Goal: Communication & Community: Answer question/provide support

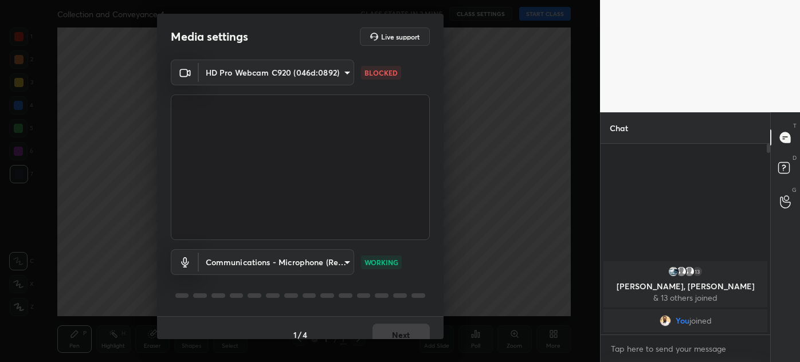
click at [300, 70] on body "1 2 3 4 5 6 7 C X Z C X Z E E Erase all H H Collection and Conveyance 4 CLASS S…" at bounding box center [400, 181] width 800 height 362
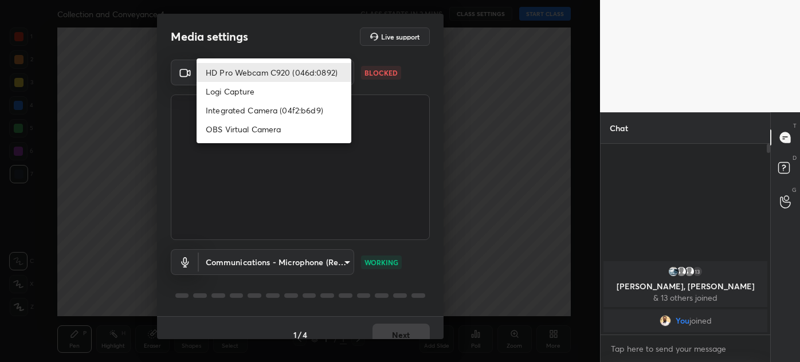
click at [300, 70] on li "HD Pro Webcam C920 (046d:0892)" at bounding box center [274, 72] width 155 height 19
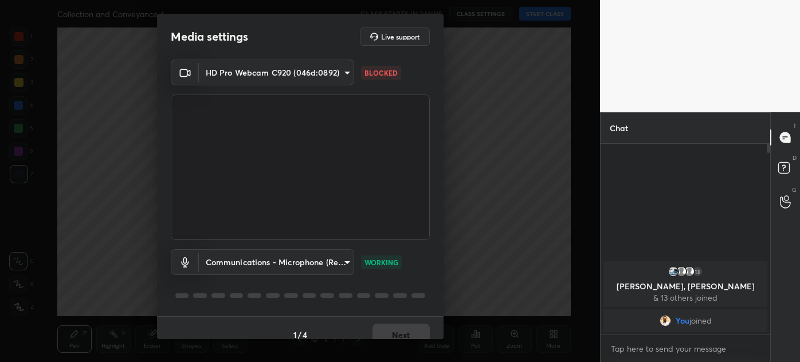
click at [392, 332] on div "1 / 4 Next" at bounding box center [300, 334] width 287 height 37
click at [304, 120] on video at bounding box center [300, 168] width 259 height 146
click at [297, 73] on body "1 2 3 4 5 6 7 C X Z C X Z E E Erase all H H Collection and Conveyance 4 CLASS S…" at bounding box center [400, 181] width 800 height 362
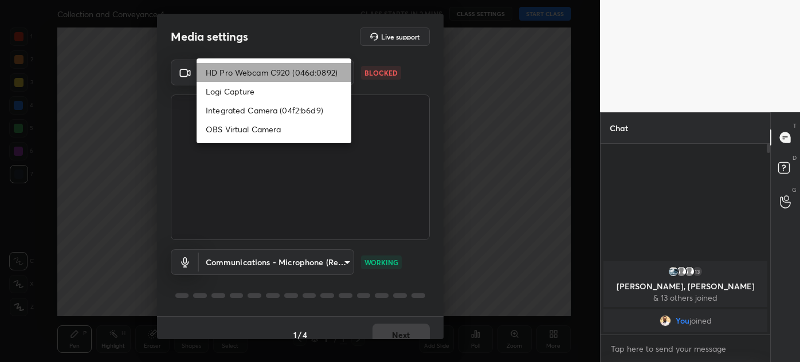
click at [297, 73] on li "HD Pro Webcam C920 (046d:0892)" at bounding box center [274, 72] width 155 height 19
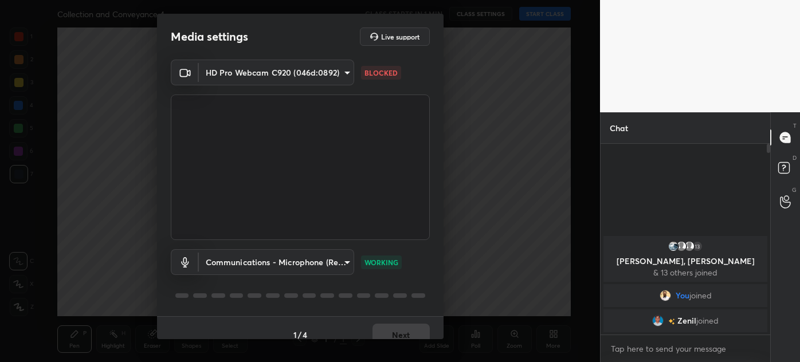
scroll to position [4, 3]
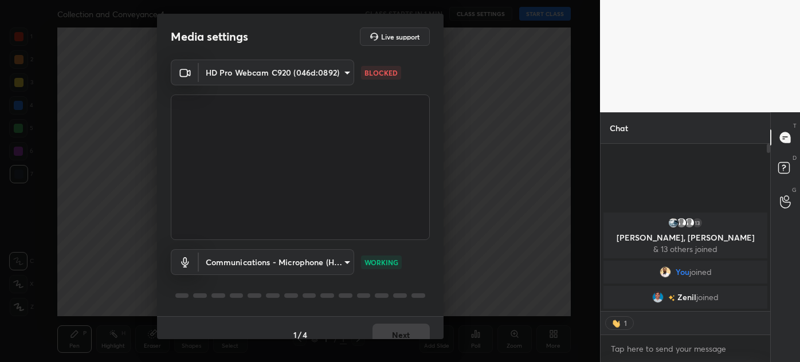
click at [276, 76] on body "1 2 3 4 5 6 7 C X Z C X Z E E Erase all H H Collection and Conveyance 4 CLASS S…" at bounding box center [400, 181] width 800 height 362
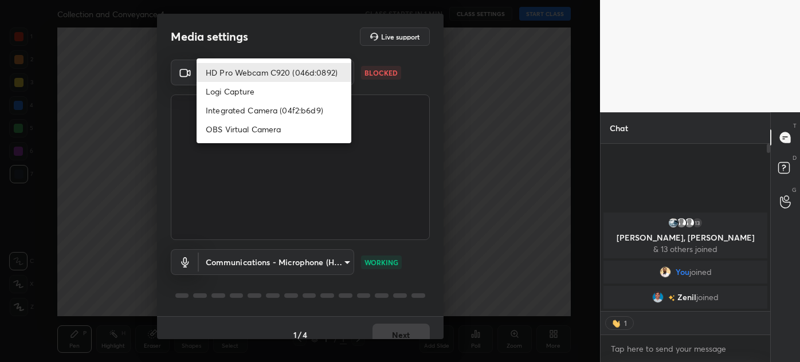
type textarea "x"
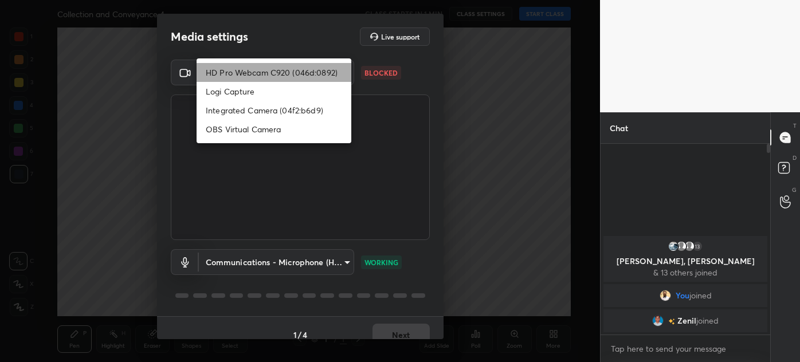
click at [278, 72] on li "HD Pro Webcam C920 (046d:0892)" at bounding box center [274, 72] width 155 height 19
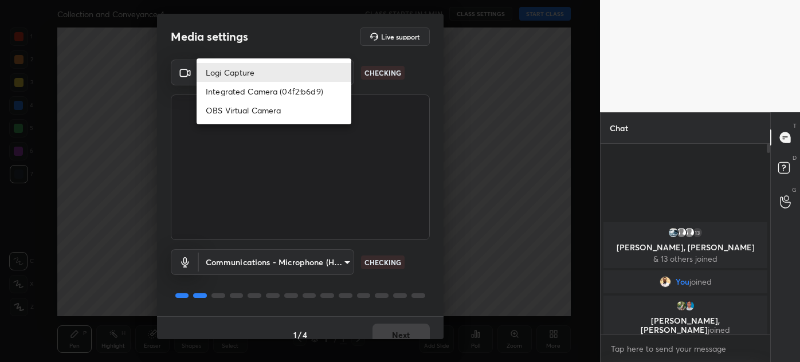
click at [278, 74] on body "1 2 3 4 5 6 7 C X Z C X Z E E Erase all H H Collection and Conveyance 4 CLASS S…" at bounding box center [400, 181] width 800 height 362
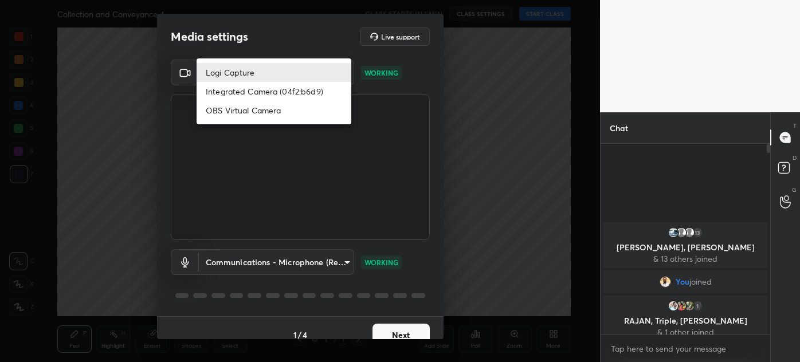
click at [124, 193] on div at bounding box center [400, 181] width 800 height 362
click at [255, 76] on body "1 2 3 4 5 6 7 C X Z C X Z E E Erase all H H Collection and Conveyance 4 CLASS S…" at bounding box center [400, 181] width 800 height 362
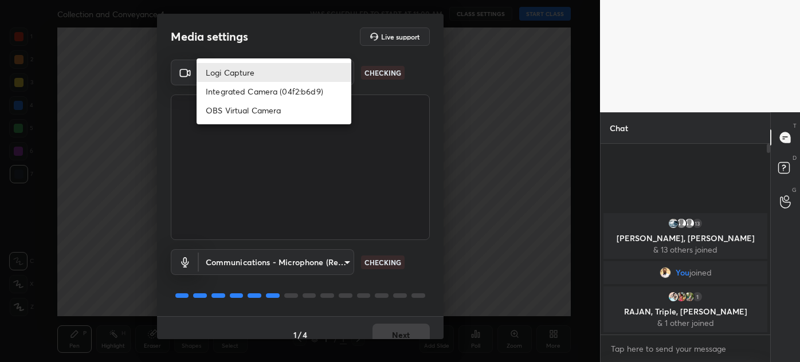
click at [245, 77] on body "1 2 3 4 5 6 7 C X Z C X Z E E Erase all H H Collection and Conveyance 4 WAS SCH…" at bounding box center [400, 181] width 800 height 362
click at [270, 255] on div at bounding box center [400, 181] width 800 height 362
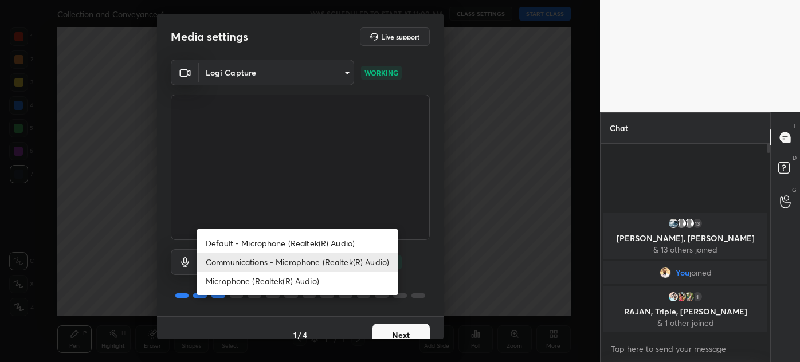
click at [270, 255] on body "1 2 3 4 5 6 7 C X Z C X Z E E Erase all H H Collection and Conveyance 4 WAS SCH…" at bounding box center [400, 181] width 800 height 362
click at [229, 74] on div at bounding box center [400, 181] width 800 height 362
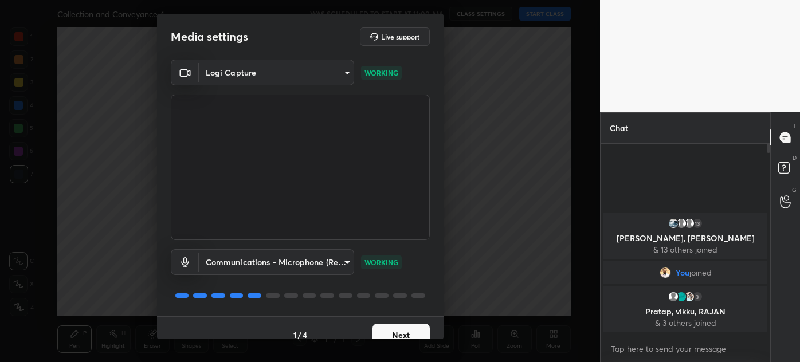
click at [229, 74] on body "1 2 3 4 5 6 7 C X Z C X Z E E Erase all H H Collection and Conveyance 4 WAS SCH…" at bounding box center [400, 181] width 800 height 362
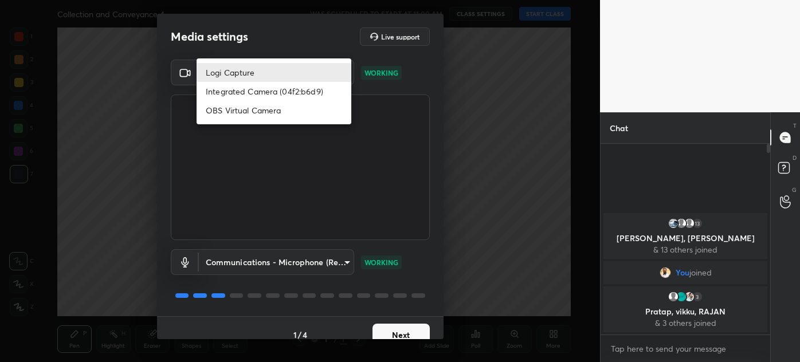
click at [292, 41] on div at bounding box center [400, 181] width 800 height 362
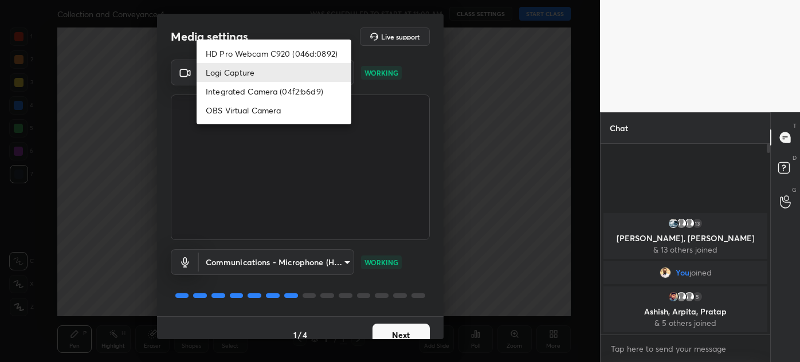
click at [265, 80] on body "1 2 3 4 5 6 7 C X Z C X Z E E Erase all H H Collection and Conveyance 4 WAS SCH…" at bounding box center [400, 181] width 800 height 362
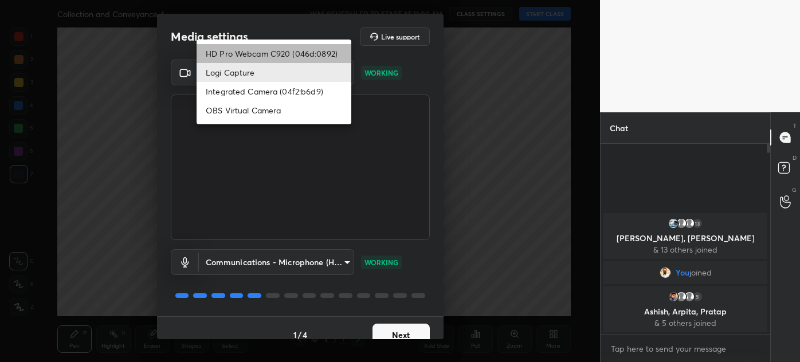
click at [278, 50] on li "HD Pro Webcam C920 (046d:0892)" at bounding box center [274, 53] width 155 height 19
type input "8aae292bd264e8f23df07134872443255bac35725bc490f4ead0b3da0b42236d"
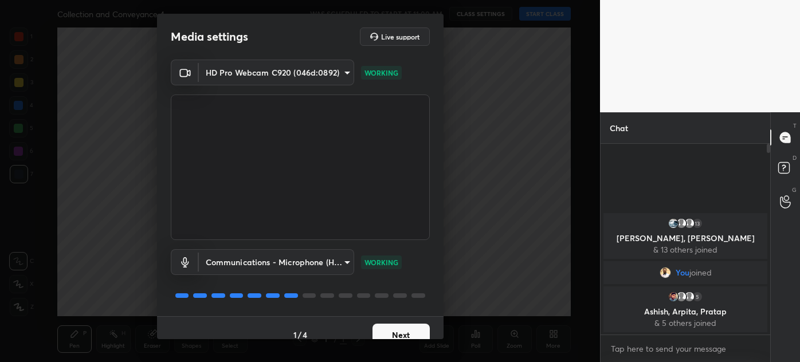
click at [295, 264] on body "1 2 3 4 5 6 7 C X Z C X Z E E Erase all H H Collection and Conveyance 4 WAS SCH…" at bounding box center [400, 181] width 800 height 362
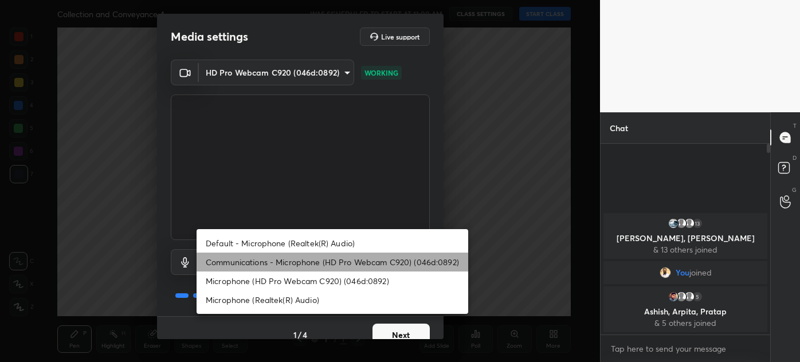
click at [295, 262] on li "Communications - Microphone (HD Pro Webcam C920) (046d:0892)" at bounding box center [333, 262] width 272 height 19
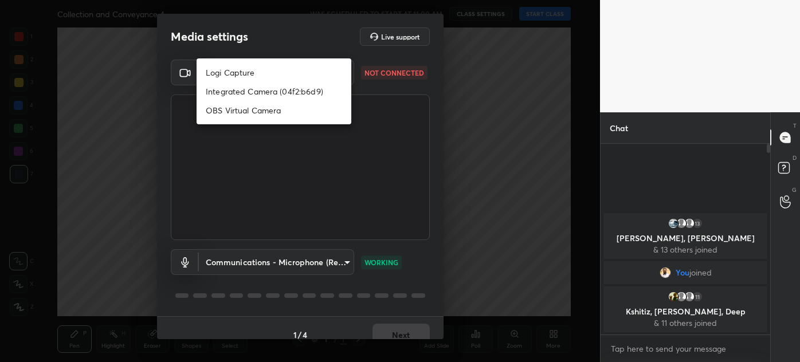
click at [289, 75] on body "1 2 3 4 5 6 7 C X Z C X Z E E Erase all H H Collection and Conveyance 4 WAS SCH…" at bounding box center [400, 181] width 800 height 362
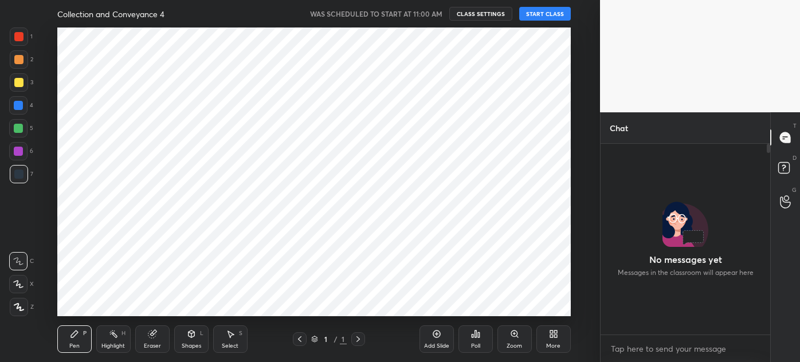
scroll to position [92, 166]
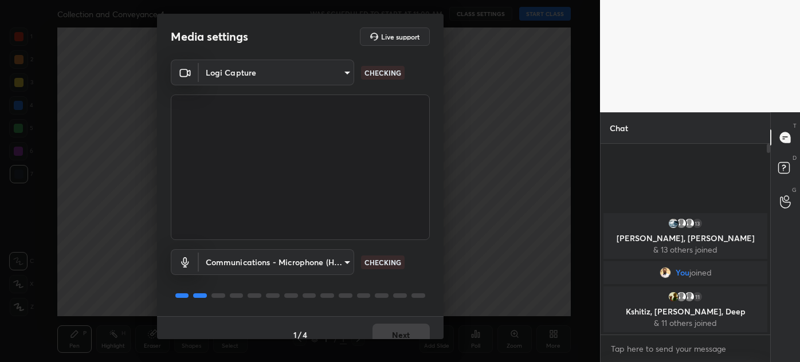
click at [274, 71] on body "1 2 3 4 5 6 7 C X Z C X Z E E Erase all H H Collection and Conveyance 4 WAS SCH…" at bounding box center [400, 181] width 800 height 362
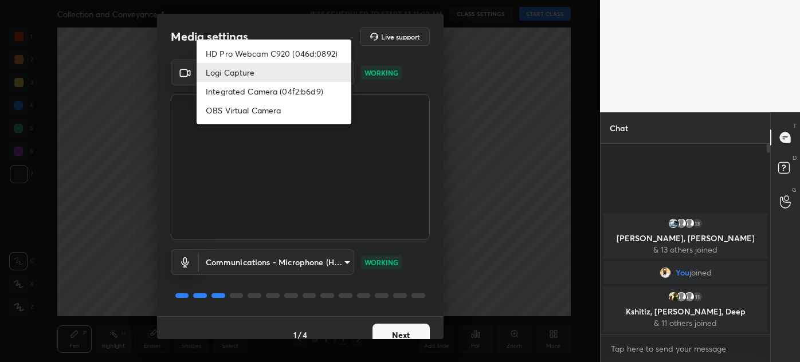
click at [283, 49] on li "HD Pro Webcam C920 (046d:0892)" at bounding box center [274, 53] width 155 height 19
type input "8aae292bd264e8f23df07134872443255bac35725bc490f4ead0b3da0b42236d"
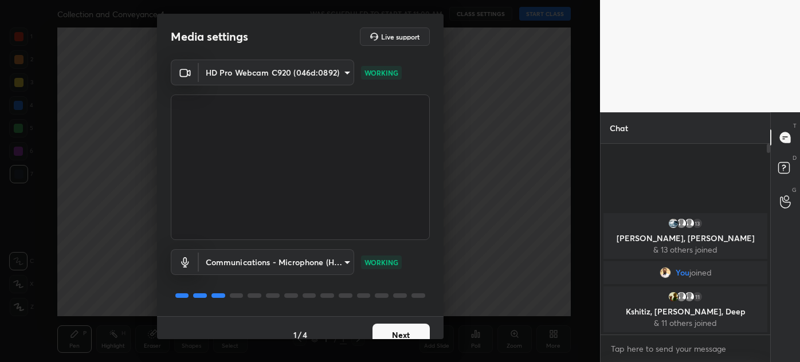
click at [403, 328] on button "Next" at bounding box center [400, 335] width 57 height 23
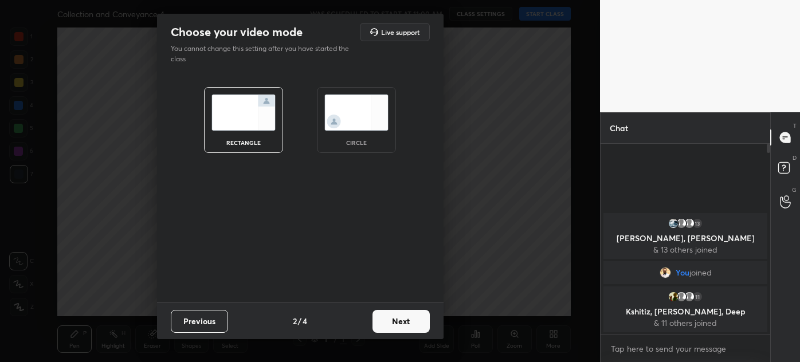
click at [404, 317] on button "Next" at bounding box center [400, 321] width 57 height 23
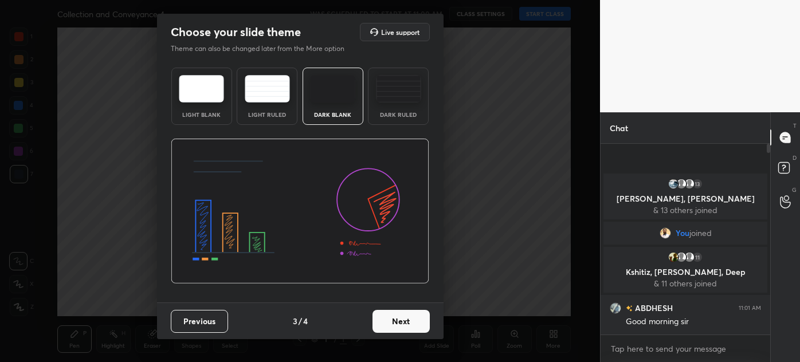
click at [404, 317] on button "Next" at bounding box center [400, 321] width 57 height 23
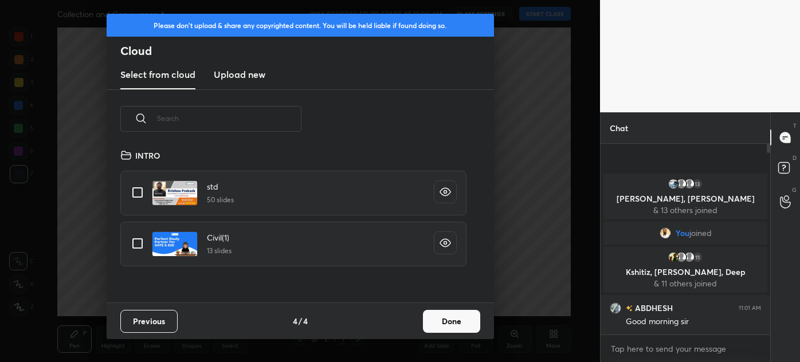
scroll to position [154, 368]
click at [241, 70] on h3 "Upload new" at bounding box center [240, 75] width 52 height 14
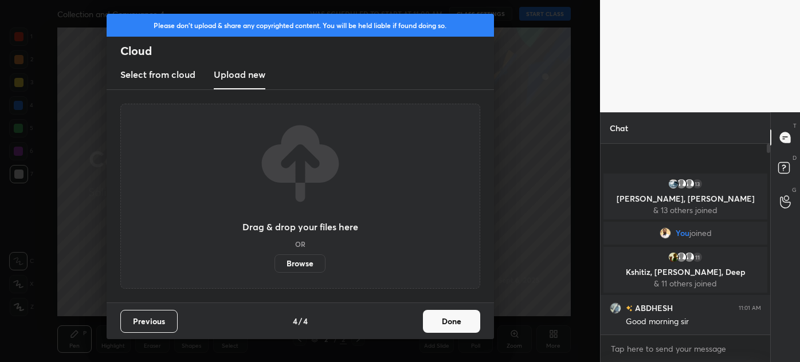
click at [299, 256] on label "Browse" at bounding box center [299, 263] width 51 height 18
click at [274, 256] on input "Browse" at bounding box center [274, 263] width 0 height 18
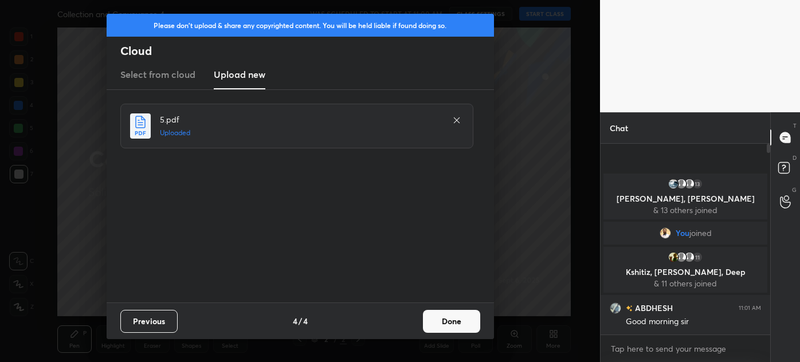
click at [446, 316] on button "Done" at bounding box center [451, 321] width 57 height 23
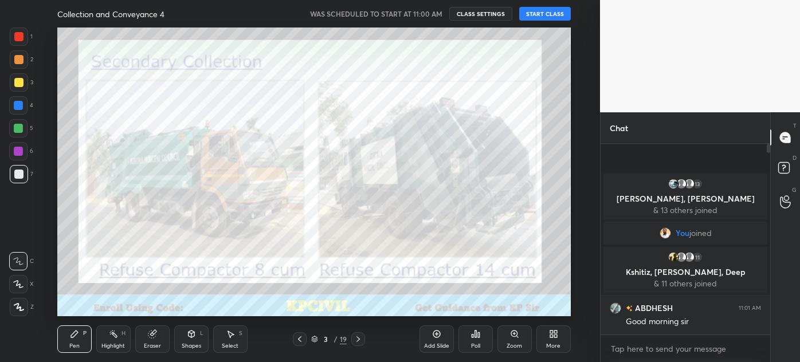
click at [297, 332] on div at bounding box center [300, 339] width 14 height 14
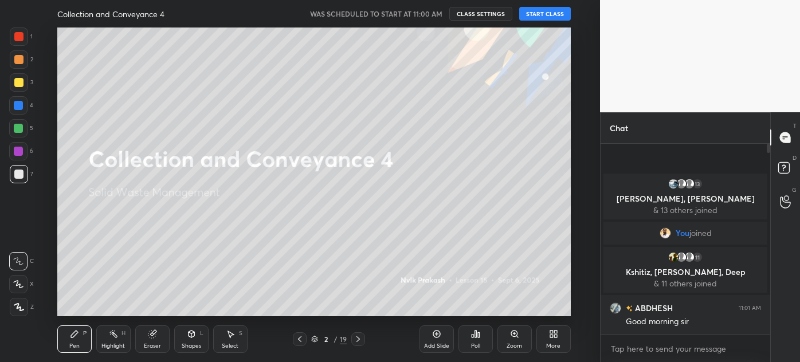
click at [535, 16] on button "START CLASS" at bounding box center [545, 14] width 52 height 14
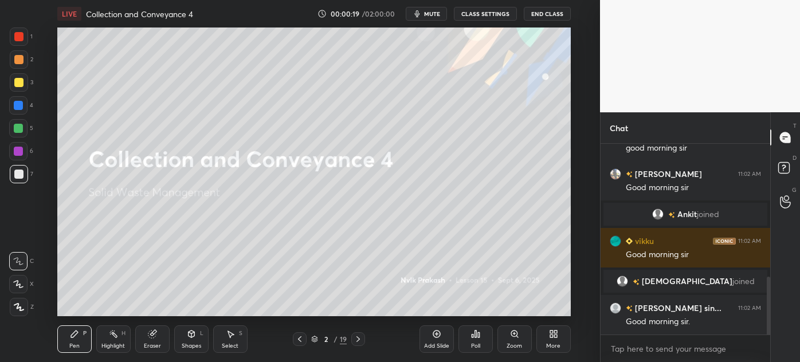
scroll to position [478, 0]
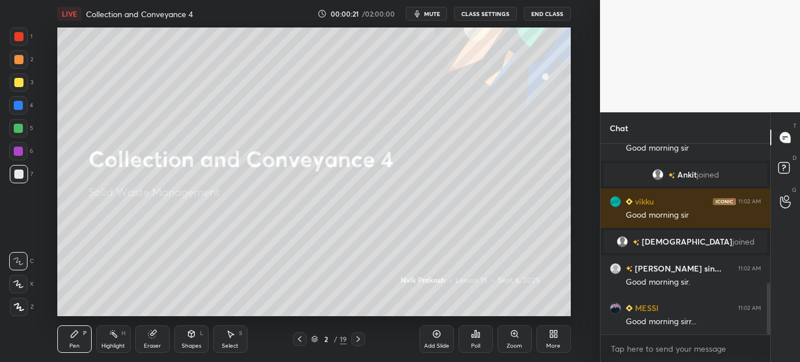
click at [14, 305] on icon at bounding box center [18, 307] width 9 height 7
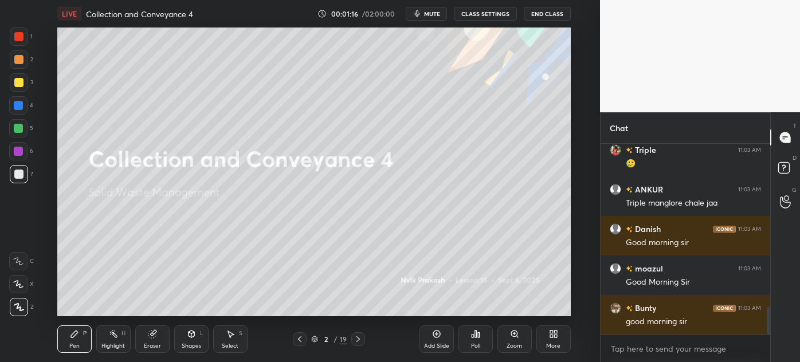
scroll to position [1148, 0]
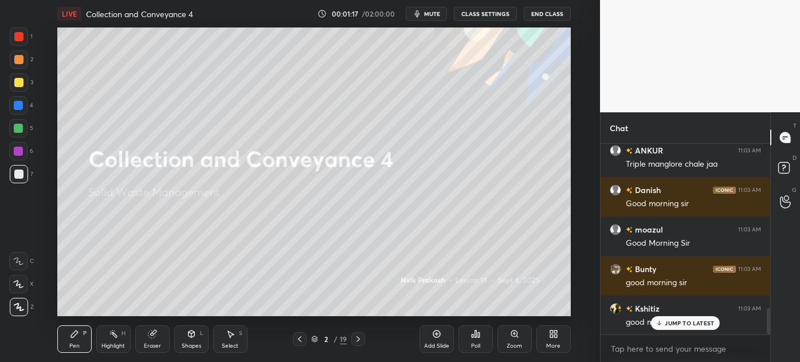
click at [672, 324] on p "JUMP TO LATEST" at bounding box center [689, 323] width 49 height 7
click at [357, 340] on icon at bounding box center [358, 339] width 9 height 9
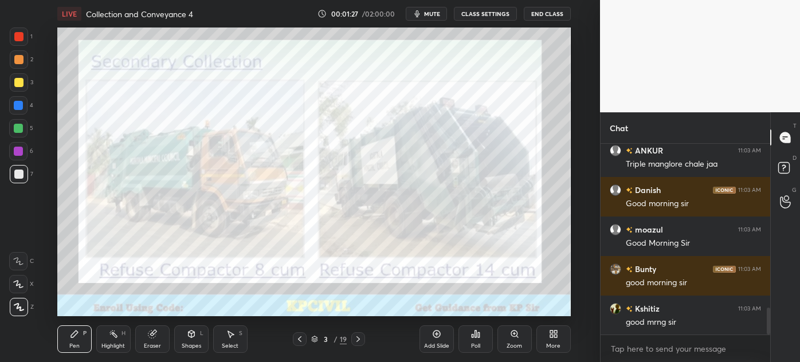
click at [357, 340] on icon at bounding box center [358, 339] width 9 height 9
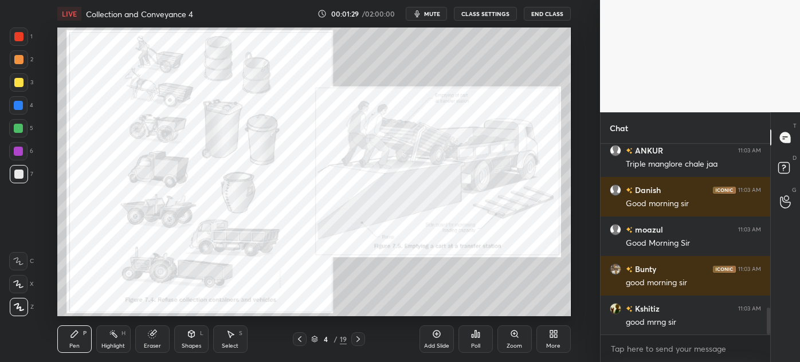
click at [183, 339] on div "Shapes L" at bounding box center [191, 339] width 34 height 28
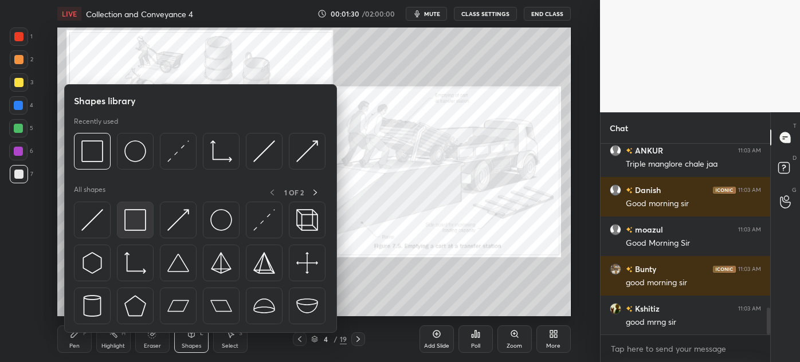
click at [125, 217] on img at bounding box center [135, 220] width 22 height 22
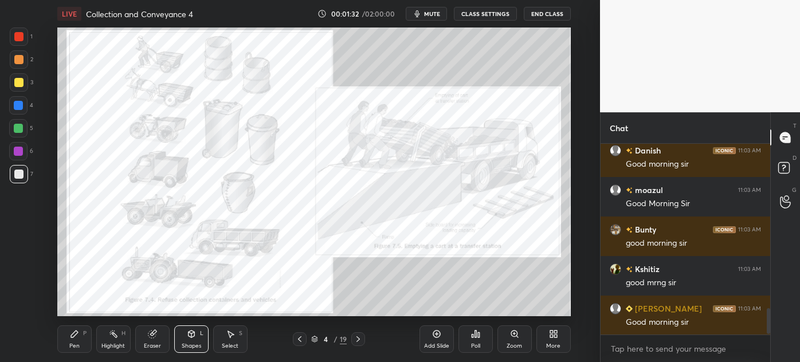
scroll to position [1227, 0]
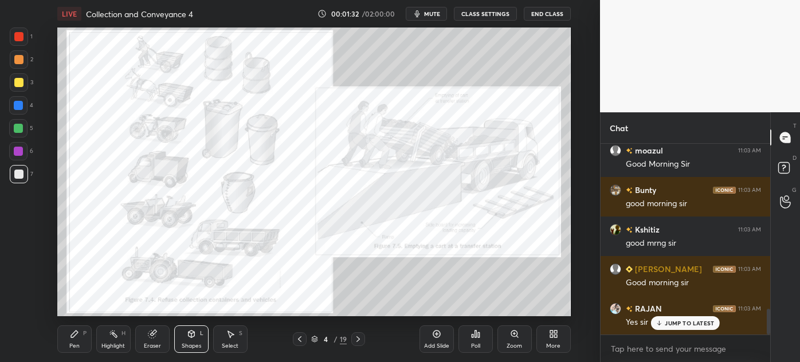
click at [22, 34] on div at bounding box center [18, 36] width 9 height 9
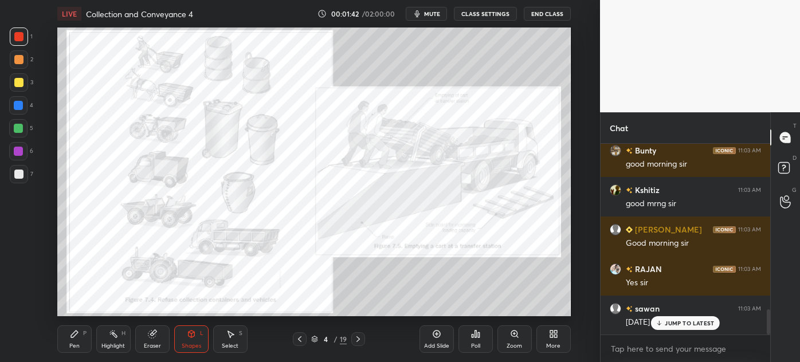
click at [667, 324] on p "JUMP TO LATEST" at bounding box center [689, 323] width 49 height 7
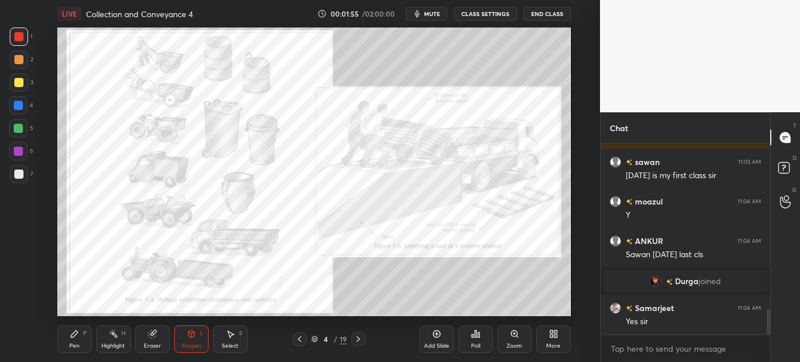
scroll to position [1245, 0]
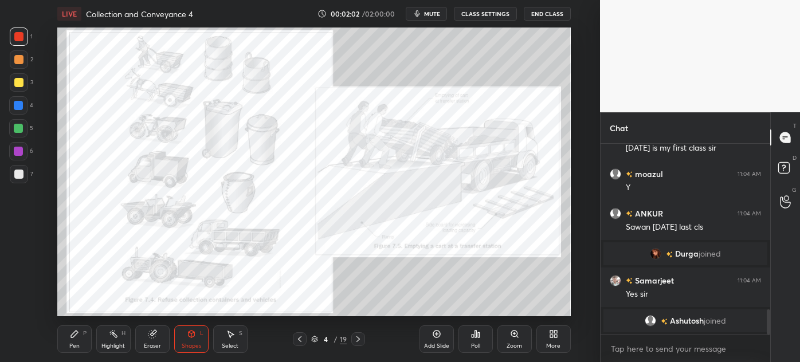
click at [119, 338] on div "Highlight H" at bounding box center [113, 339] width 34 height 28
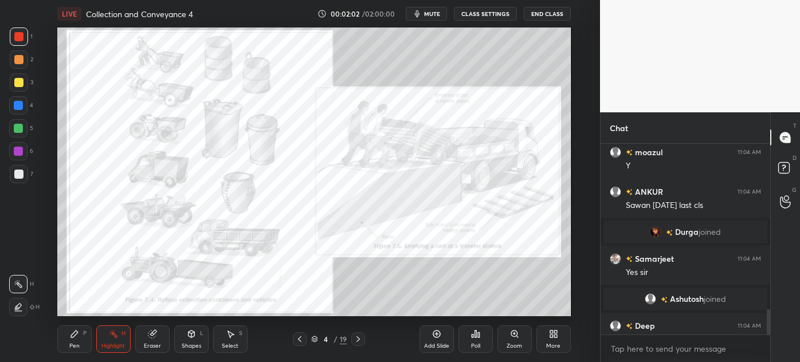
scroll to position [1262, 0]
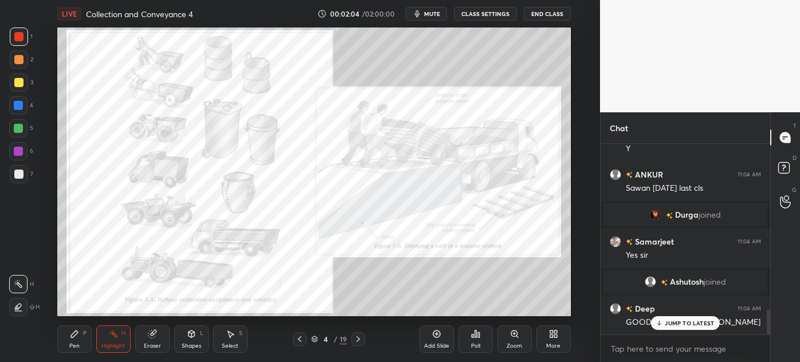
click at [15, 107] on div at bounding box center [18, 105] width 9 height 9
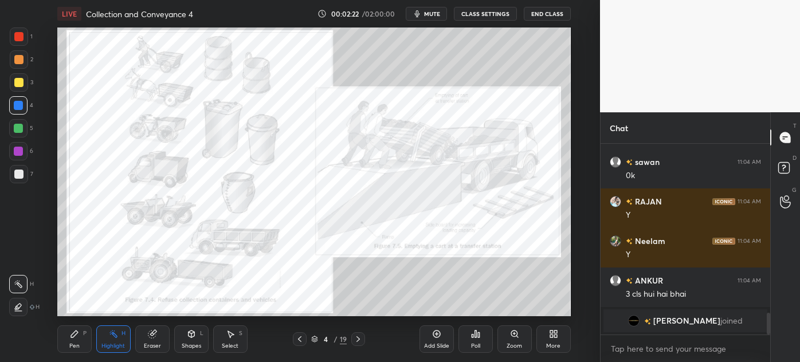
scroll to position [1430, 0]
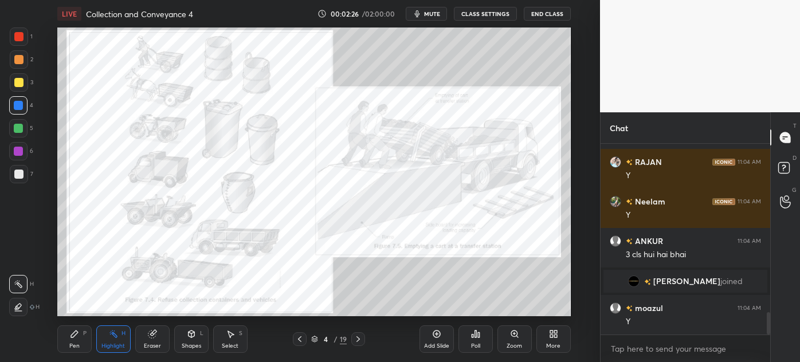
click at [303, 339] on icon at bounding box center [299, 339] width 9 height 9
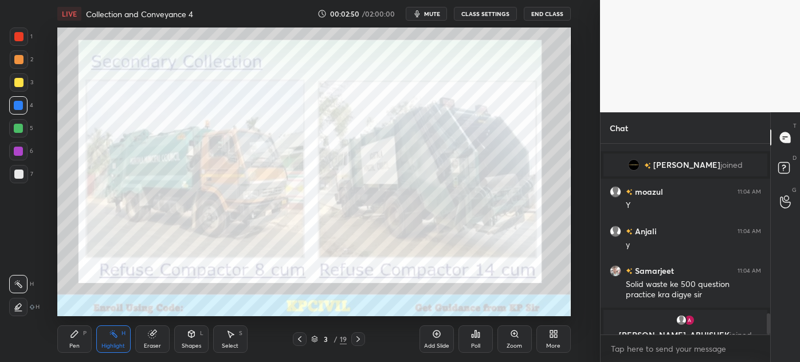
scroll to position [1570, 0]
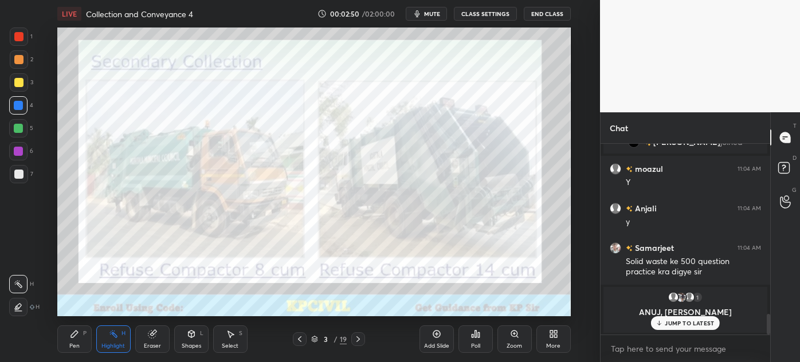
click at [187, 332] on icon at bounding box center [191, 333] width 9 height 9
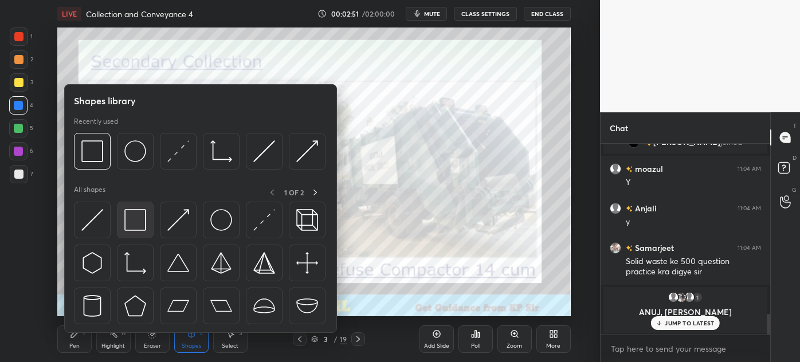
click at [144, 222] on img at bounding box center [135, 220] width 22 height 22
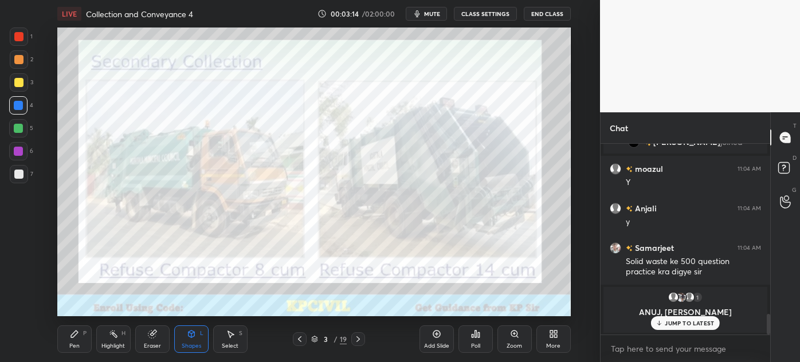
click at [686, 320] on p "JUMP TO LATEST" at bounding box center [689, 323] width 49 height 7
drag, startPoint x: 357, startPoint y: 343, endPoint x: 360, endPoint y: 335, distance: 8.5
click at [358, 343] on icon at bounding box center [358, 339] width 9 height 9
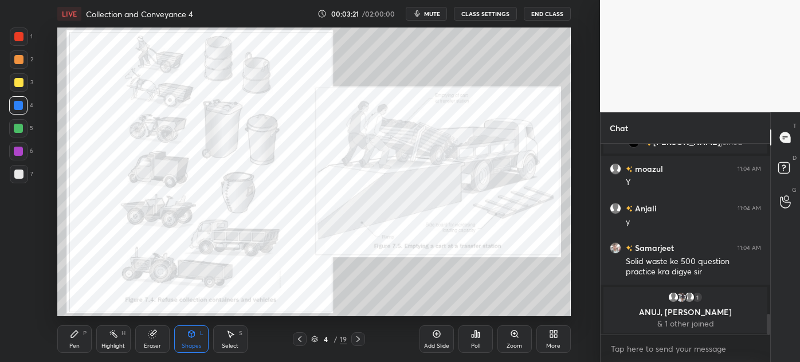
scroll to position [1544, 0]
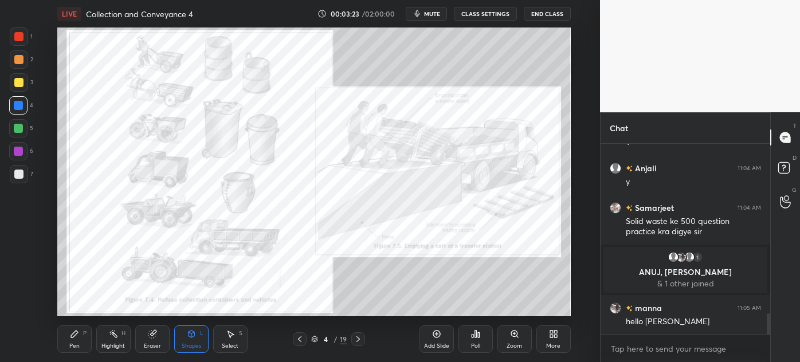
click at [70, 340] on div "Pen P" at bounding box center [74, 339] width 34 height 28
click at [16, 176] on div at bounding box center [18, 174] width 9 height 9
click at [16, 37] on div at bounding box center [18, 36] width 9 height 9
click at [15, 181] on div at bounding box center [19, 174] width 18 height 18
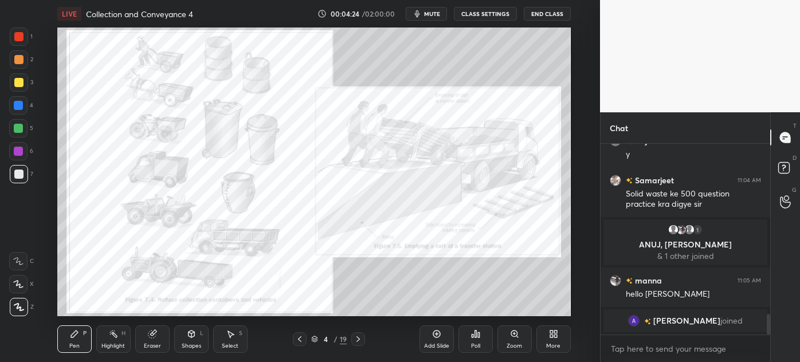
click at [17, 33] on div at bounding box center [18, 36] width 9 height 9
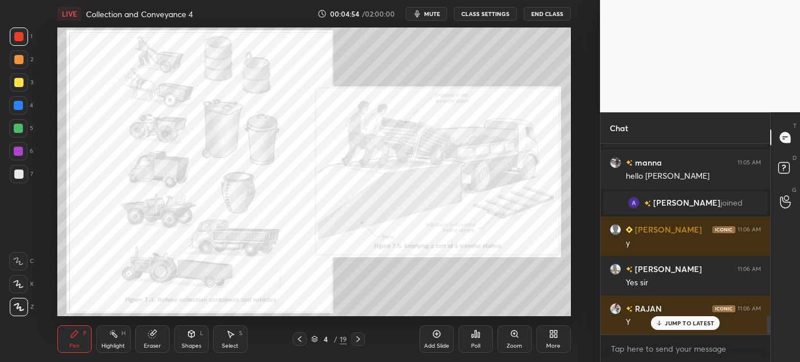
scroll to position [1706, 0]
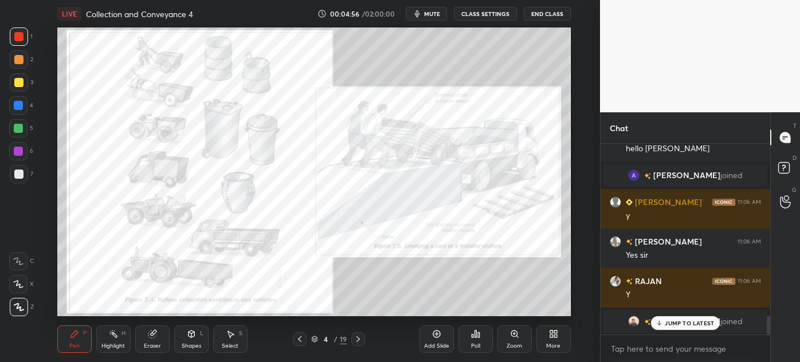
click at [517, 345] on div "Zoom" at bounding box center [514, 346] width 15 height 6
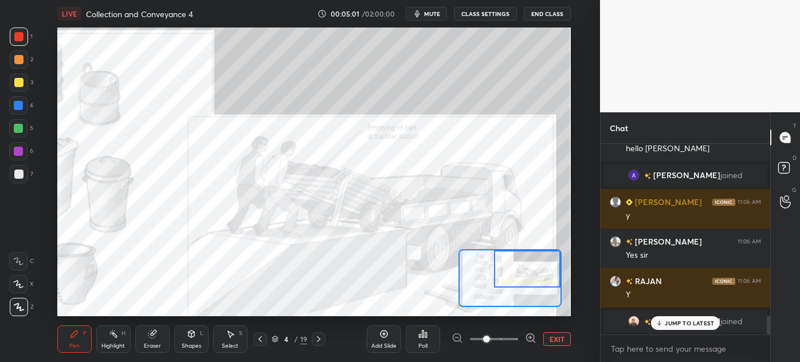
drag, startPoint x: 513, startPoint y: 280, endPoint x: 554, endPoint y: 257, distance: 46.4
click at [554, 257] on div at bounding box center [527, 268] width 67 height 37
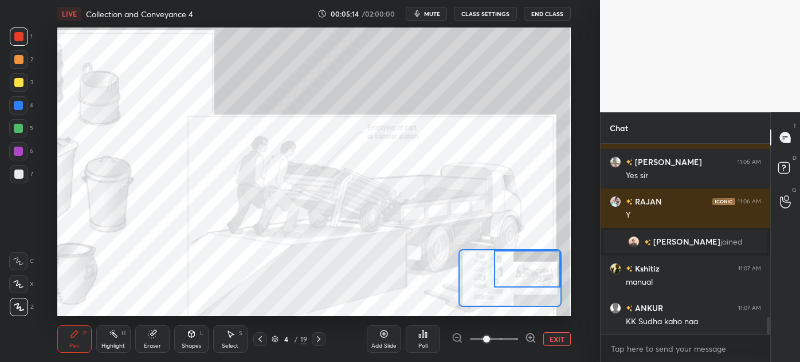
scroll to position [1826, 0]
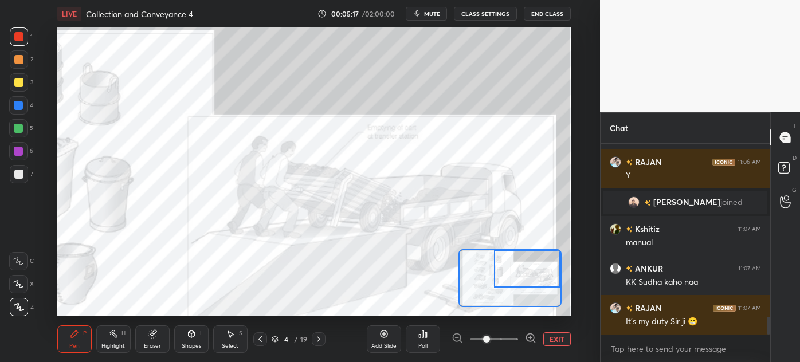
click at [314, 338] on icon at bounding box center [318, 339] width 9 height 9
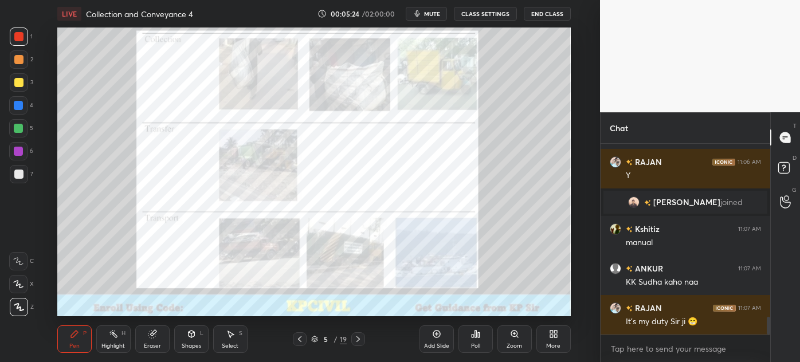
click at [194, 325] on div "Shapes L" at bounding box center [191, 339] width 34 height 28
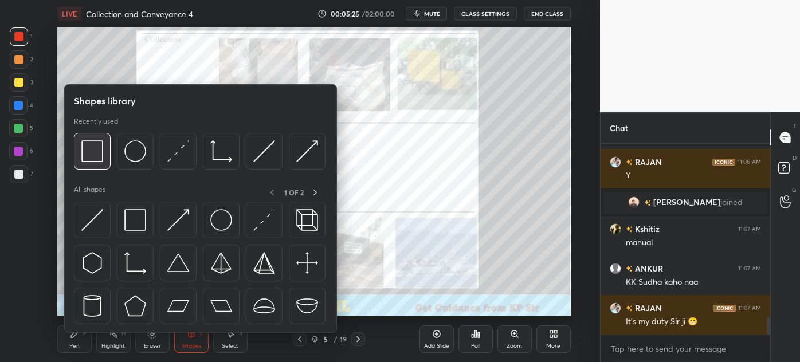
click at [98, 148] on img at bounding box center [92, 151] width 22 height 22
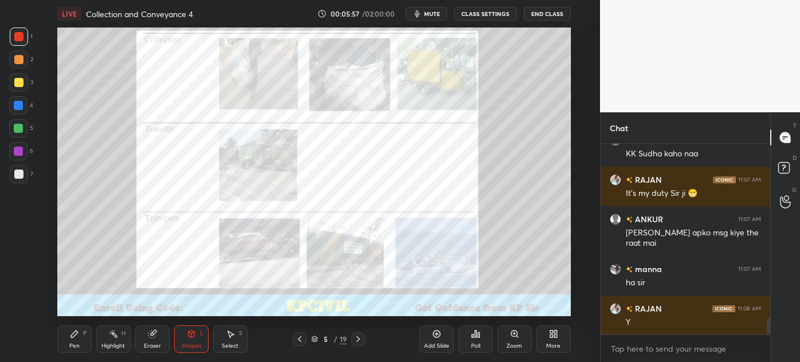
scroll to position [1994, 0]
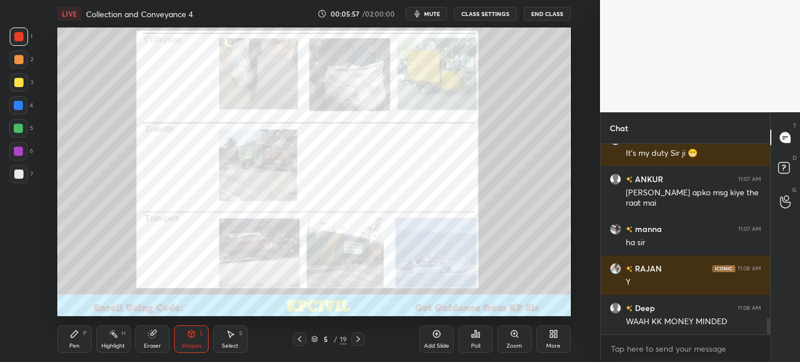
click at [358, 339] on icon at bounding box center [358, 339] width 9 height 9
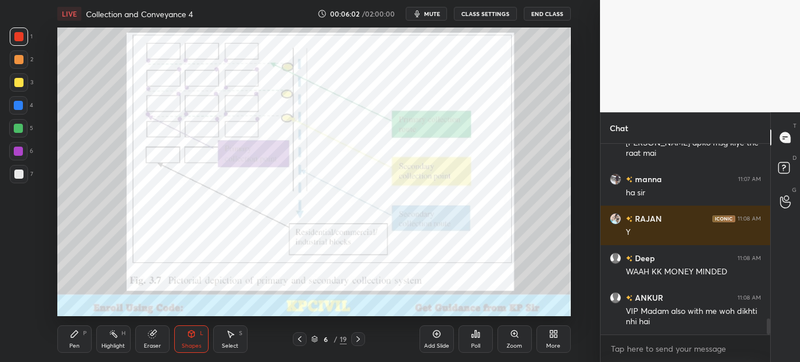
scroll to position [2071, 0]
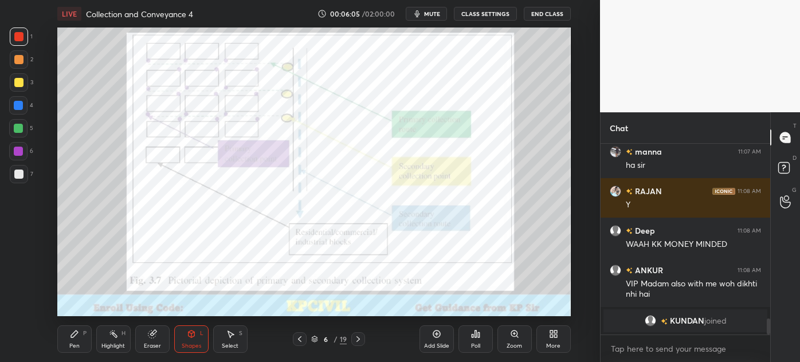
click at [304, 340] on div at bounding box center [300, 339] width 14 height 14
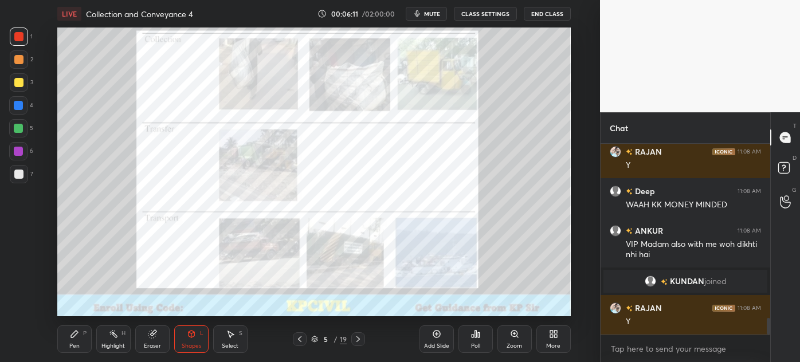
scroll to position [2055, 0]
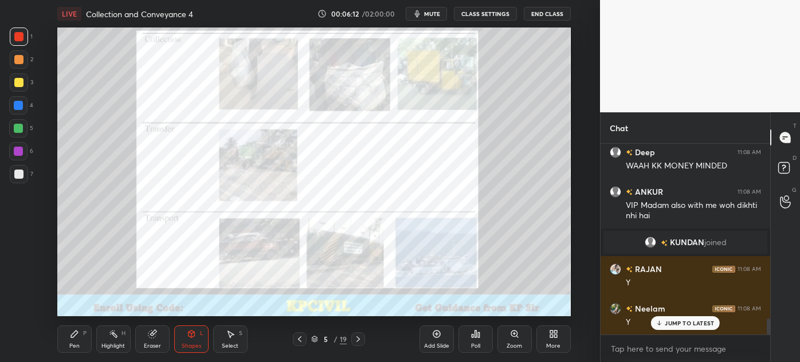
click at [359, 337] on icon at bounding box center [358, 339] width 9 height 9
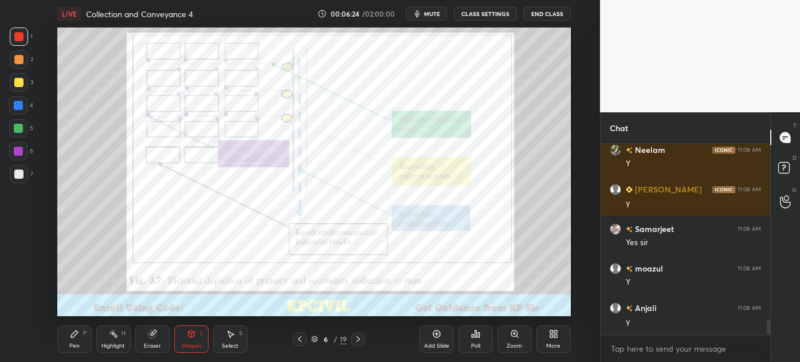
scroll to position [2254, 0]
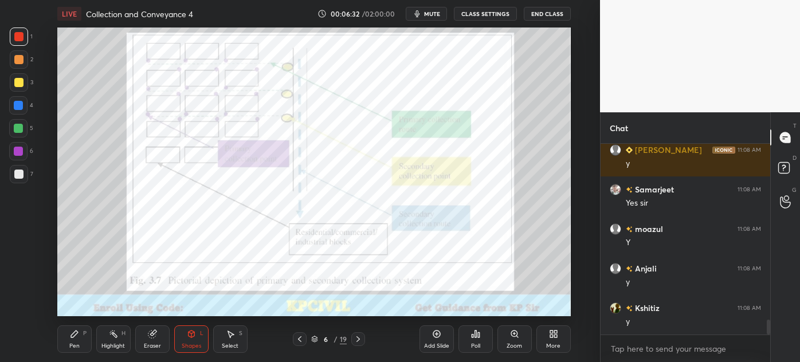
click at [513, 343] on div "Zoom" at bounding box center [514, 346] width 15 height 6
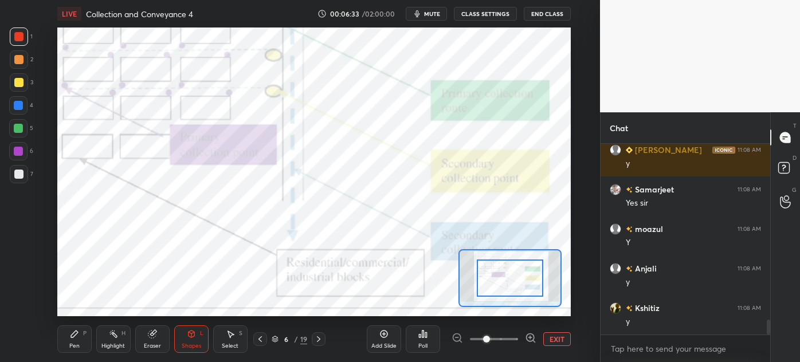
click at [513, 343] on span at bounding box center [494, 339] width 48 height 17
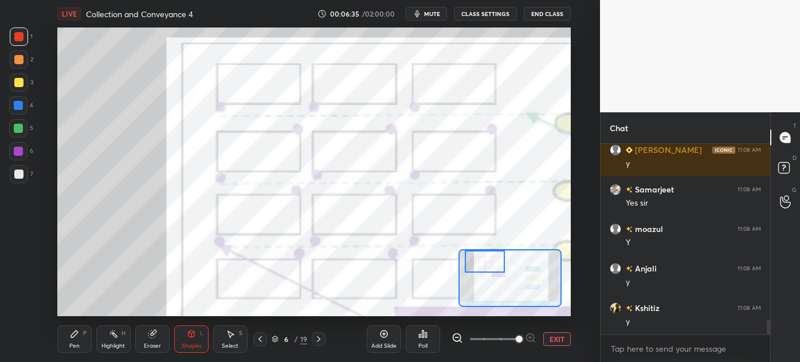
click at [484, 233] on div "Setting up your live class Poll for secs No correct answer Start poll" at bounding box center [313, 172] width 513 height 289
click at [189, 340] on div "Shapes L" at bounding box center [191, 339] width 34 height 28
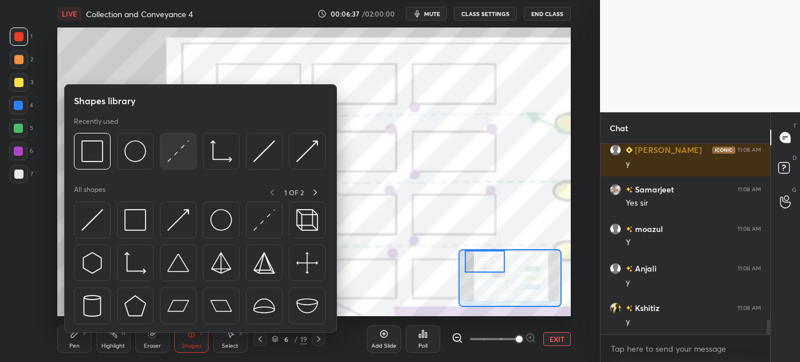
click at [170, 157] on img at bounding box center [178, 151] width 22 height 22
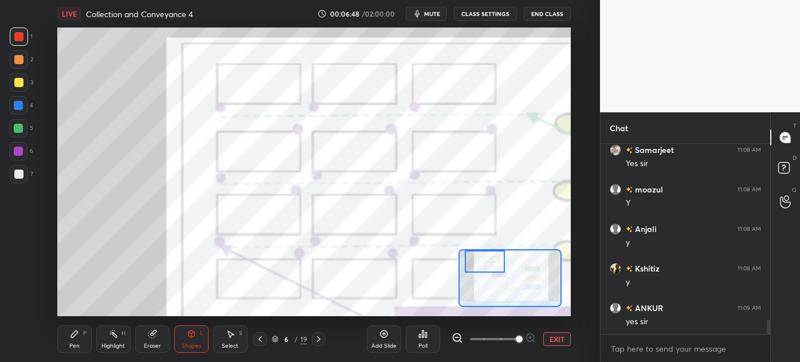
scroll to position [2333, 0]
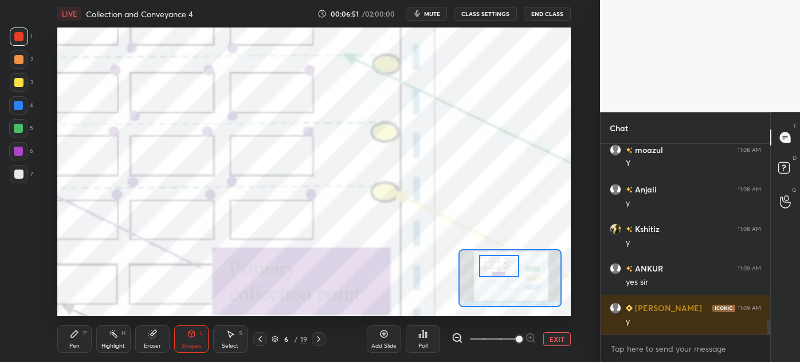
drag, startPoint x: 495, startPoint y: 268, endPoint x: 509, endPoint y: 272, distance: 15.0
click at [509, 272] on div at bounding box center [499, 266] width 40 height 22
click at [260, 338] on icon at bounding box center [259, 339] width 3 height 6
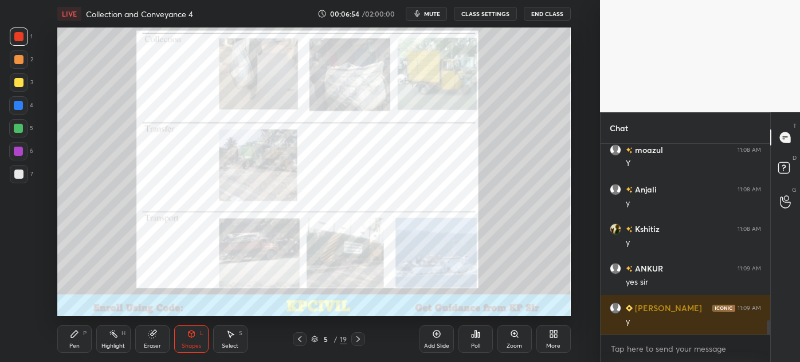
click at [360, 338] on icon at bounding box center [358, 339] width 9 height 9
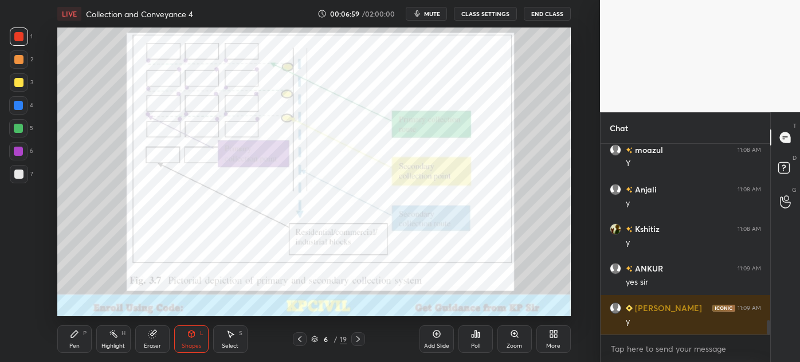
click at [109, 343] on div "Highlight" at bounding box center [112, 346] width 23 height 6
click at [188, 343] on div "Shapes" at bounding box center [191, 346] width 19 height 6
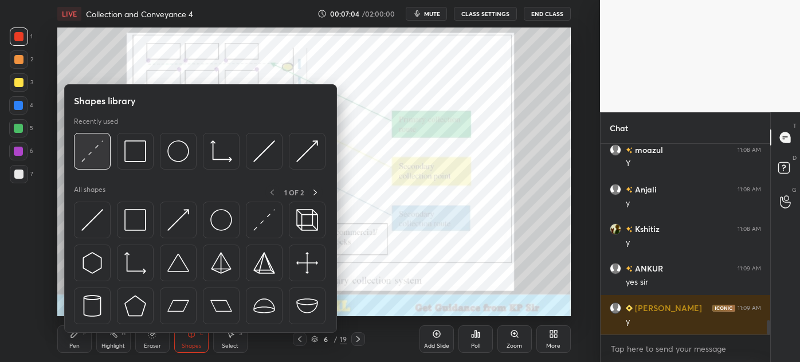
click at [93, 151] on img at bounding box center [92, 151] width 22 height 22
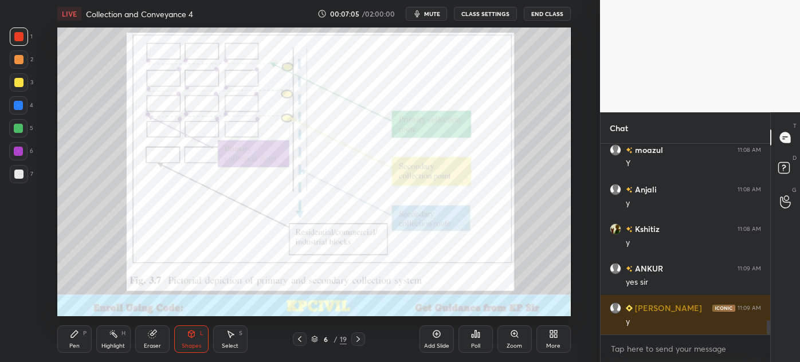
click at [15, 103] on div at bounding box center [18, 105] width 9 height 9
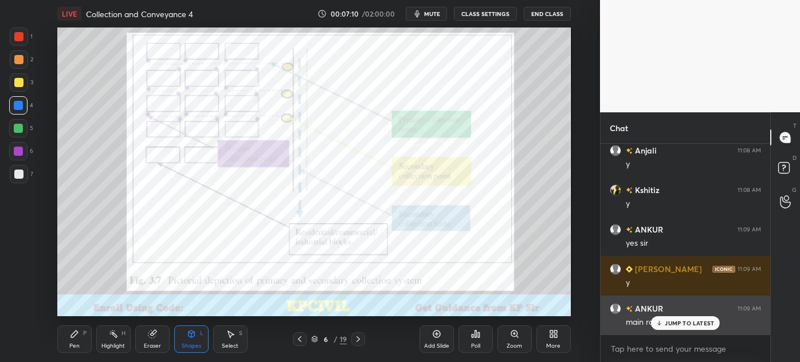
click at [670, 323] on p "JUMP TO LATEST" at bounding box center [689, 323] width 49 height 7
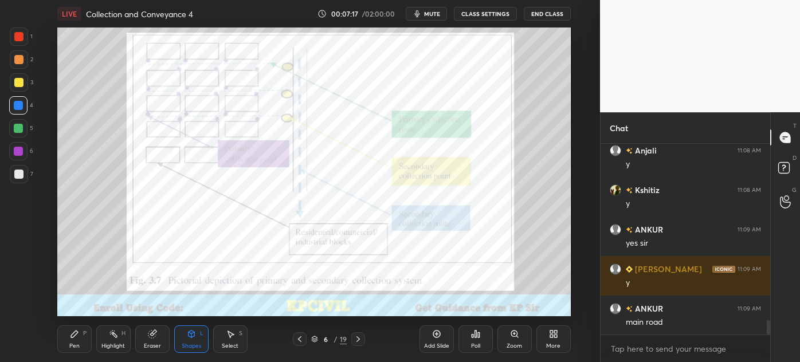
scroll to position [2411, 0]
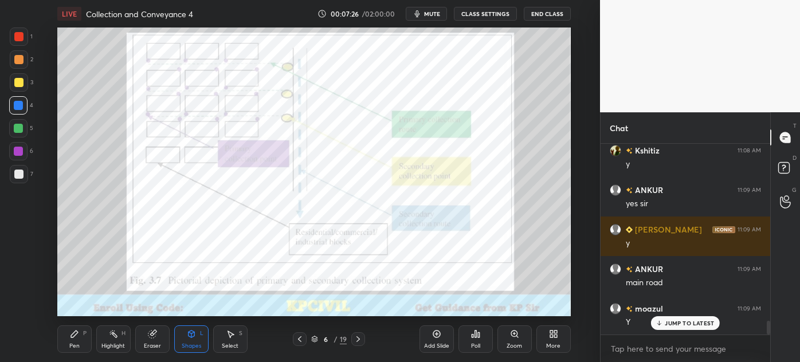
click at [434, 339] on icon at bounding box center [436, 333] width 9 height 9
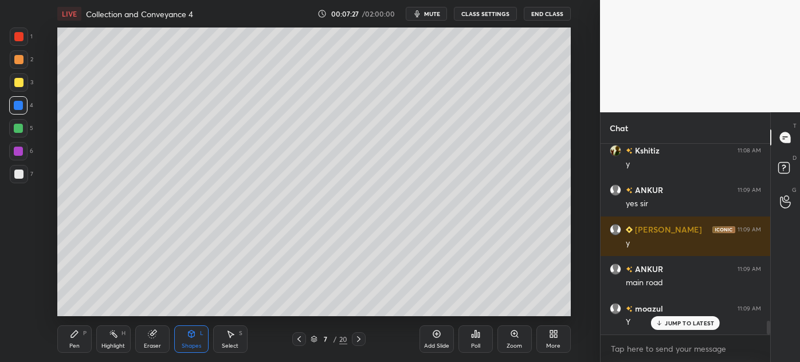
click at [15, 62] on div at bounding box center [18, 59] width 9 height 9
click at [74, 344] on div "Pen" at bounding box center [74, 346] width 10 height 6
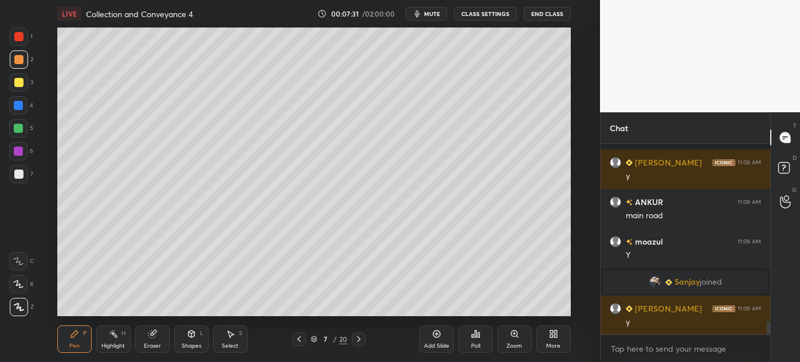
scroll to position [2558, 0]
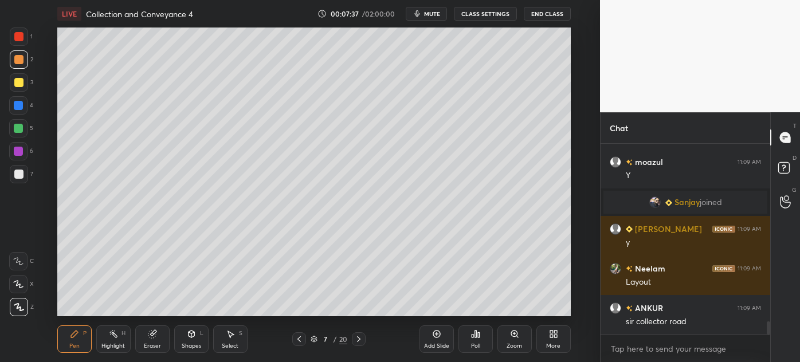
click at [14, 108] on div at bounding box center [18, 105] width 9 height 9
click at [16, 174] on div at bounding box center [18, 174] width 9 height 9
click at [229, 342] on div "Select S" at bounding box center [230, 339] width 34 height 28
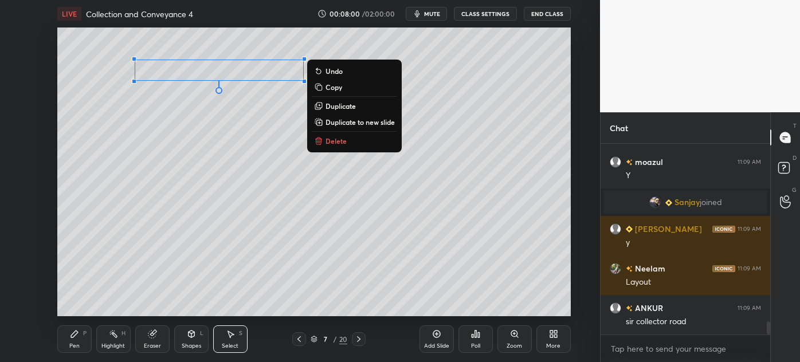
click at [336, 107] on p "Duplicate" at bounding box center [340, 105] width 30 height 9
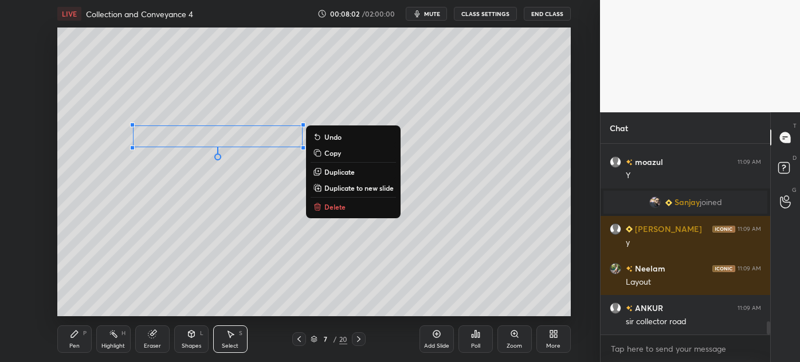
click at [336, 172] on p "Duplicate" at bounding box center [339, 171] width 30 height 9
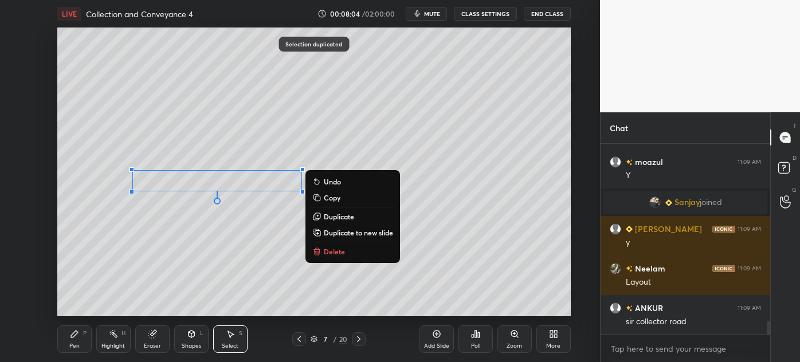
click at [327, 218] on p "Duplicate" at bounding box center [339, 216] width 30 height 9
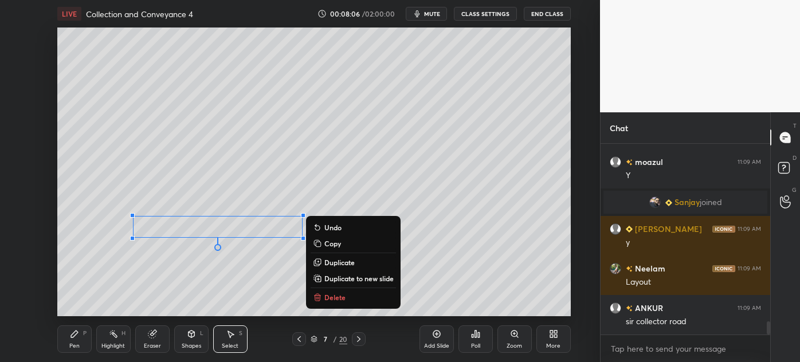
click at [333, 264] on p "Duplicate" at bounding box center [339, 262] width 30 height 9
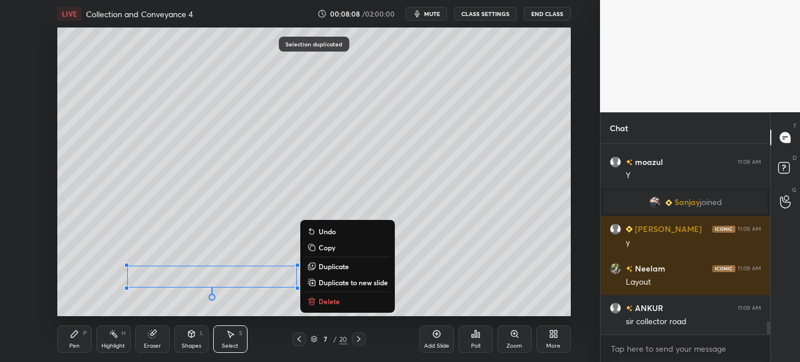
click at [74, 343] on div "Pen" at bounding box center [74, 346] width 10 height 6
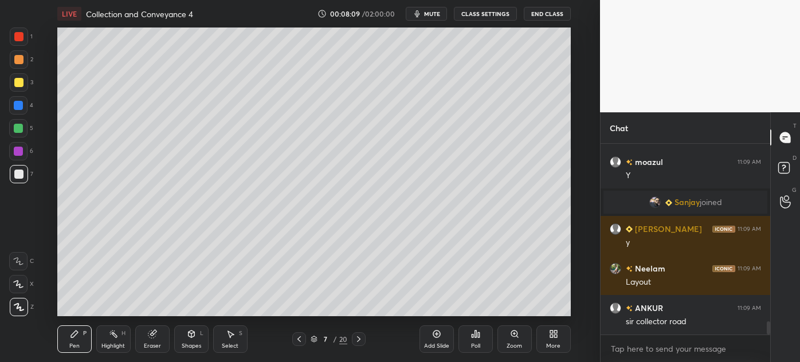
click at [12, 106] on div at bounding box center [18, 105] width 18 height 18
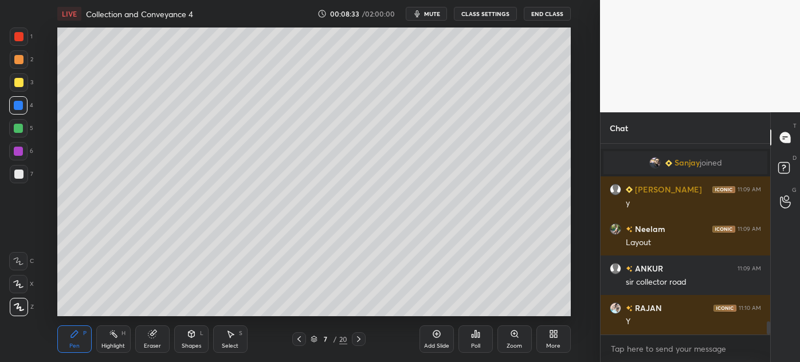
click at [14, 174] on div at bounding box center [18, 174] width 9 height 9
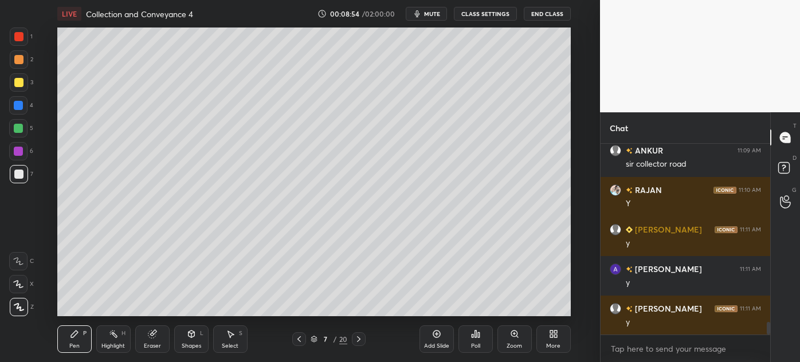
scroll to position [2755, 0]
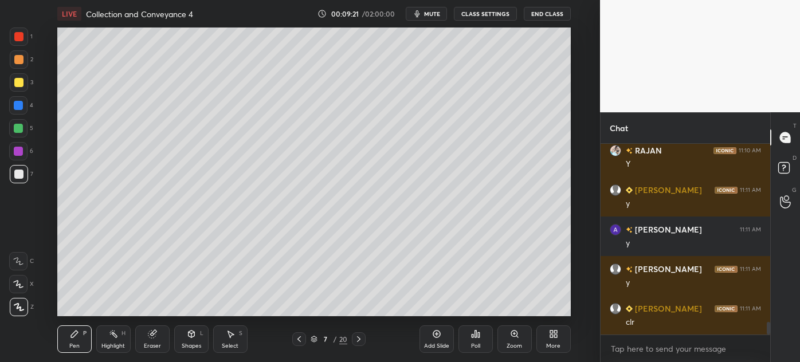
click at [17, 61] on div at bounding box center [18, 59] width 9 height 9
click at [14, 84] on div at bounding box center [18, 82] width 9 height 9
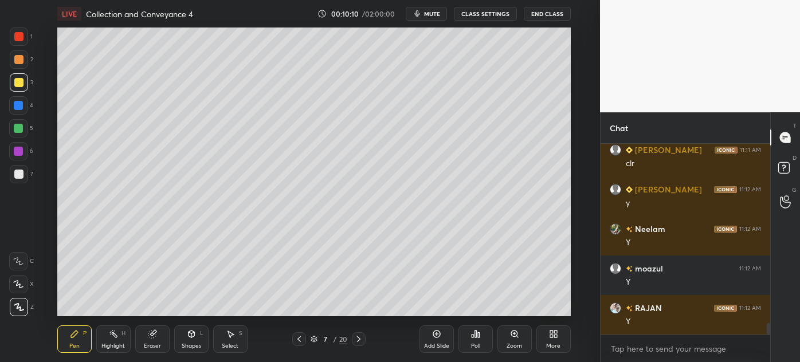
scroll to position [2953, 0]
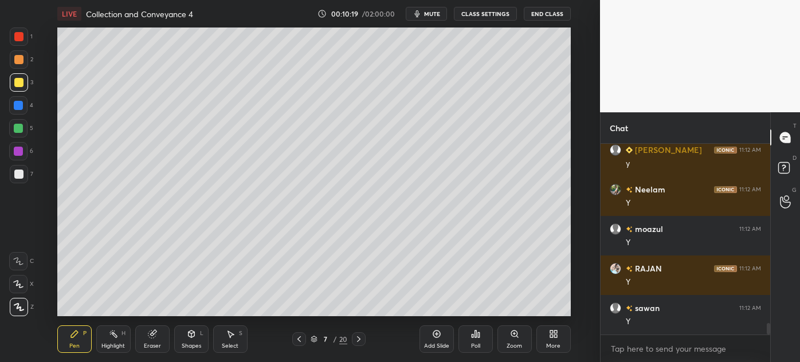
click at [297, 337] on icon at bounding box center [299, 339] width 9 height 9
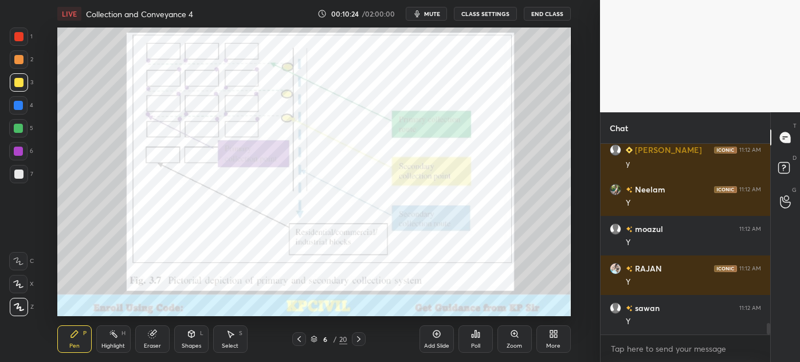
scroll to position [2993, 0]
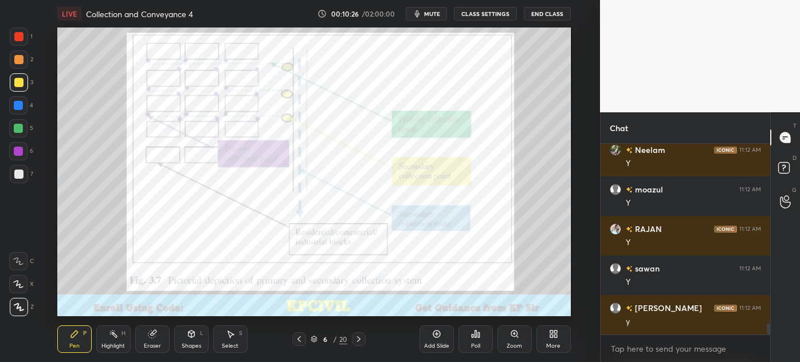
click at [360, 343] on icon at bounding box center [358, 339] width 9 height 9
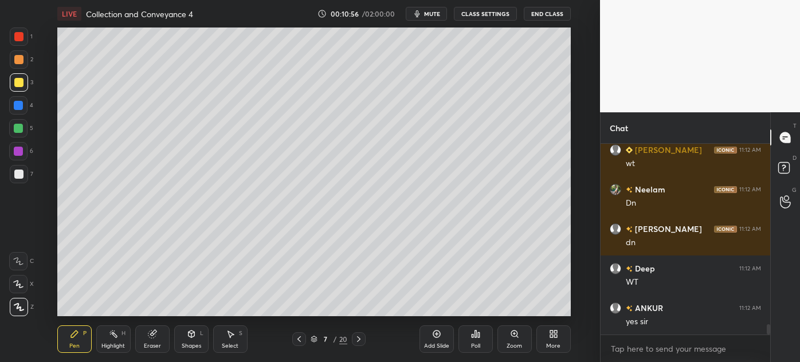
scroll to position [3358, 0]
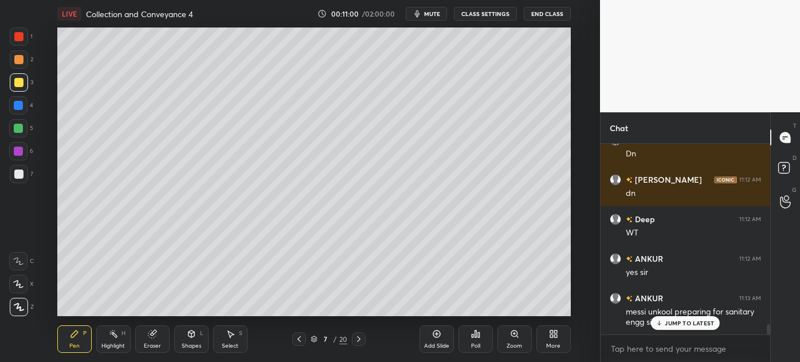
click at [700, 320] on p "JUMP TO LATEST" at bounding box center [689, 323] width 49 height 7
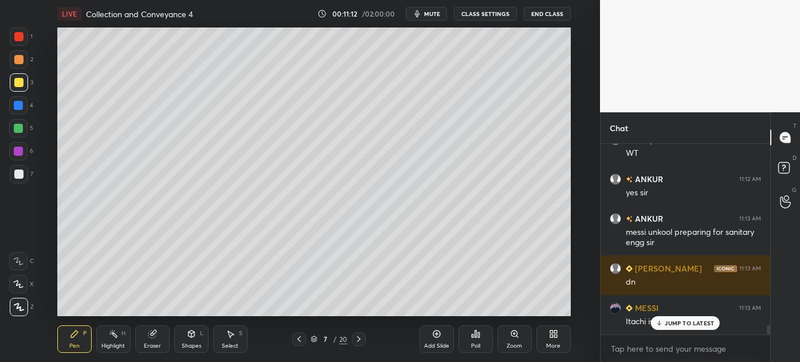
scroll to position [3498, 0]
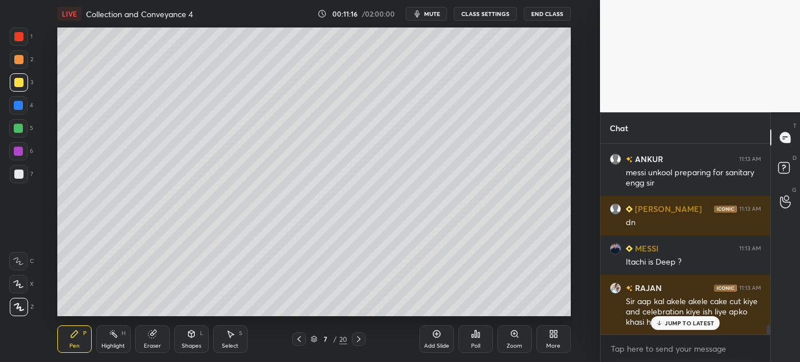
click at [672, 326] on p "JUMP TO LATEST" at bounding box center [689, 323] width 49 height 7
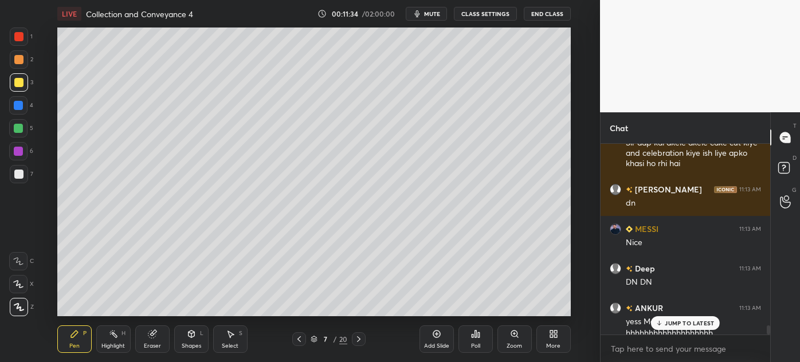
scroll to position [3667, 0]
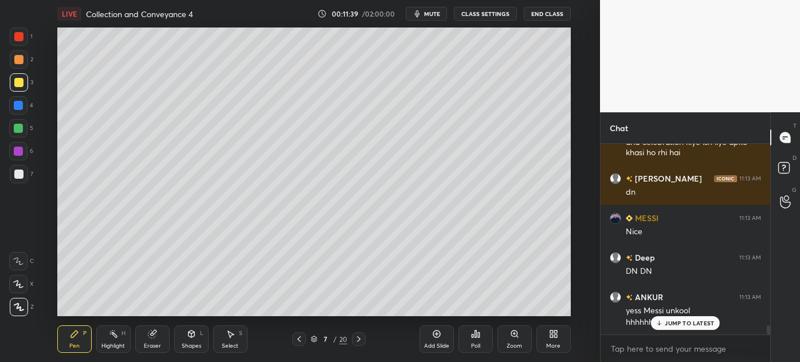
click at [660, 327] on div "JUMP TO LATEST" at bounding box center [685, 323] width 69 height 14
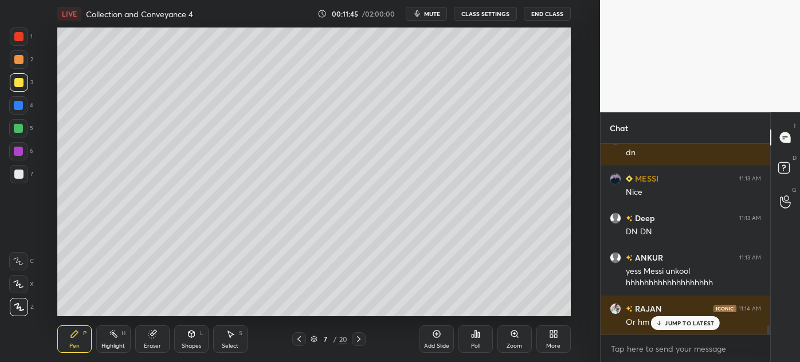
click at [662, 324] on icon at bounding box center [659, 323] width 7 height 7
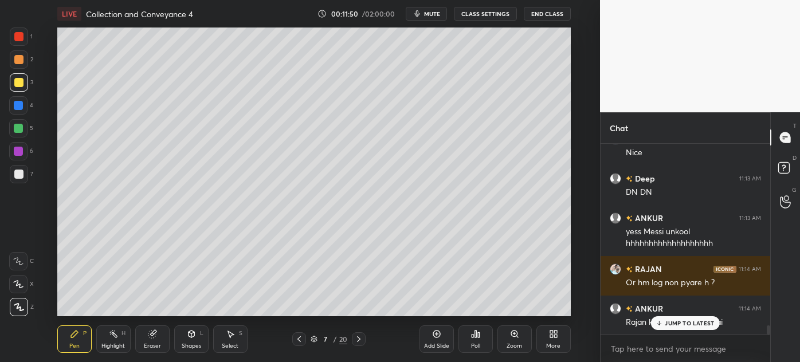
click at [675, 328] on div "JUMP TO LATEST" at bounding box center [685, 323] width 69 height 14
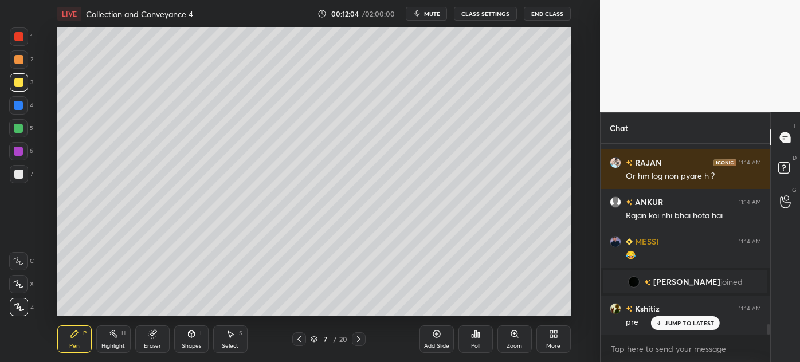
scroll to position [3409, 0]
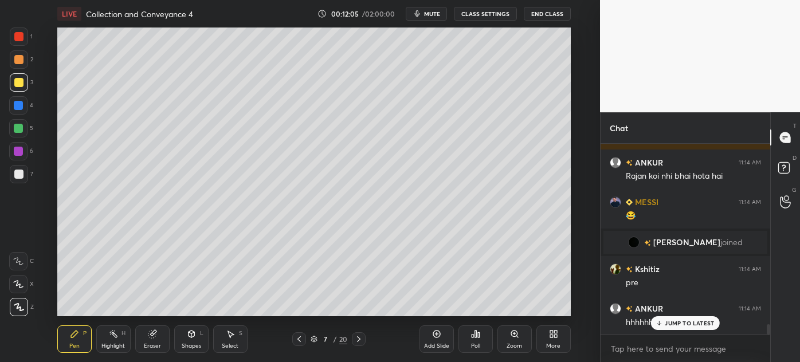
click at [297, 340] on icon at bounding box center [299, 339] width 9 height 9
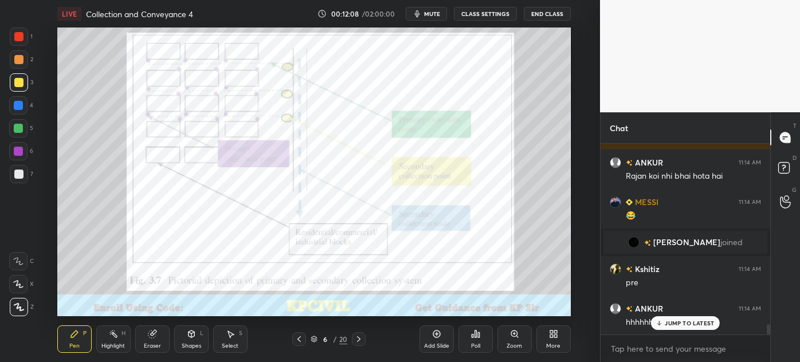
click at [672, 320] on p "JUMP TO LATEST" at bounding box center [689, 323] width 49 height 7
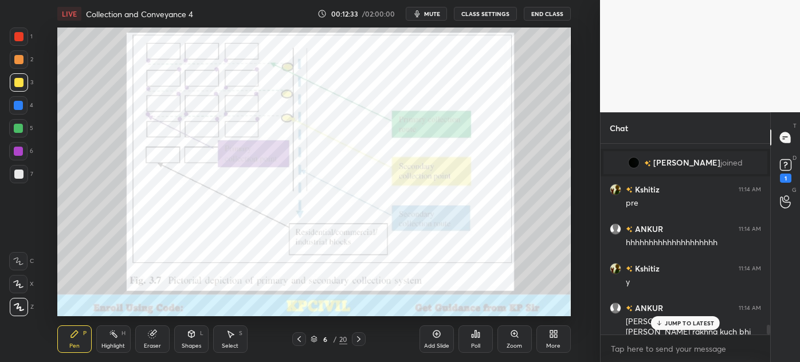
scroll to position [3537, 0]
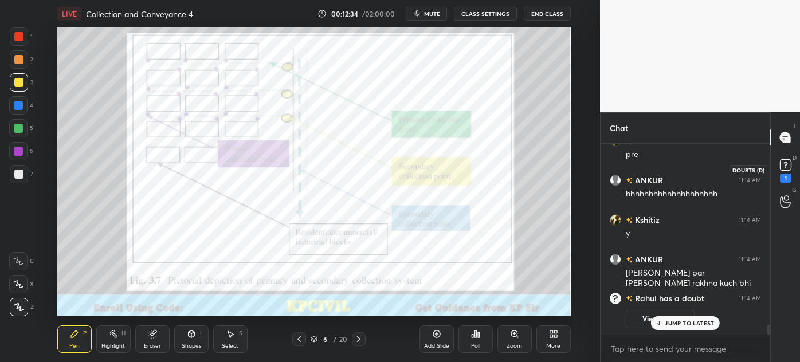
click at [784, 167] on rect at bounding box center [785, 165] width 11 height 11
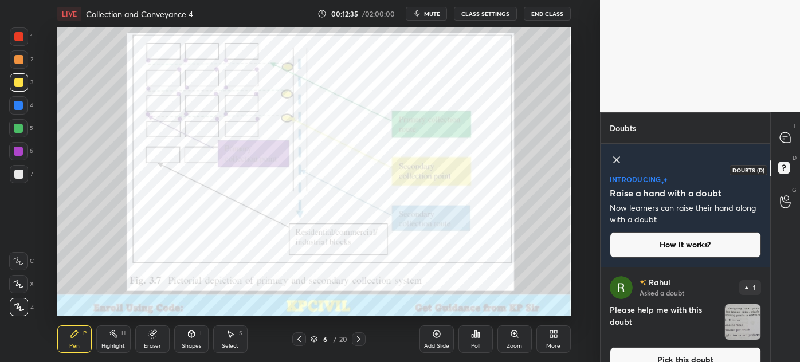
scroll to position [19, 0]
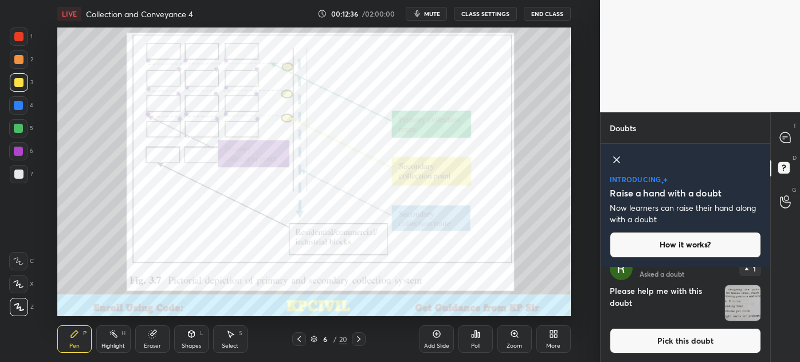
click at [658, 347] on button "Pick this doubt" at bounding box center [685, 340] width 151 height 25
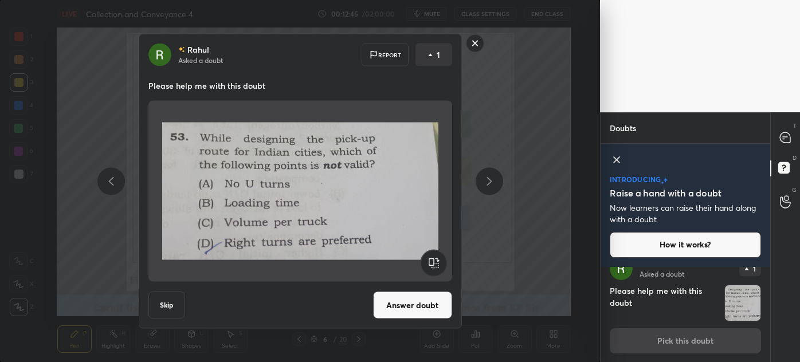
click at [409, 307] on button "Answer doubt" at bounding box center [412, 306] width 79 height 28
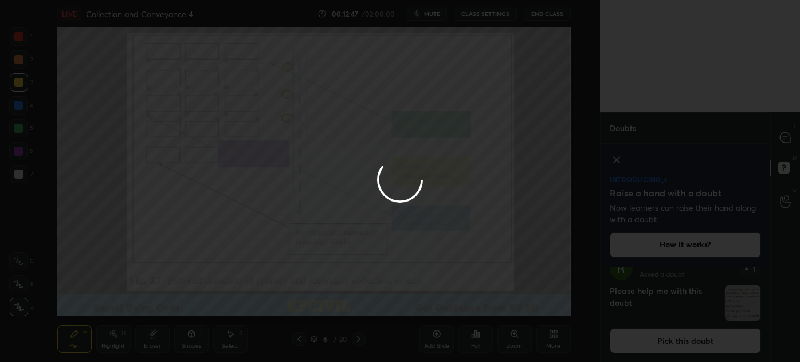
scroll to position [0, 0]
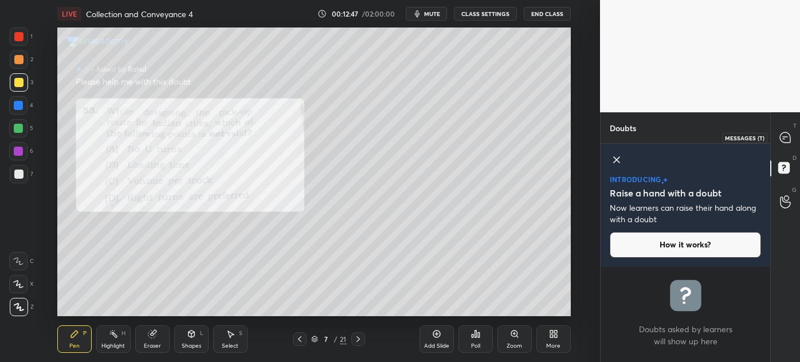
click at [788, 140] on icon at bounding box center [785, 137] width 10 height 10
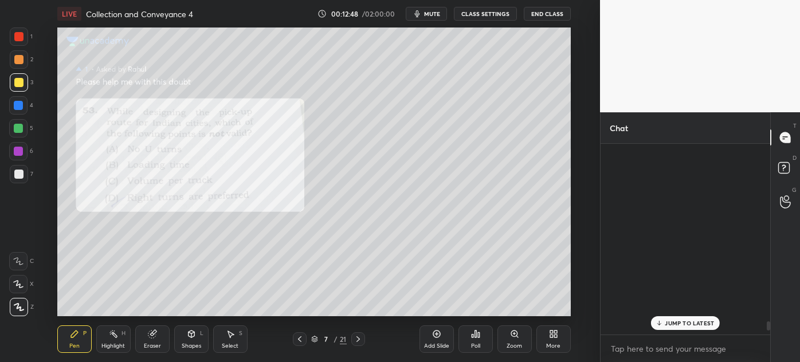
scroll to position [187, 166]
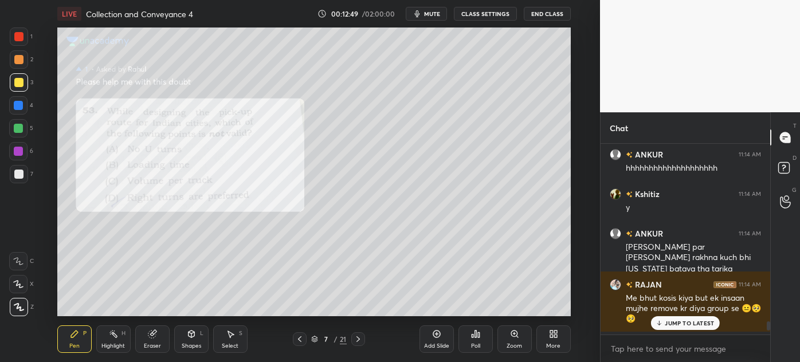
click at [673, 325] on p "JUMP TO LATEST" at bounding box center [689, 323] width 49 height 7
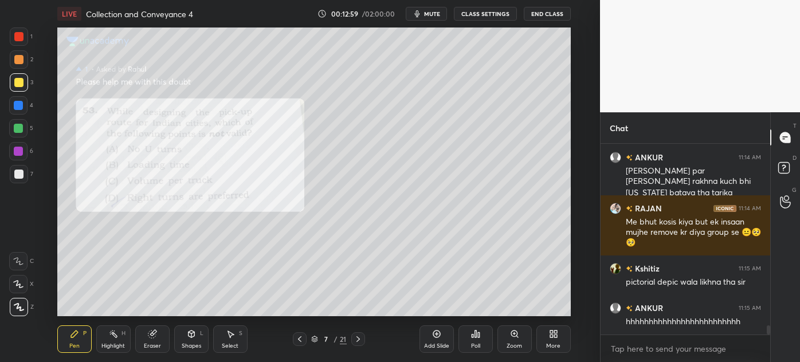
click at [300, 336] on icon at bounding box center [299, 339] width 9 height 9
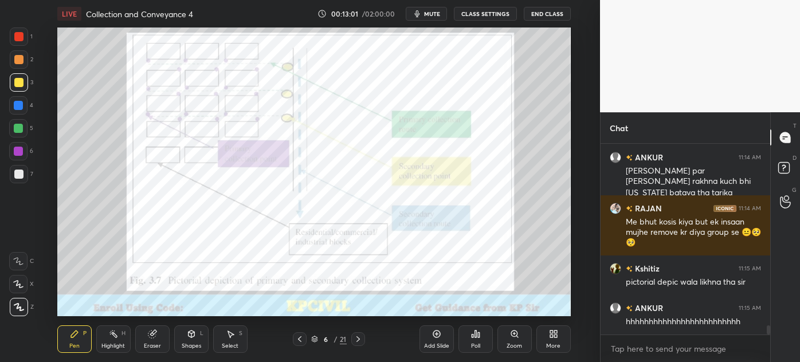
scroll to position [3705, 0]
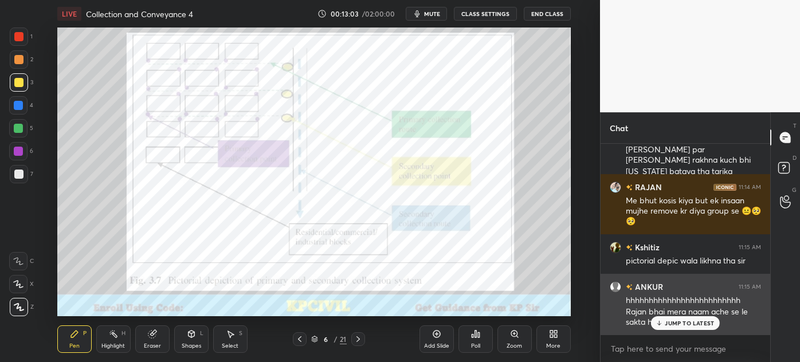
drag, startPoint x: 688, startPoint y: 325, endPoint x: 652, endPoint y: 317, distance: 36.3
click at [687, 325] on p "JUMP TO LATEST" at bounding box center [689, 323] width 49 height 7
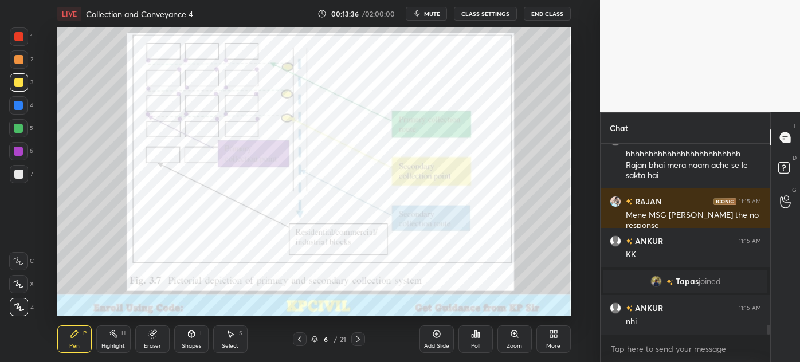
scroll to position [3656, 0]
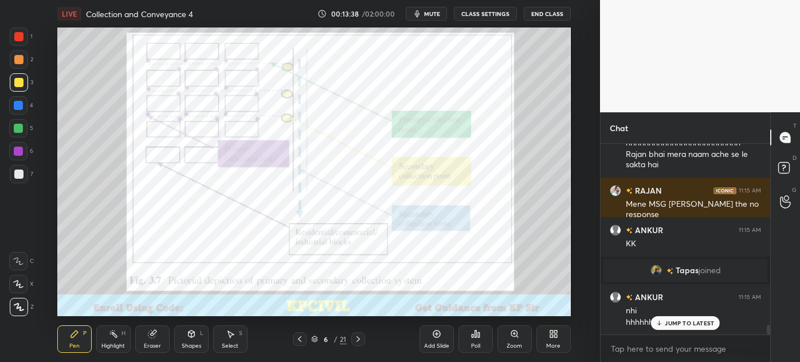
click at [678, 325] on p "JUMP TO LATEST" at bounding box center [689, 323] width 49 height 7
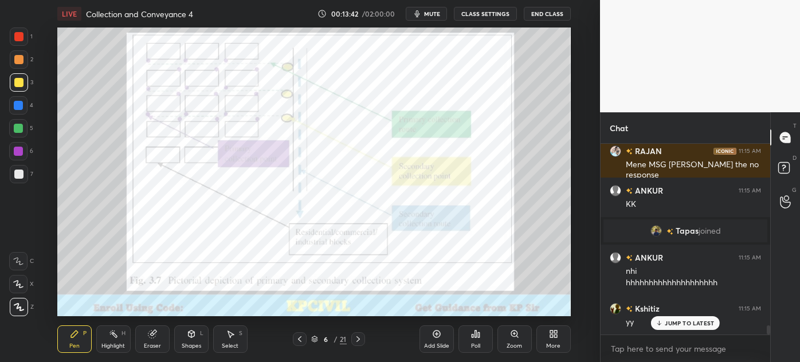
click at [360, 340] on icon at bounding box center [358, 339] width 9 height 9
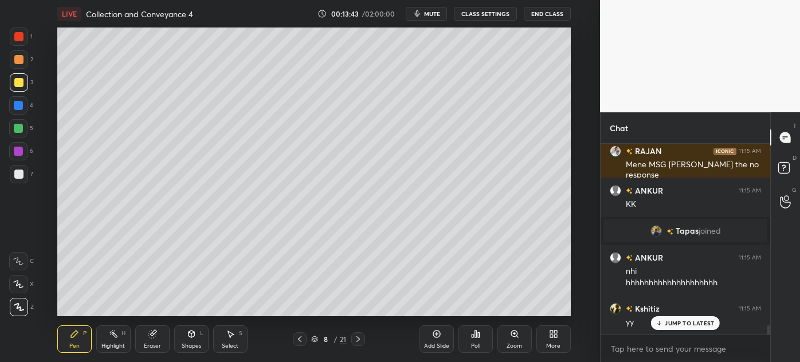
click at [301, 347] on div "Pen P Highlight H Eraser Shapes L Select S 8 / 21 Add Slide Poll Zoom More" at bounding box center [313, 339] width 513 height 46
click at [301, 333] on div at bounding box center [300, 339] width 14 height 14
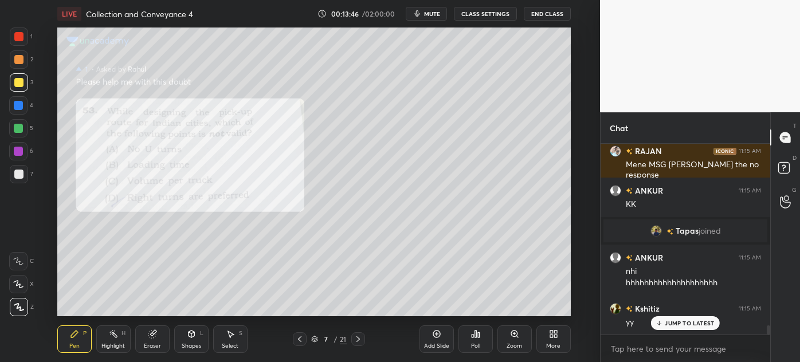
click at [519, 345] on div "Zoom" at bounding box center [514, 346] width 15 height 6
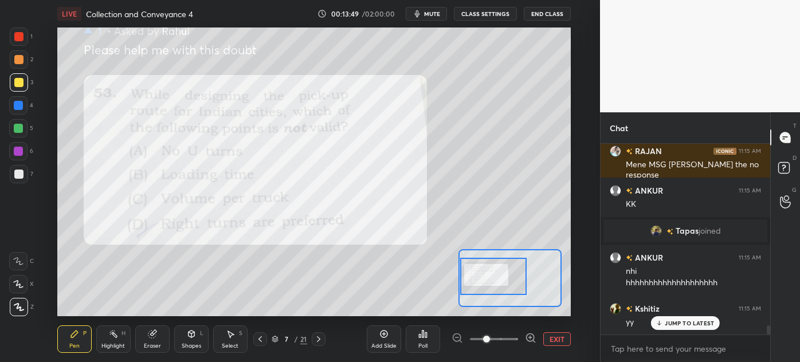
drag, startPoint x: 499, startPoint y: 278, endPoint x: 464, endPoint y: 277, distance: 35.6
click at [464, 277] on div at bounding box center [493, 276] width 67 height 37
click at [13, 40] on div at bounding box center [19, 37] width 18 height 18
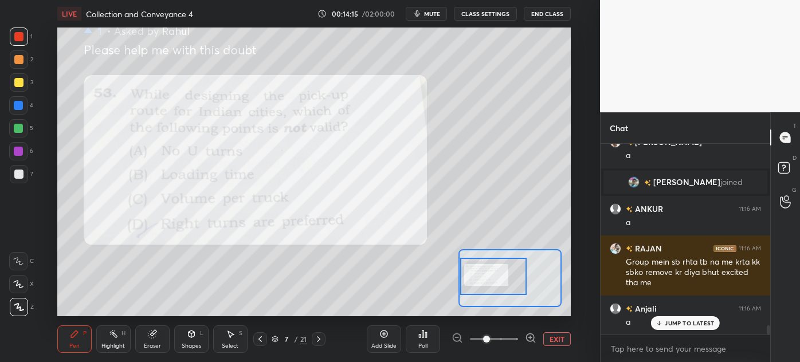
scroll to position [3909, 0]
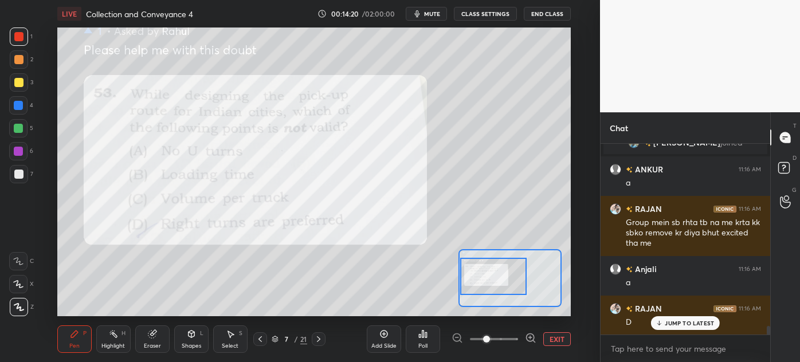
click at [16, 171] on div at bounding box center [18, 174] width 9 height 9
click at [261, 341] on icon at bounding box center [260, 339] width 9 height 9
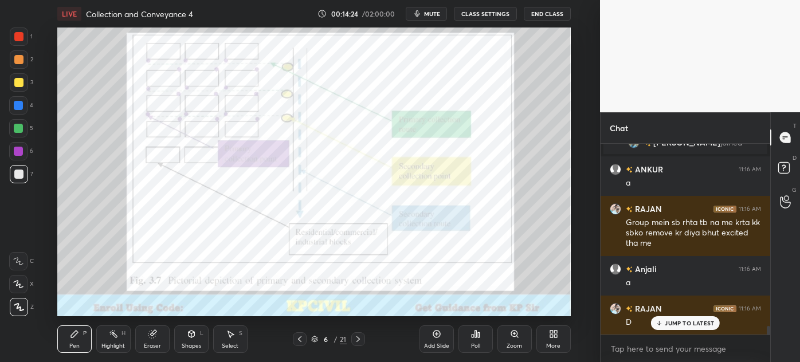
click at [356, 342] on icon at bounding box center [357, 339] width 3 height 6
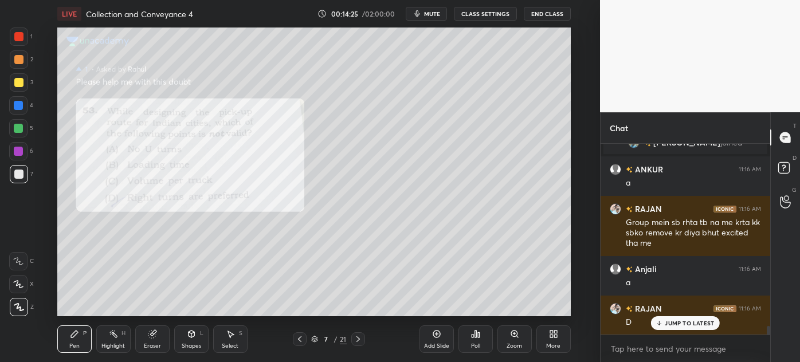
click at [356, 341] on icon at bounding box center [358, 339] width 9 height 9
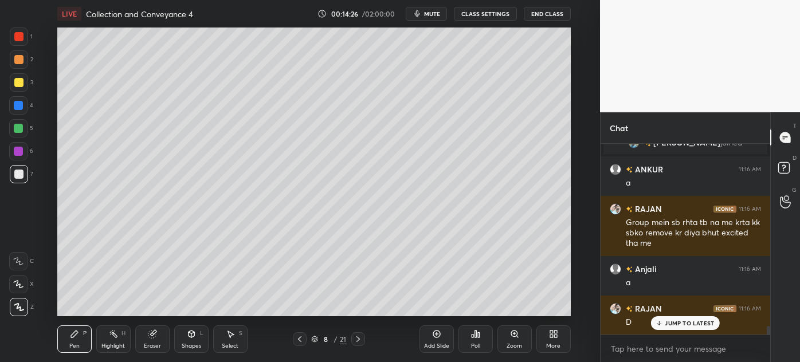
click at [105, 345] on div "Highlight" at bounding box center [112, 346] width 23 height 6
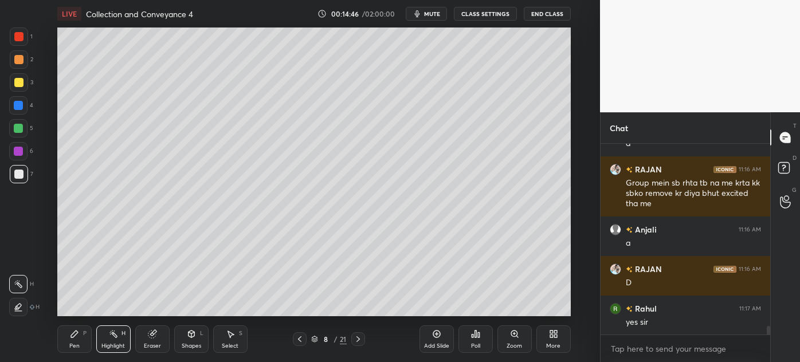
click at [361, 340] on icon at bounding box center [358, 339] width 9 height 9
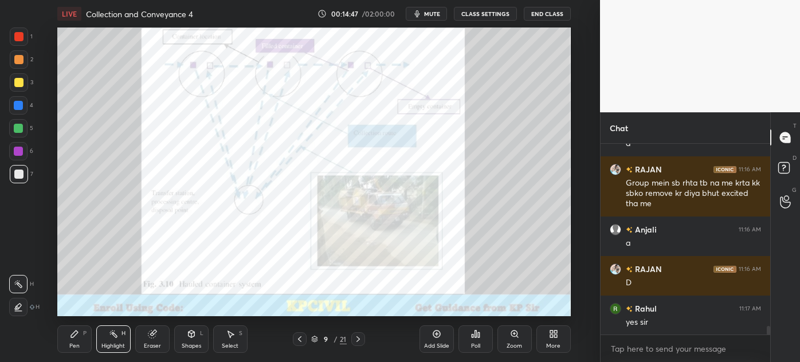
click at [301, 340] on icon at bounding box center [299, 339] width 9 height 9
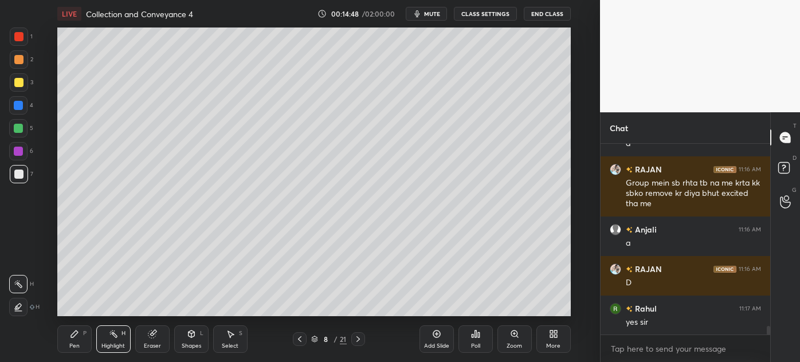
click at [301, 341] on icon at bounding box center [299, 339] width 9 height 9
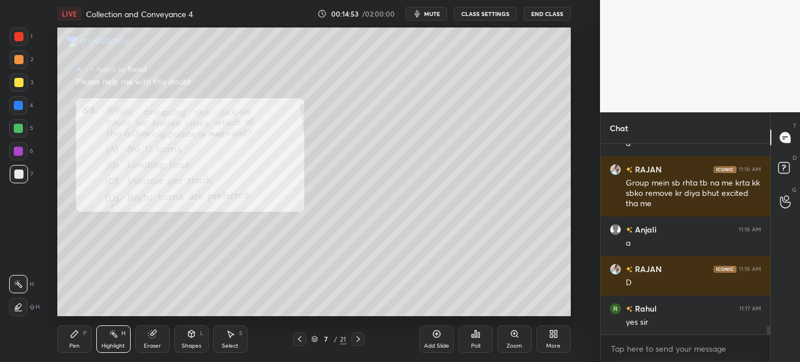
click at [509, 344] on div "Zoom" at bounding box center [514, 346] width 15 height 6
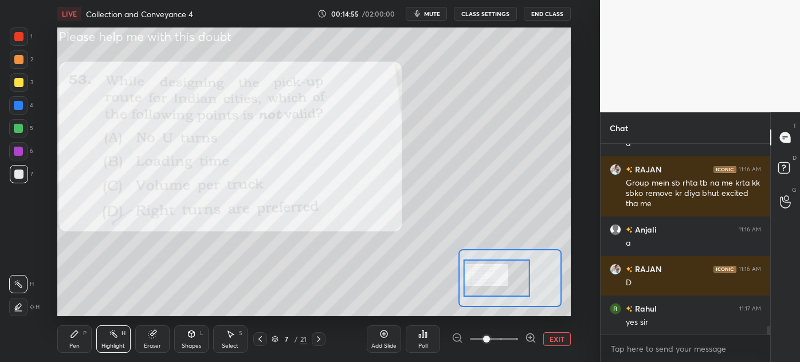
click at [66, 348] on div "Pen P" at bounding box center [74, 339] width 34 height 28
click at [15, 103] on div at bounding box center [18, 105] width 9 height 9
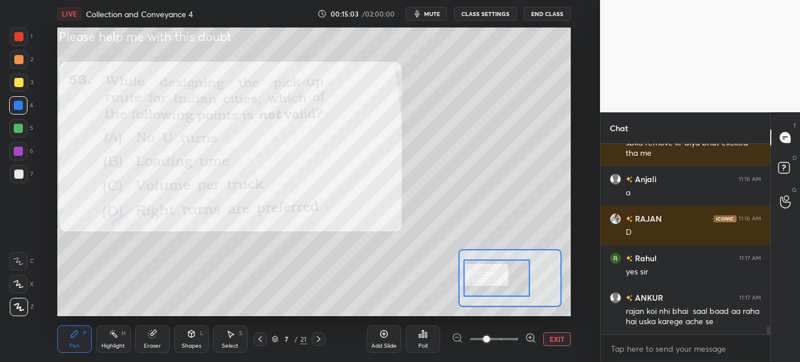
scroll to position [4038, 0]
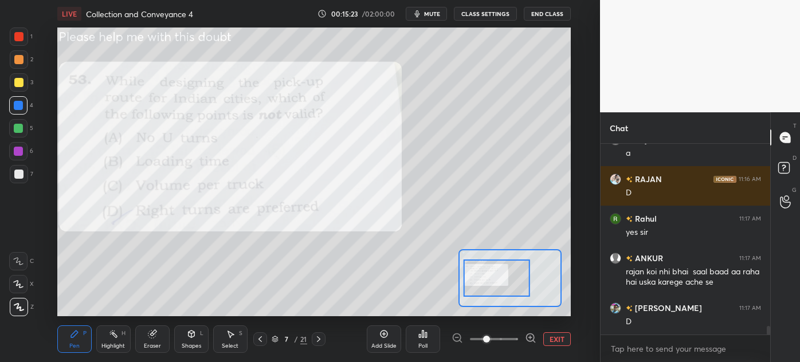
click at [105, 344] on div "Highlight" at bounding box center [112, 346] width 23 height 6
click at [69, 343] on div "Pen" at bounding box center [74, 346] width 10 height 6
click at [12, 38] on div at bounding box center [19, 37] width 18 height 18
click at [14, 111] on div at bounding box center [18, 105] width 18 height 18
click at [257, 342] on icon at bounding box center [260, 339] width 9 height 9
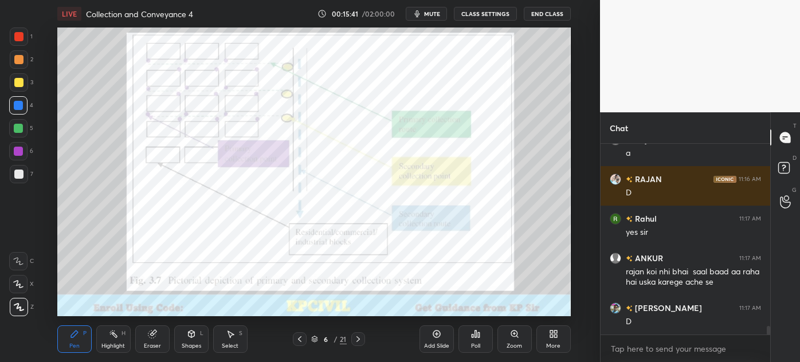
click at [358, 340] on icon at bounding box center [357, 339] width 3 height 6
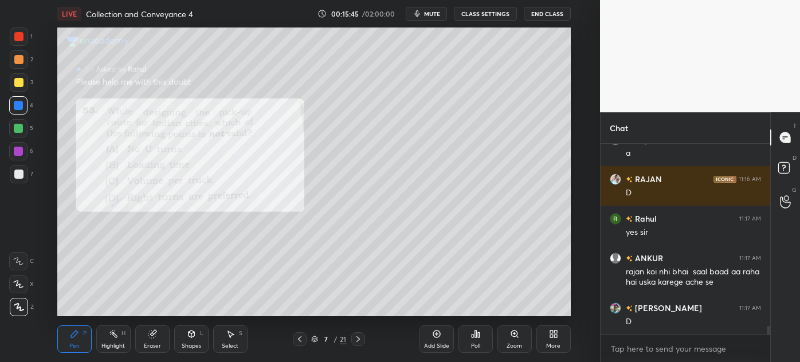
scroll to position [4098, 0]
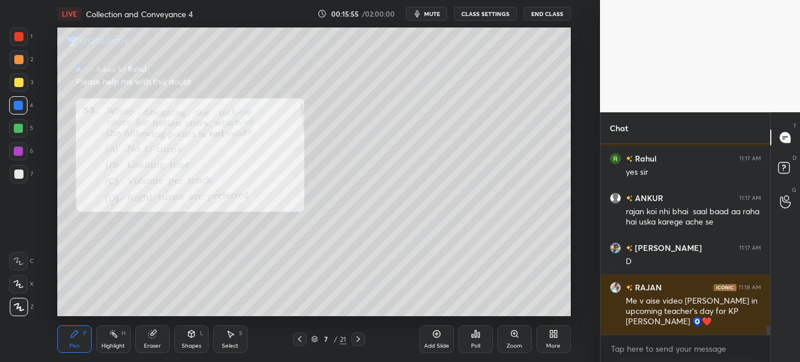
click at [11, 175] on div at bounding box center [19, 174] width 18 height 18
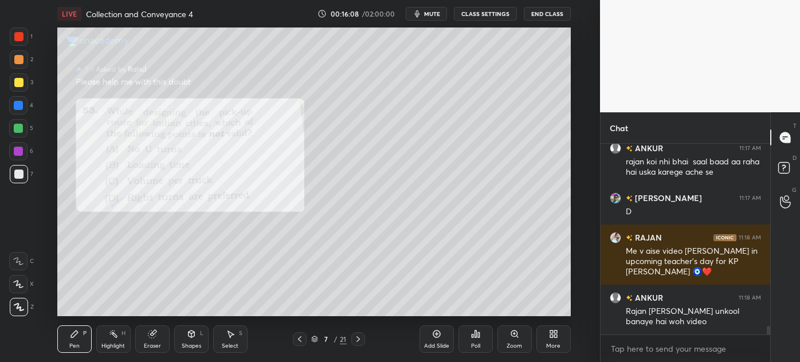
click at [114, 342] on div "Highlight H" at bounding box center [113, 339] width 34 height 28
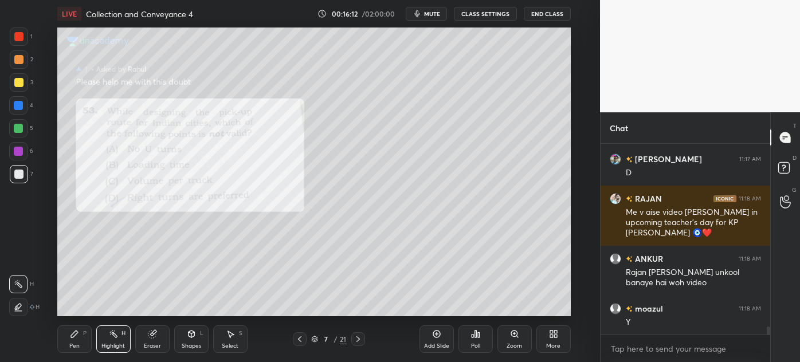
scroll to position [4227, 0]
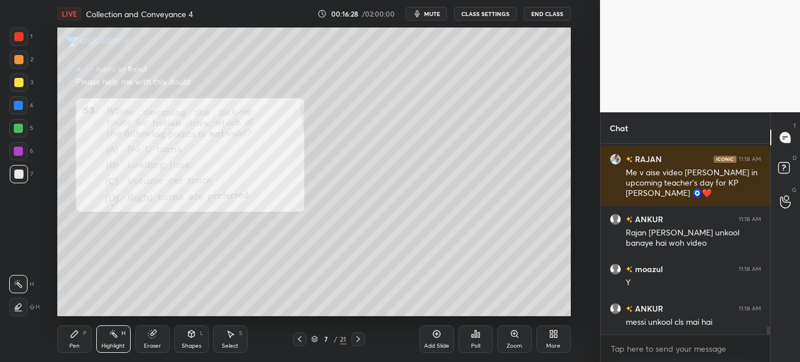
click at [147, 343] on div "Eraser" at bounding box center [152, 346] width 17 height 6
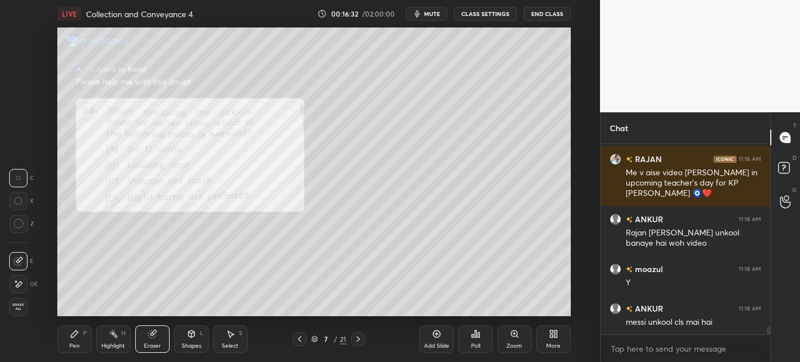
click at [70, 343] on div "Pen" at bounding box center [74, 346] width 10 height 6
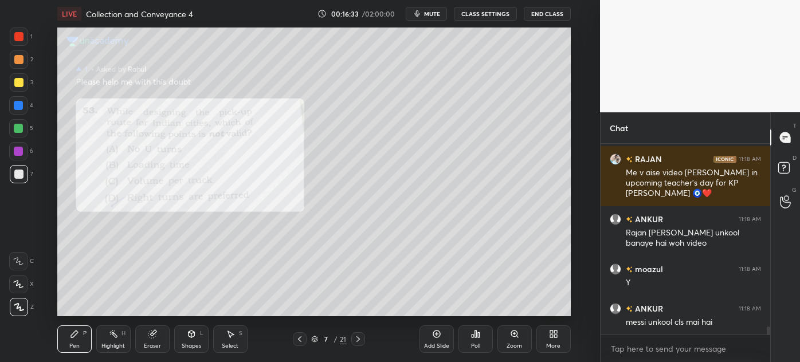
click at [13, 36] on div at bounding box center [19, 37] width 18 height 18
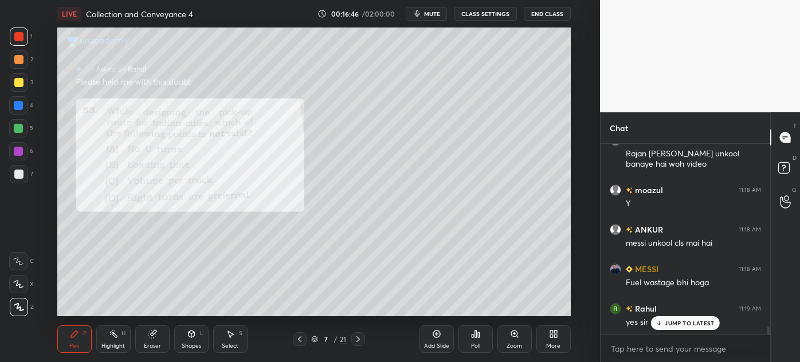
scroll to position [4346, 0]
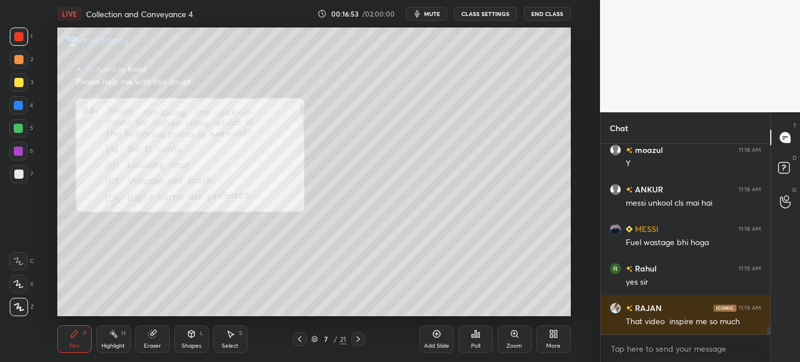
click at [11, 178] on div at bounding box center [19, 174] width 18 height 18
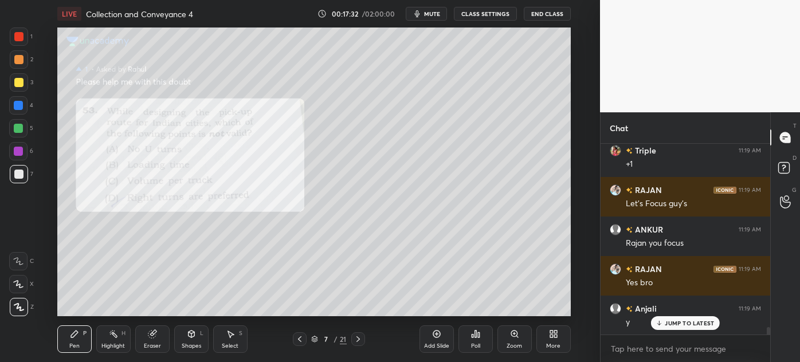
scroll to position [4582, 0]
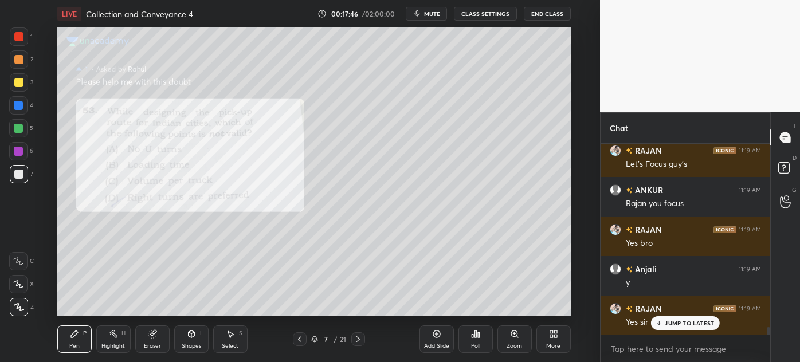
click at [102, 344] on div "Highlight" at bounding box center [112, 346] width 23 height 6
click at [15, 42] on div at bounding box center [19, 37] width 18 height 18
click at [69, 345] on div "Pen" at bounding box center [74, 346] width 10 height 6
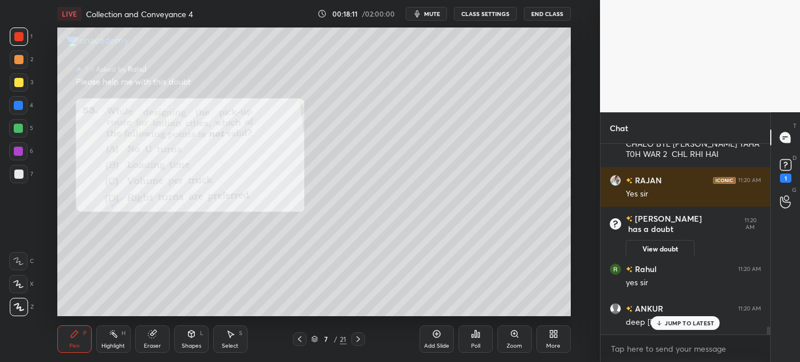
scroll to position [4518, 0]
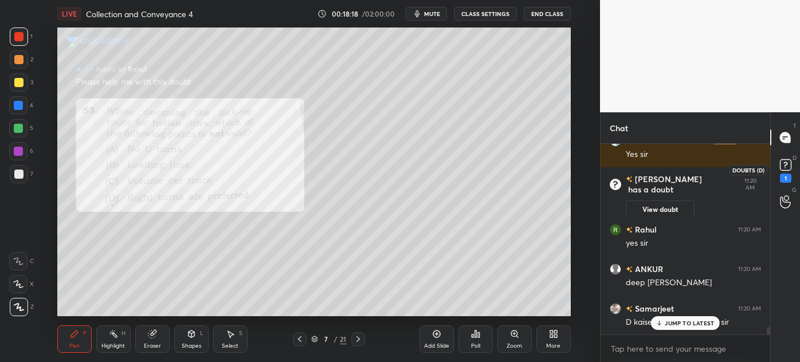
click at [787, 163] on icon at bounding box center [785, 164] width 17 height 17
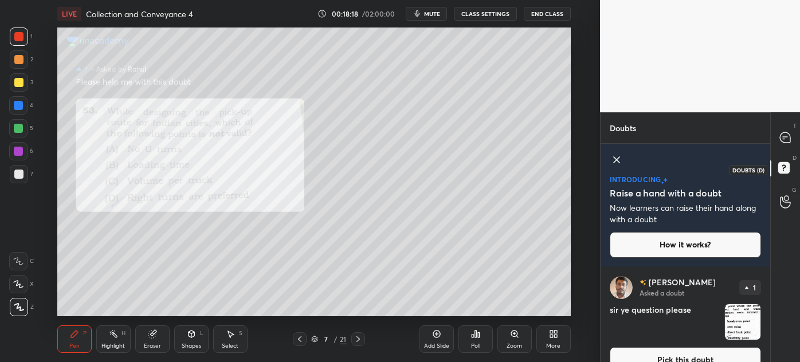
scroll to position [19, 0]
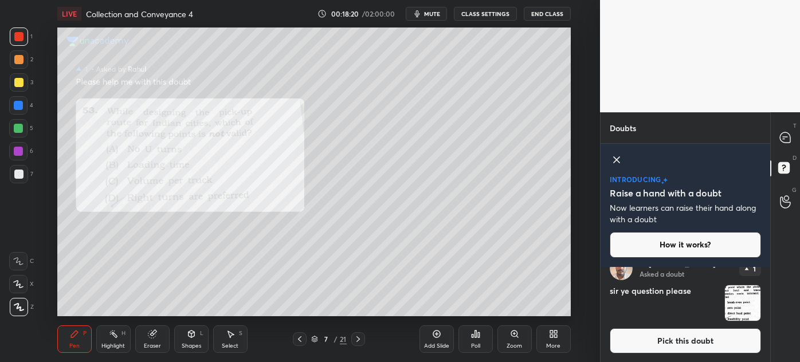
click at [678, 354] on div "[PERSON_NAME] Asked a doubt 1 sir ye question please Pick this doubt" at bounding box center [686, 305] width 170 height 115
click at [681, 343] on button "Pick this doubt" at bounding box center [685, 340] width 151 height 25
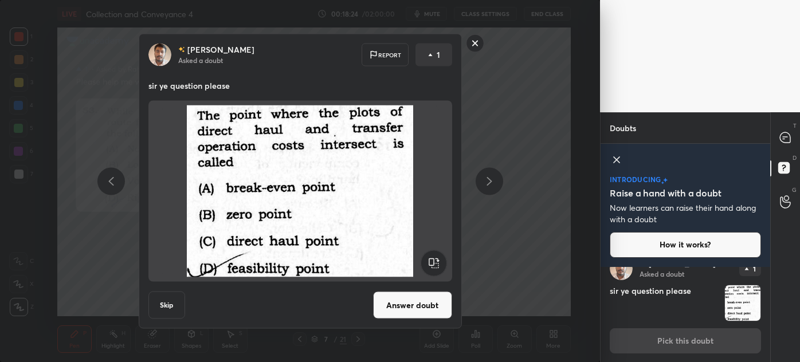
click at [402, 305] on button "Answer doubt" at bounding box center [412, 306] width 79 height 28
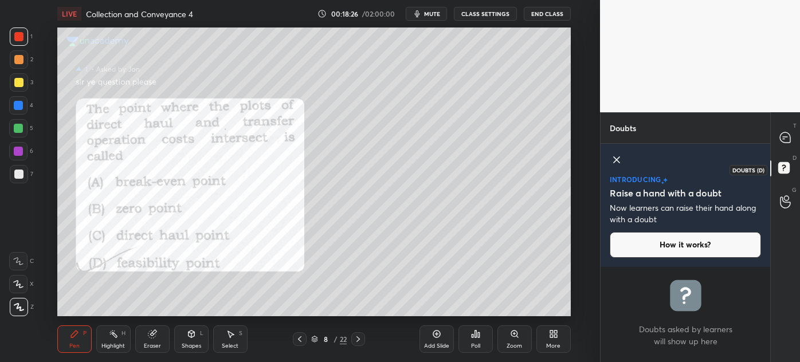
scroll to position [0, 0]
click at [784, 135] on icon at bounding box center [785, 137] width 10 height 10
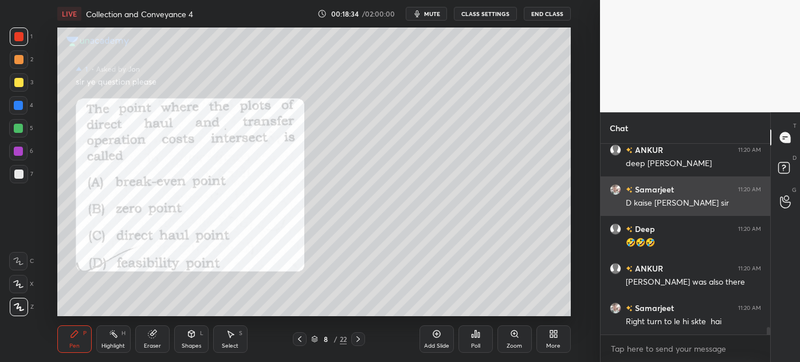
scroll to position [4780, 0]
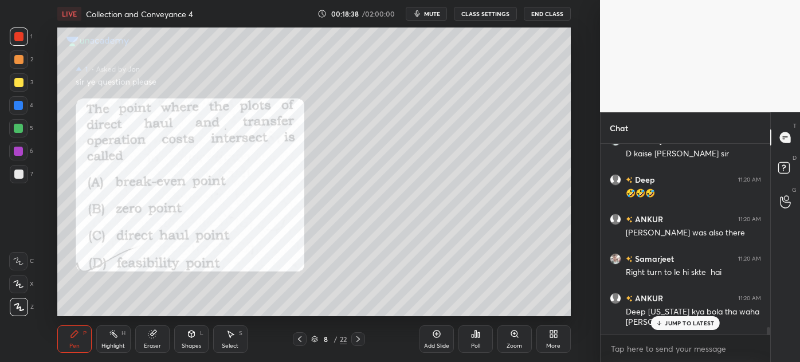
click at [296, 340] on icon at bounding box center [299, 339] width 9 height 9
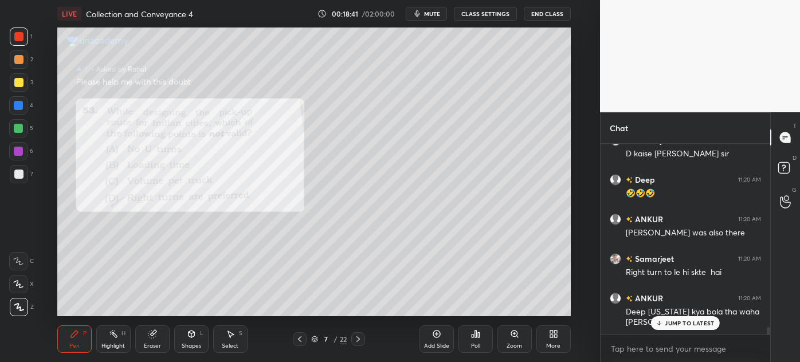
click at [683, 327] on div "JUMP TO LATEST" at bounding box center [685, 323] width 69 height 14
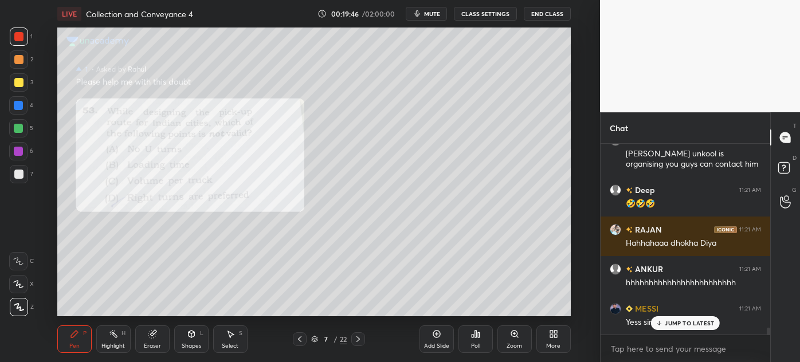
scroll to position [5067, 0]
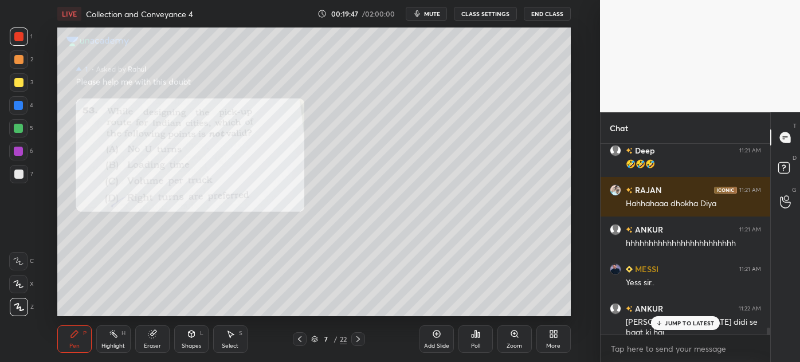
click at [685, 320] on p "JUMP TO LATEST" at bounding box center [689, 323] width 49 height 7
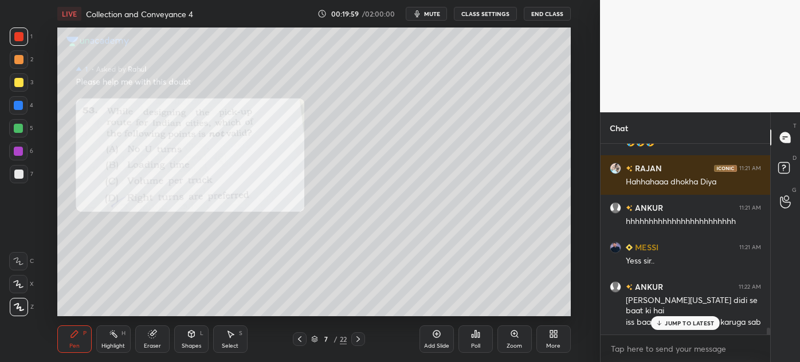
click at [673, 325] on p "JUMP TO LATEST" at bounding box center [689, 323] width 49 height 7
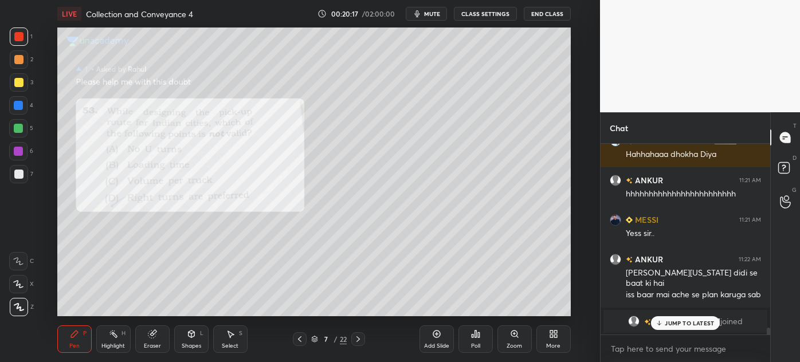
click at [354, 343] on icon at bounding box center [358, 339] width 9 height 9
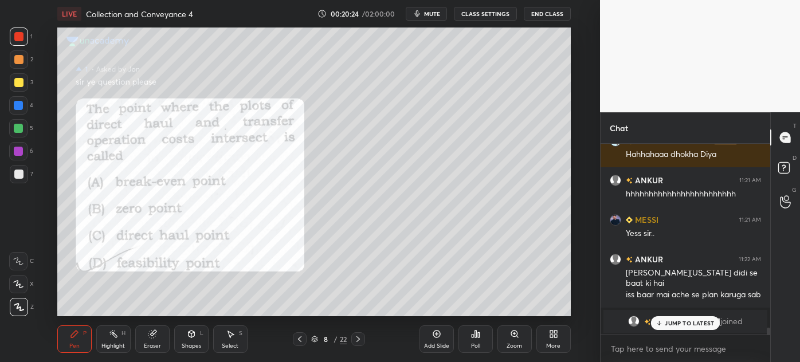
scroll to position [4809, 0]
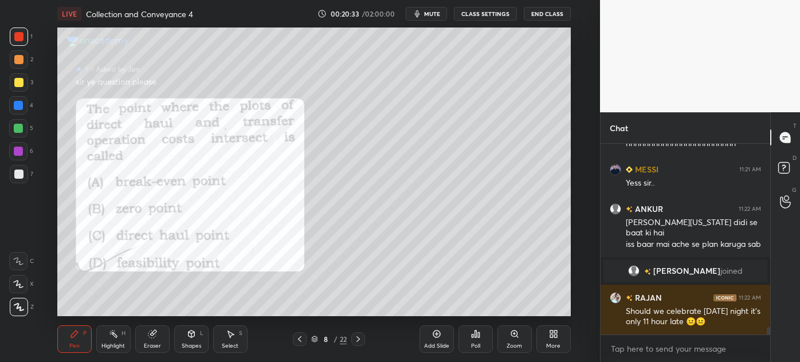
click at [512, 342] on div "Zoom" at bounding box center [514, 339] width 34 height 28
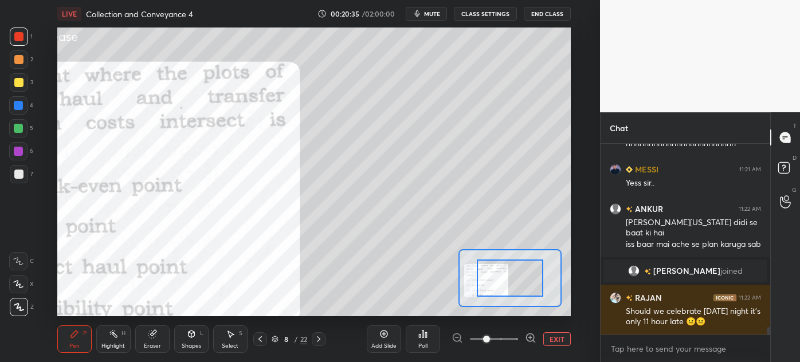
click at [260, 342] on icon at bounding box center [260, 339] width 9 height 9
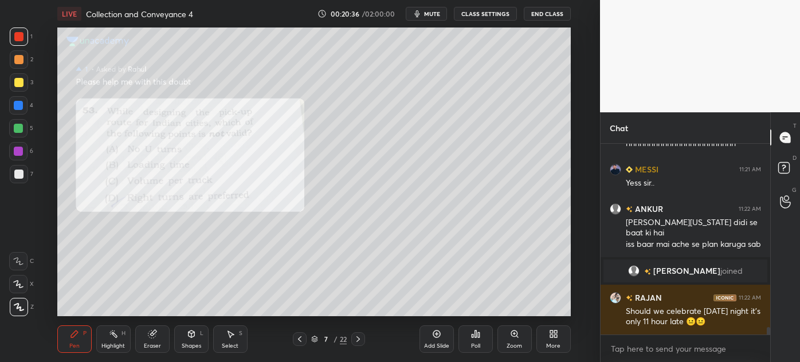
scroll to position [4848, 0]
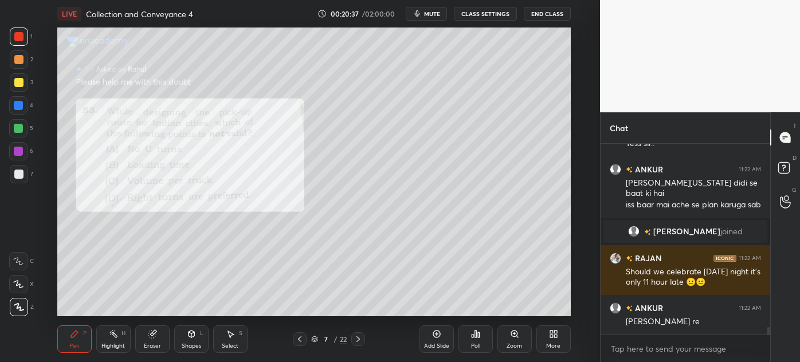
click at [356, 338] on icon at bounding box center [358, 339] width 9 height 9
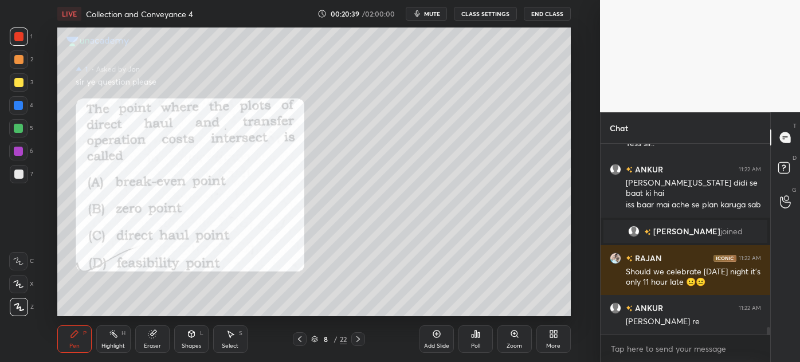
scroll to position [4876, 0]
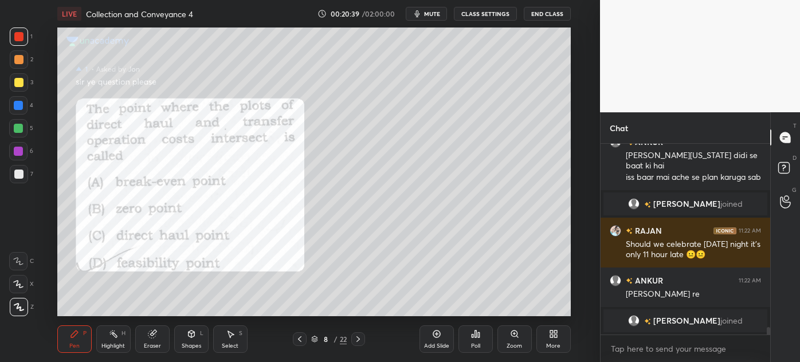
click at [512, 337] on icon at bounding box center [514, 333] width 9 height 9
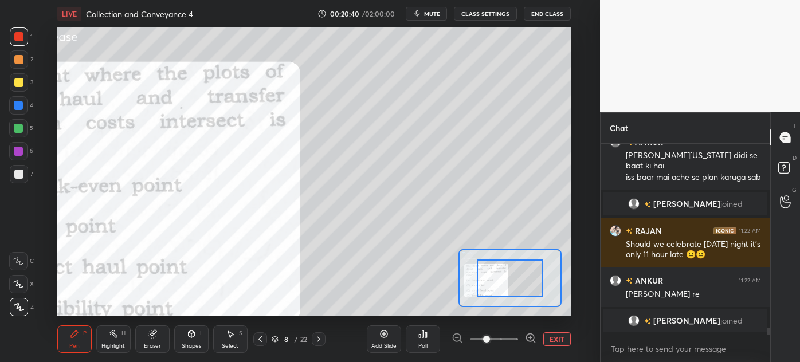
scroll to position [4915, 0]
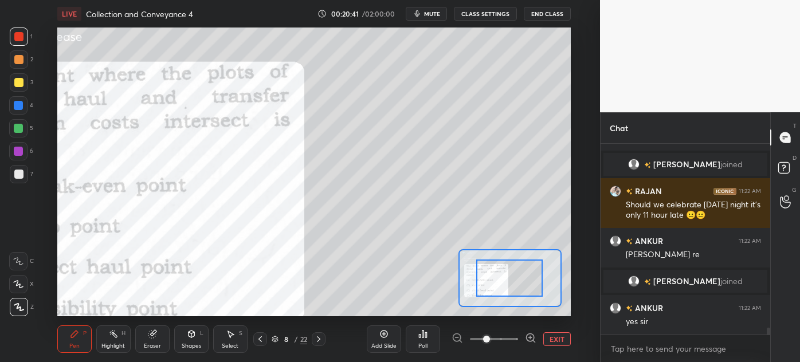
drag, startPoint x: 515, startPoint y: 282, endPoint x: 490, endPoint y: 290, distance: 26.5
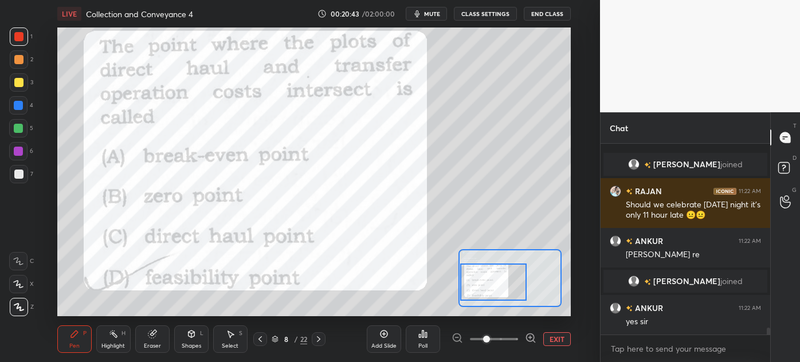
scroll to position [4955, 0]
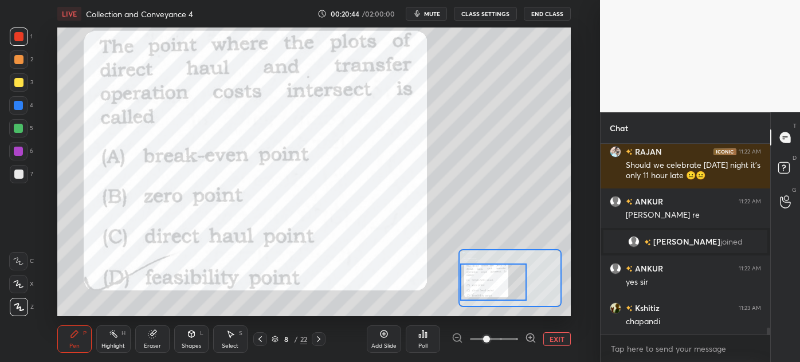
drag, startPoint x: 512, startPoint y: 287, endPoint x: 491, endPoint y: 291, distance: 21.6
click at [491, 291] on div at bounding box center [493, 282] width 67 height 37
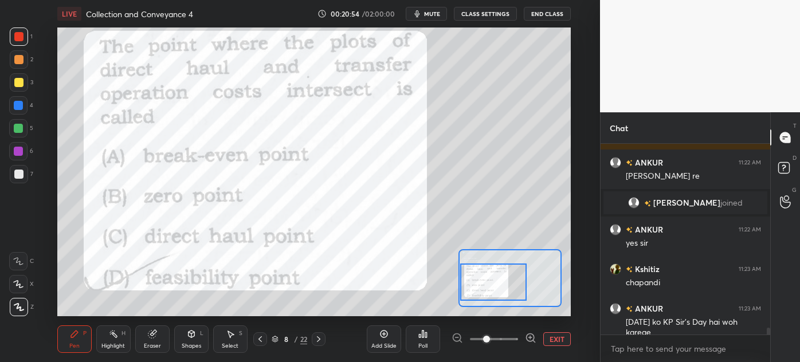
scroll to position [5033, 0]
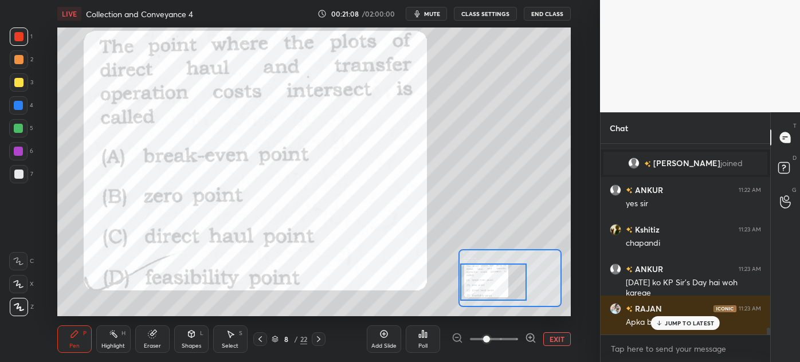
click at [258, 341] on icon at bounding box center [260, 339] width 9 height 9
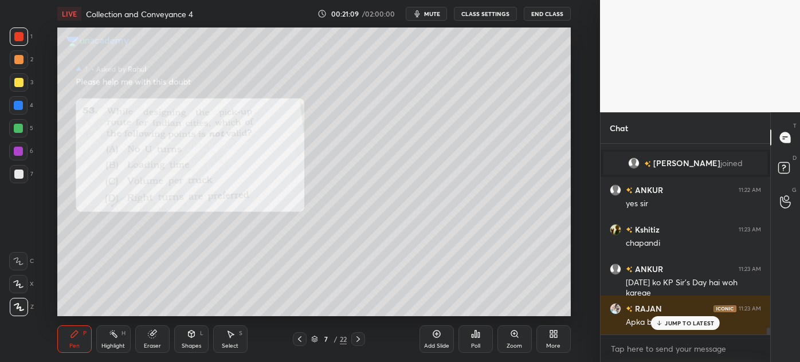
click at [362, 340] on icon at bounding box center [358, 339] width 9 height 9
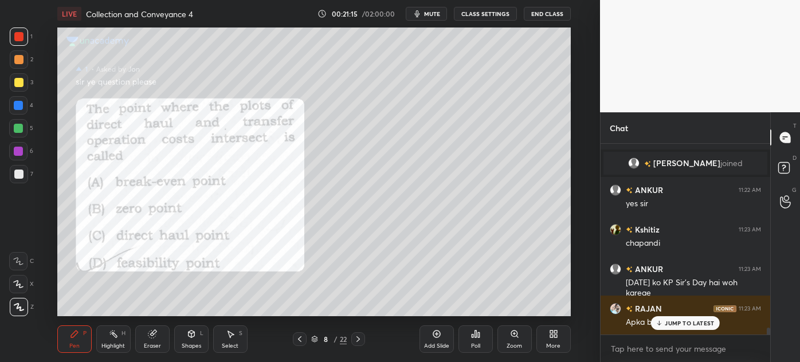
click at [15, 179] on div at bounding box center [19, 174] width 18 height 18
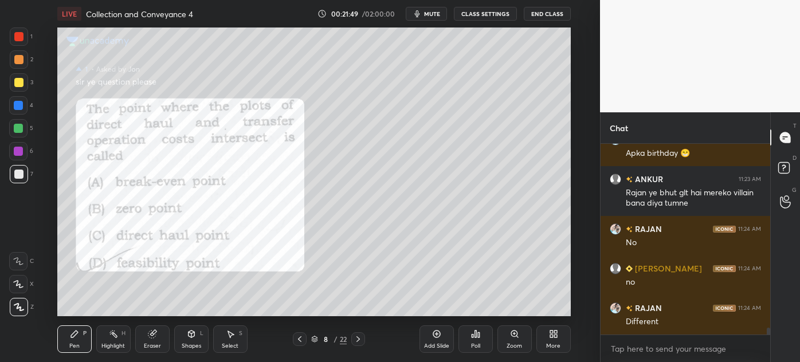
scroll to position [5241, 0]
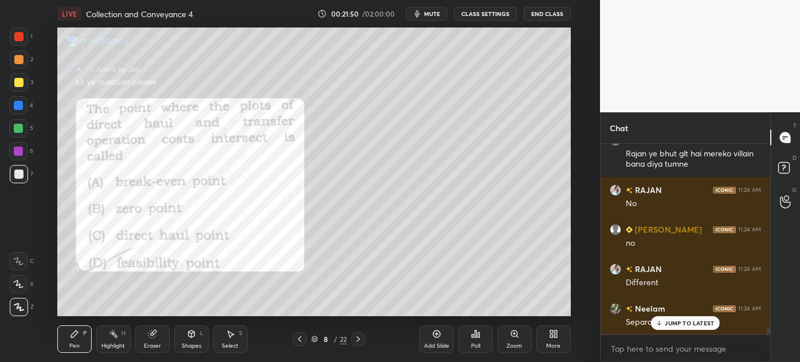
click at [14, 77] on div at bounding box center [19, 82] width 18 height 18
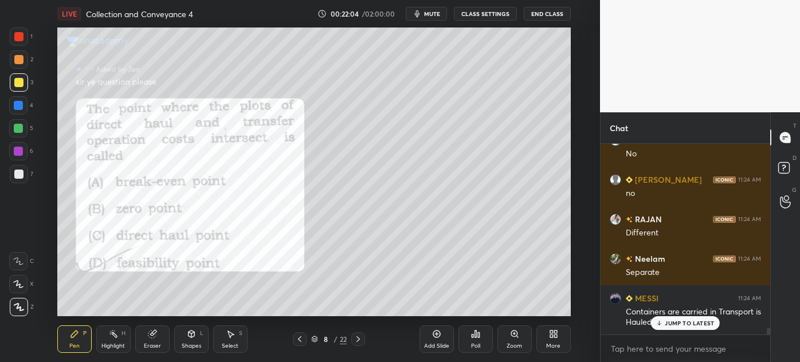
scroll to position [5319, 0]
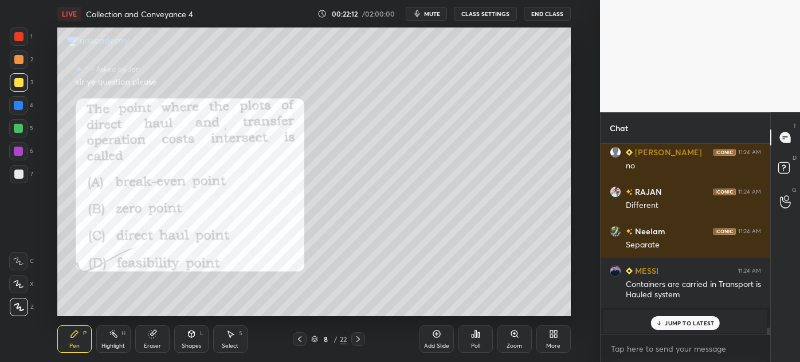
click at [12, 37] on div at bounding box center [19, 37] width 18 height 18
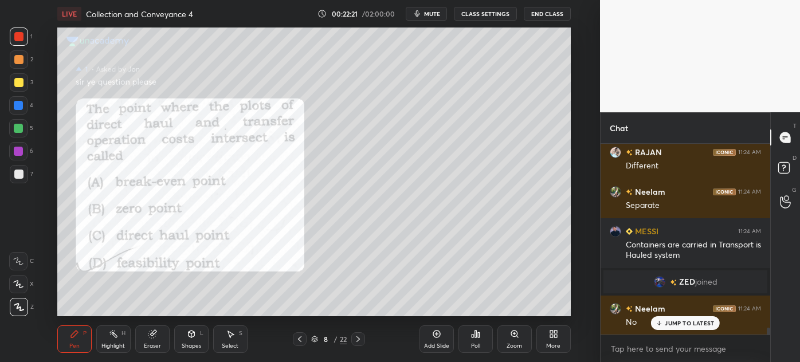
scroll to position [5203, 0]
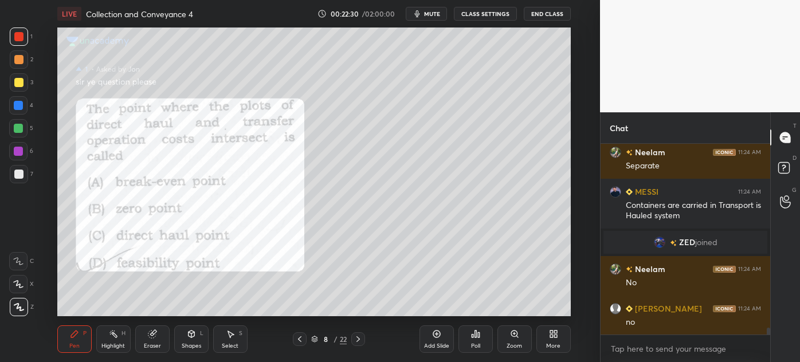
click at [12, 178] on div at bounding box center [19, 174] width 18 height 18
click at [156, 336] on icon at bounding box center [152, 333] width 9 height 9
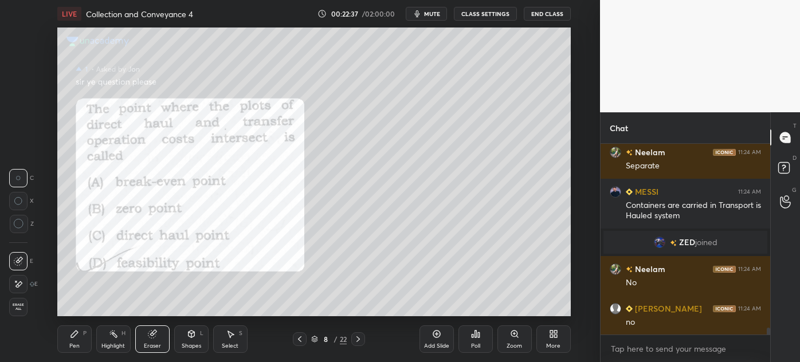
click at [72, 346] on div "Pen" at bounding box center [74, 346] width 10 height 6
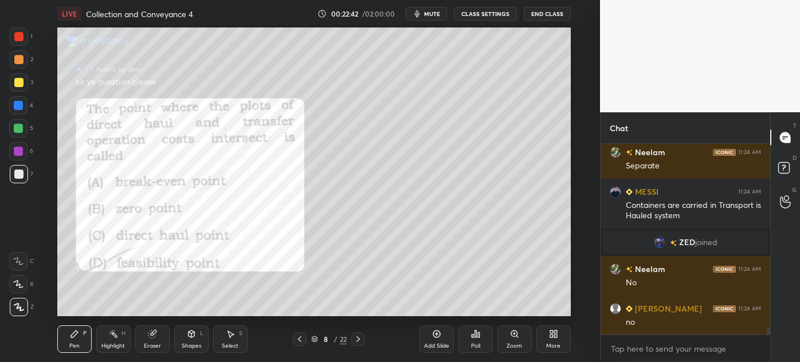
click at [15, 36] on div at bounding box center [18, 36] width 9 height 9
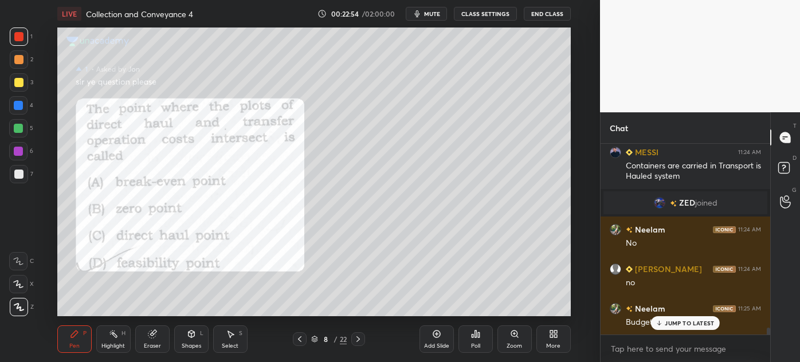
click at [668, 317] on div "JUMP TO LATEST" at bounding box center [685, 323] width 69 height 14
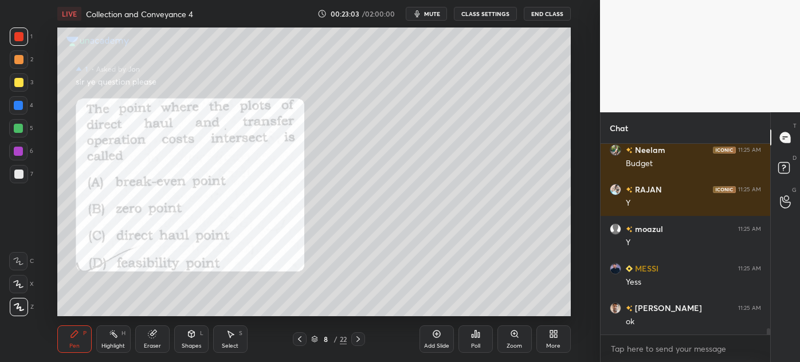
scroll to position [5441, 0]
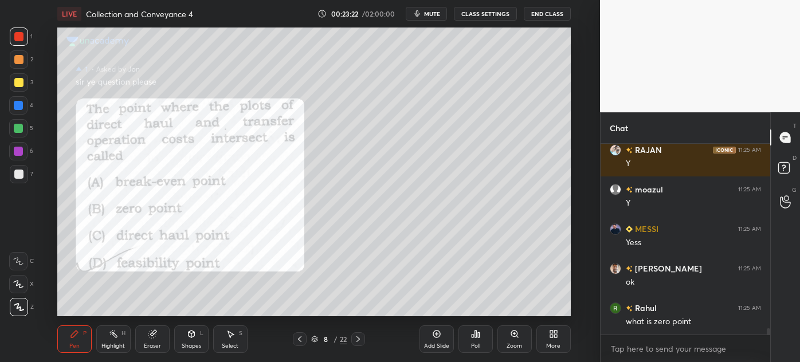
click at [14, 178] on div at bounding box center [18, 174] width 9 height 9
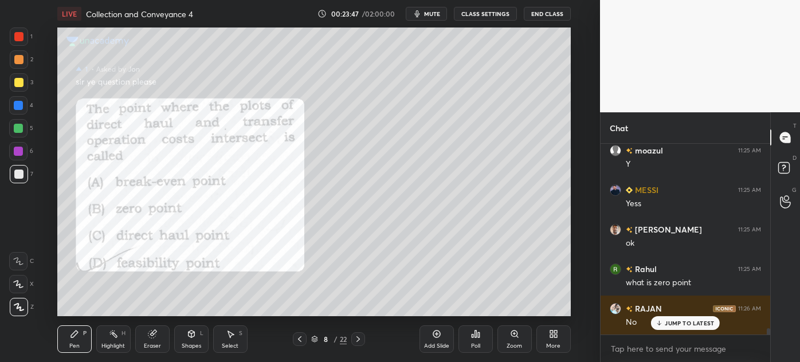
scroll to position [5519, 0]
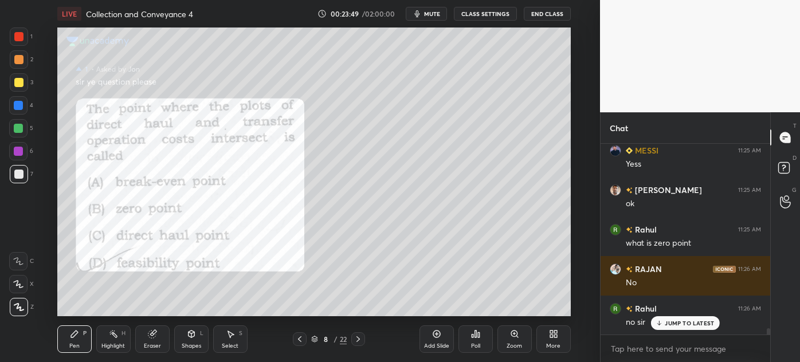
click at [360, 340] on icon at bounding box center [358, 339] width 9 height 9
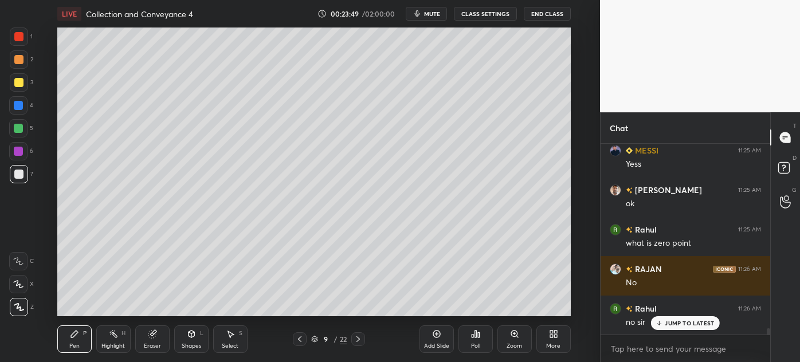
click at [360, 340] on icon at bounding box center [358, 339] width 9 height 9
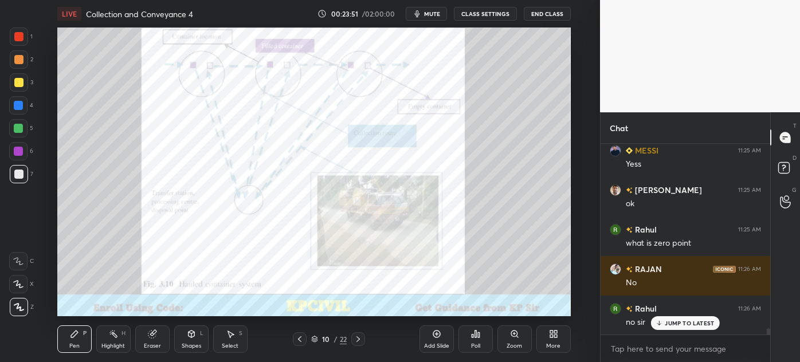
click at [360, 340] on icon at bounding box center [358, 339] width 9 height 9
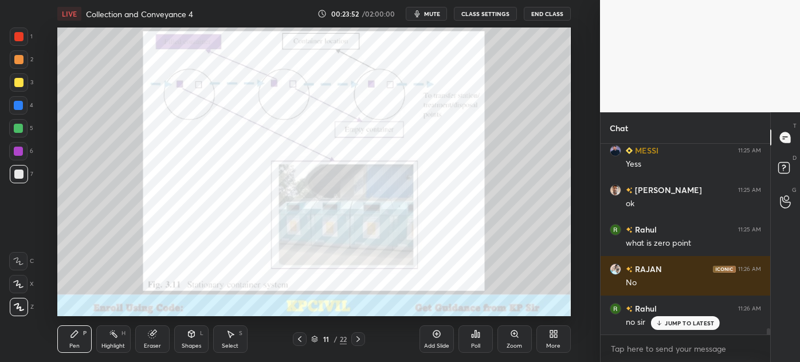
click at [360, 340] on icon at bounding box center [358, 339] width 9 height 9
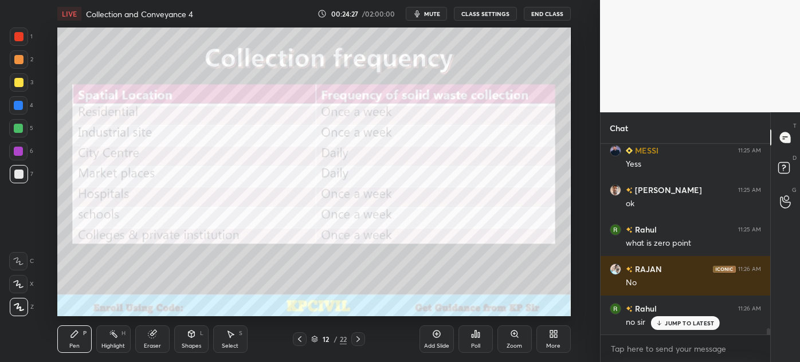
click at [15, 37] on div at bounding box center [18, 36] width 9 height 9
click at [14, 105] on div at bounding box center [18, 105] width 9 height 9
click at [425, 10] on button "mute" at bounding box center [426, 14] width 41 height 14
click at [535, 7] on button "End Class" at bounding box center [547, 14] width 47 height 14
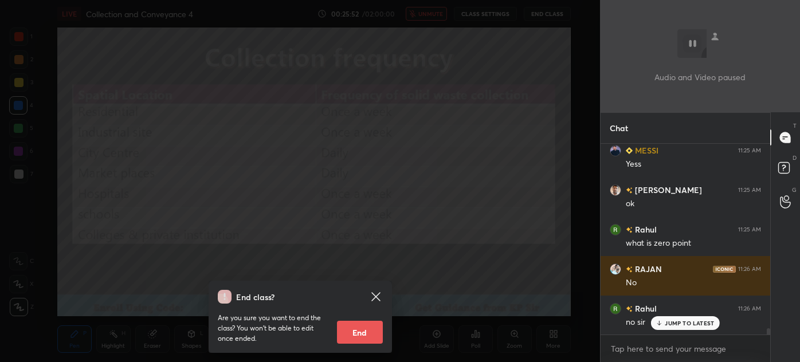
click at [309, 117] on div "End class? Are you sure you want to end the class? You won’t be able to edit on…" at bounding box center [300, 181] width 600 height 362
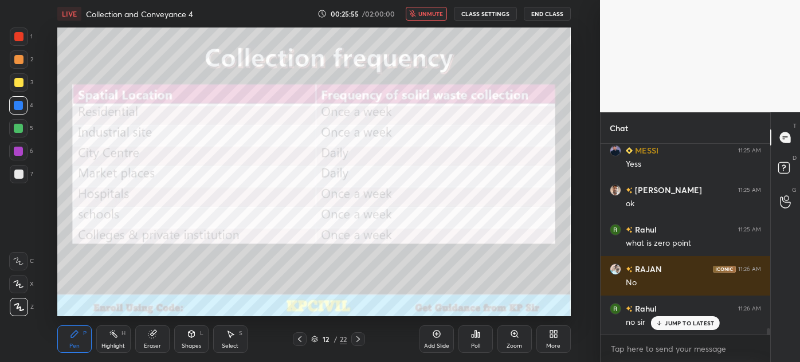
click at [416, 10] on icon "button" at bounding box center [412, 13] width 7 height 7
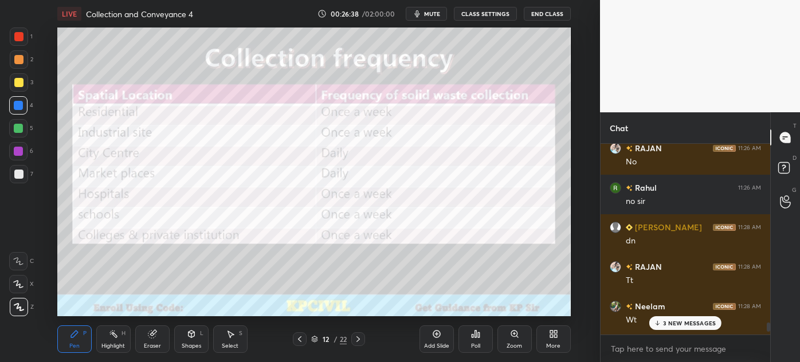
scroll to position [5965, 0]
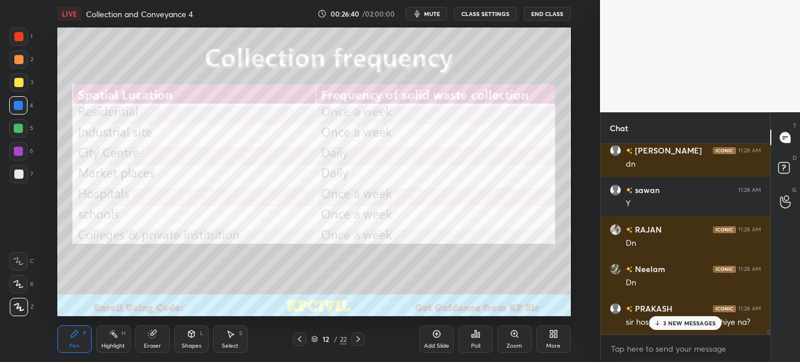
click at [663, 328] on div "3 NEW MESSAGES" at bounding box center [685, 323] width 72 height 14
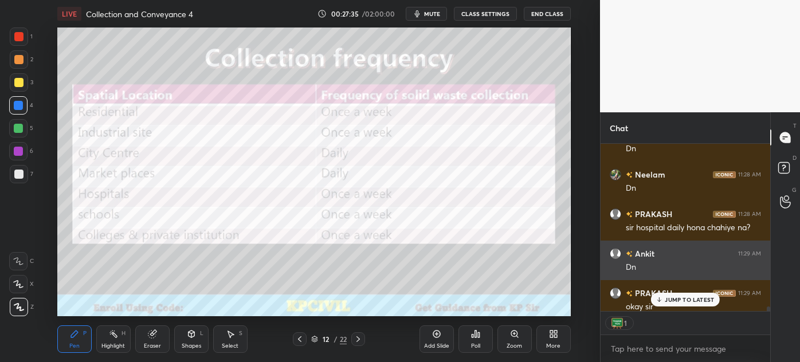
scroll to position [6107, 0]
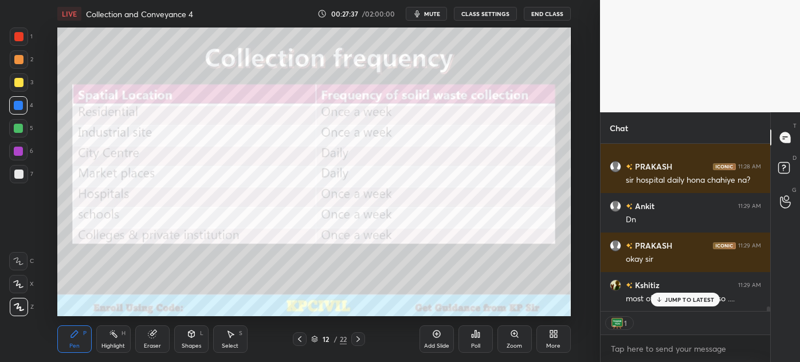
click at [687, 299] on p "JUMP TO LATEST" at bounding box center [689, 299] width 49 height 7
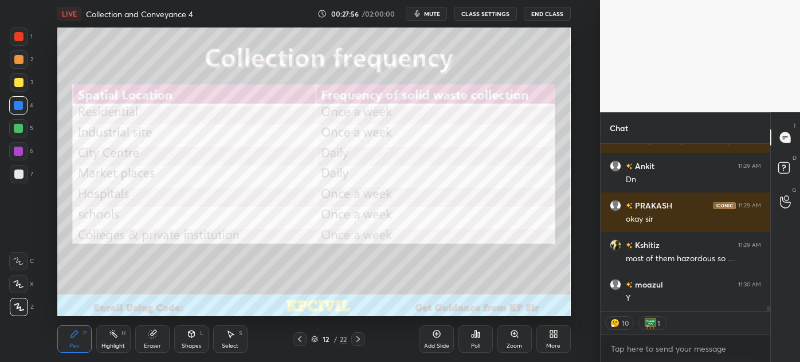
click at [356, 340] on icon at bounding box center [358, 339] width 9 height 9
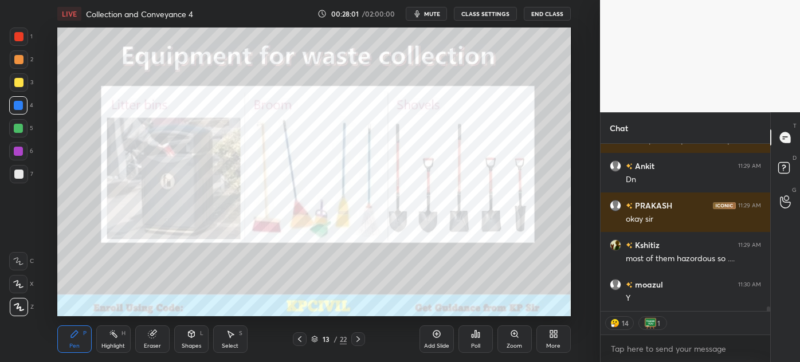
click at [359, 339] on icon at bounding box center [357, 339] width 3 height 6
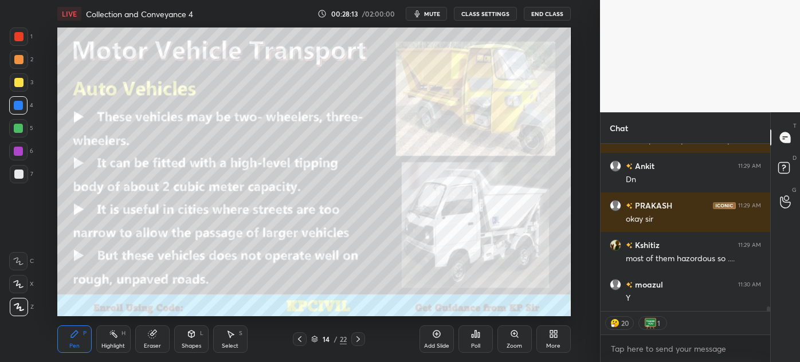
scroll to position [6186, 0]
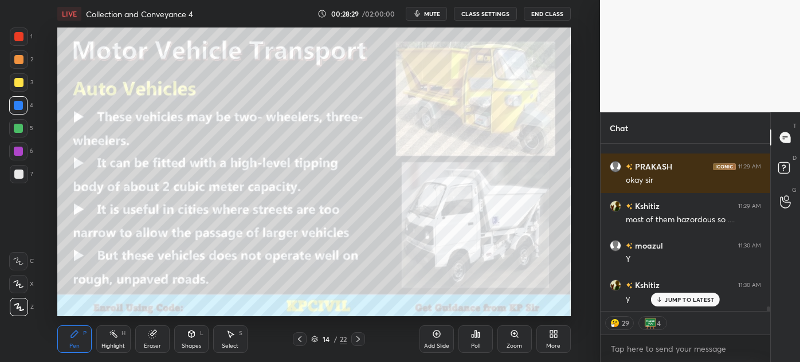
click at [183, 339] on div "Shapes L" at bounding box center [191, 339] width 34 height 28
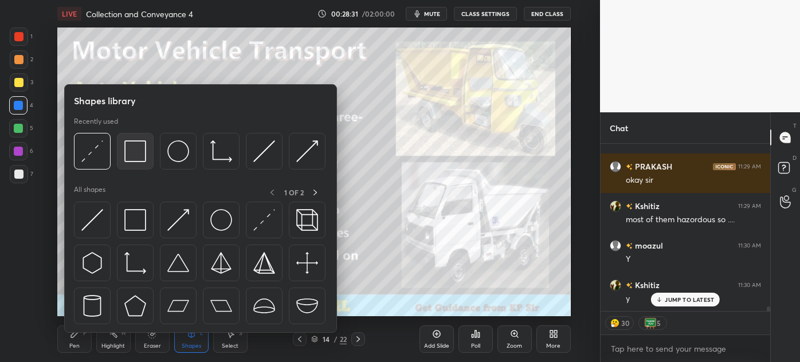
click at [122, 147] on div at bounding box center [135, 151] width 37 height 37
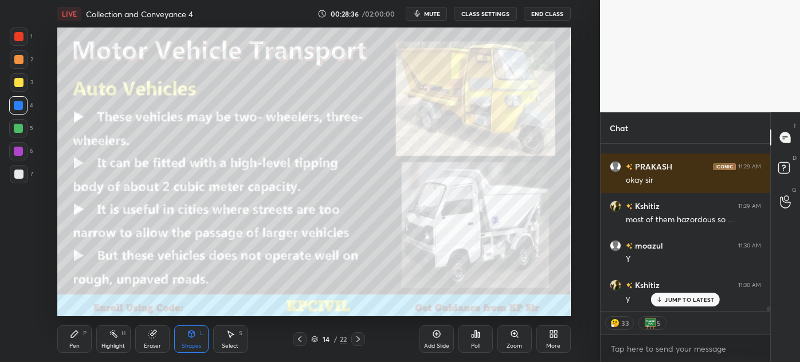
click at [699, 297] on p "JUMP TO LATEST" at bounding box center [689, 299] width 49 height 7
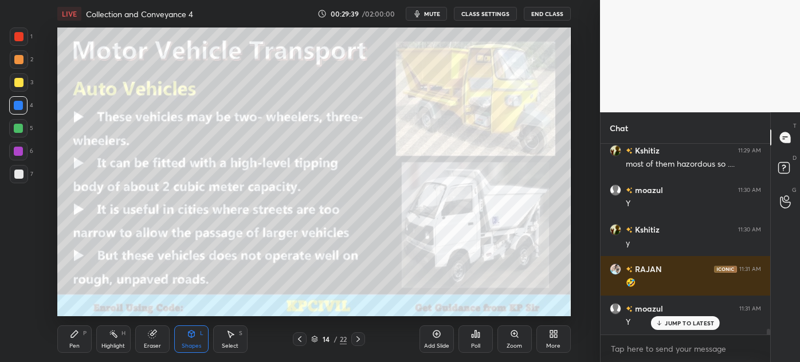
scroll to position [6254, 0]
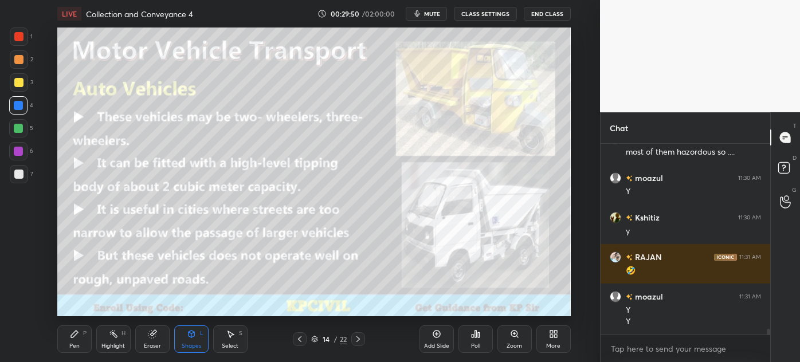
click at [72, 343] on div "Pen" at bounding box center [74, 346] width 10 height 6
click at [14, 81] on div at bounding box center [18, 82] width 9 height 9
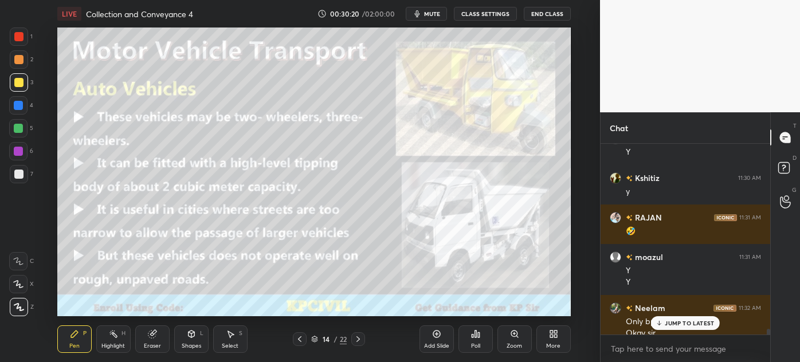
scroll to position [6304, 0]
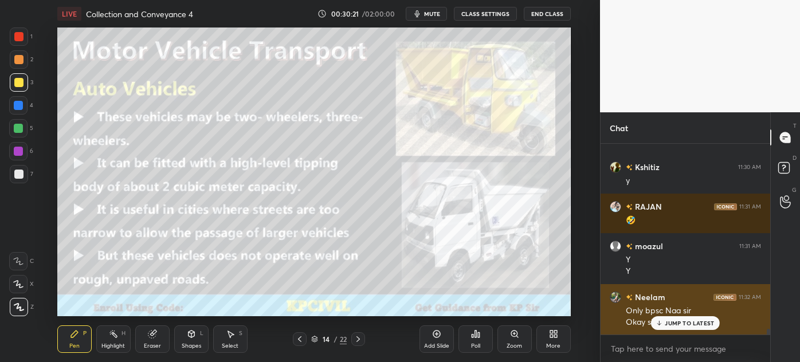
click at [679, 324] on p "JUMP TO LATEST" at bounding box center [689, 323] width 49 height 7
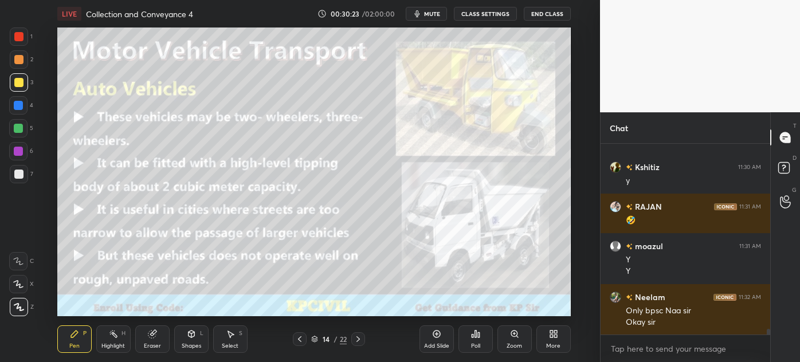
click at [359, 340] on icon at bounding box center [357, 339] width 3 height 6
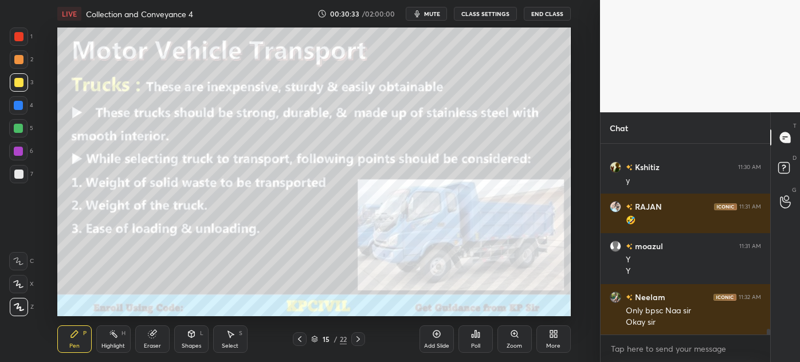
scroll to position [6345, 0]
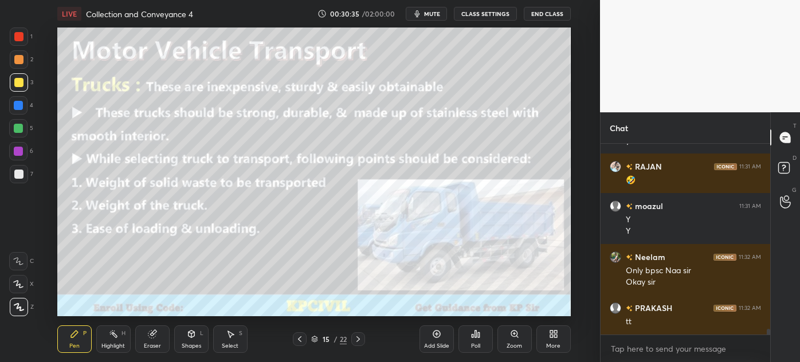
click at [297, 343] on icon at bounding box center [299, 339] width 9 height 9
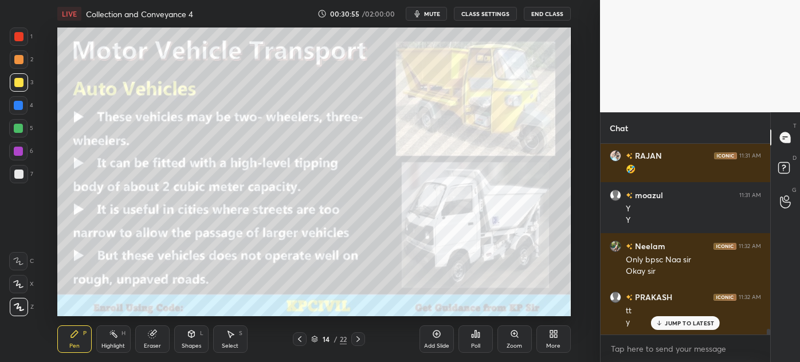
scroll to position [6395, 0]
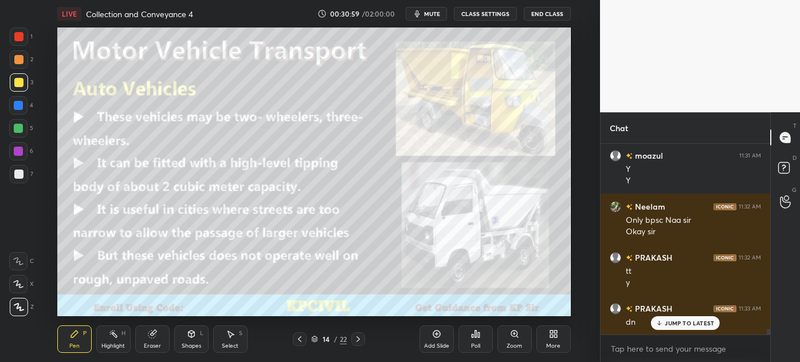
click at [356, 340] on icon at bounding box center [358, 339] width 9 height 9
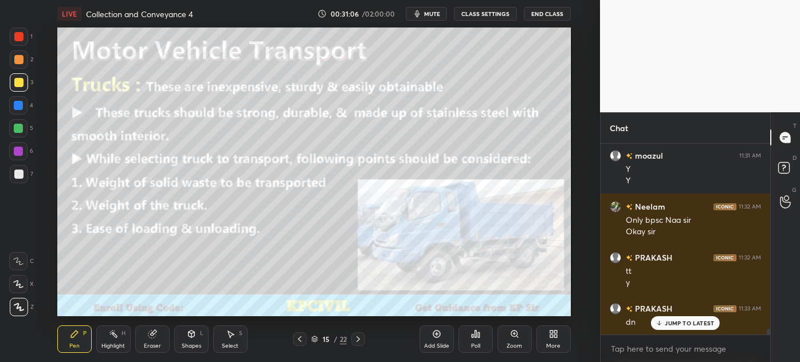
click at [195, 340] on div "Shapes L" at bounding box center [191, 339] width 34 height 28
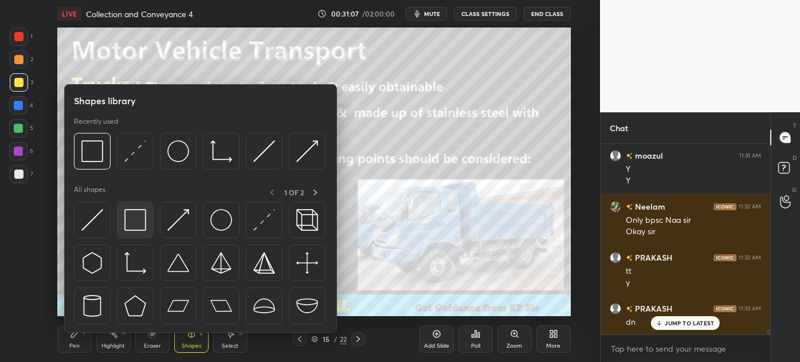
click at [145, 221] on img at bounding box center [135, 220] width 22 height 22
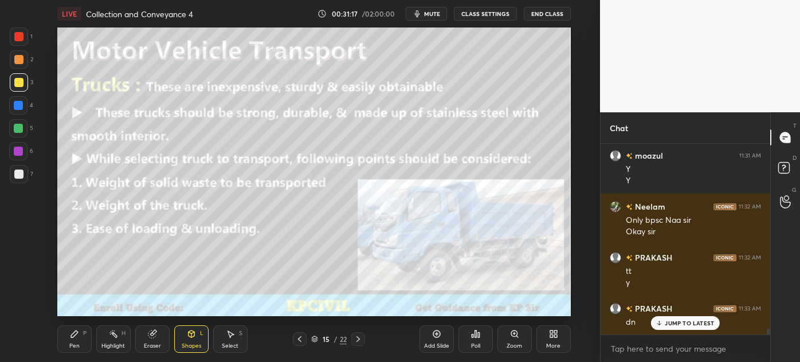
click at [106, 346] on div "Highlight" at bounding box center [112, 346] width 23 height 6
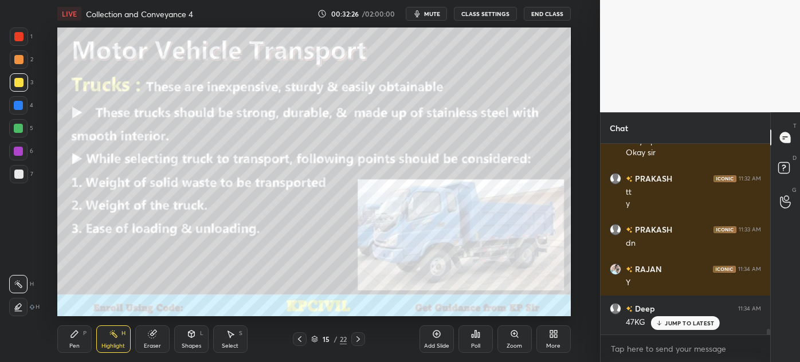
scroll to position [6514, 0]
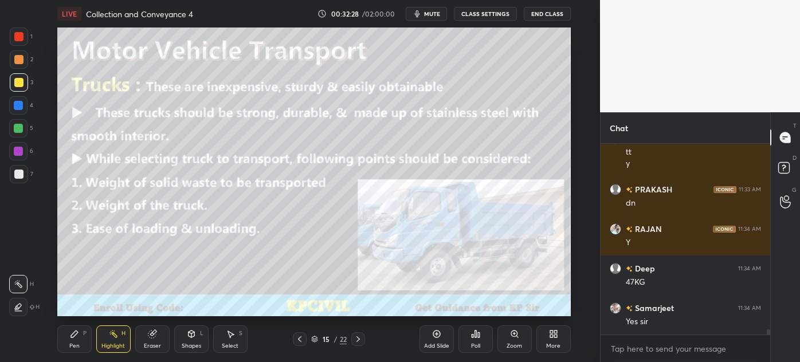
click at [73, 344] on div "Pen" at bounding box center [74, 346] width 10 height 6
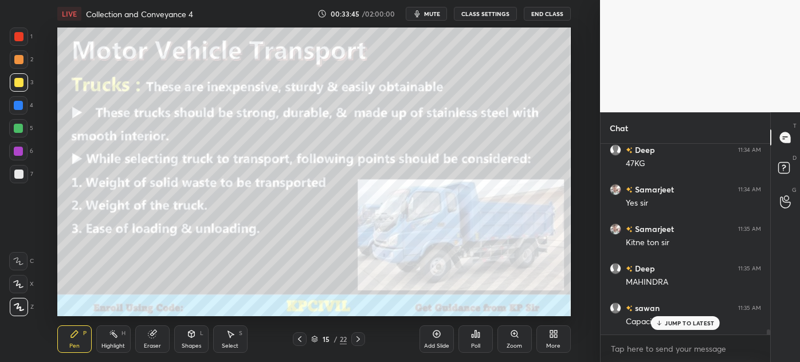
scroll to position [6672, 0]
click at [704, 322] on p "JUMP TO LATEST" at bounding box center [689, 323] width 49 height 7
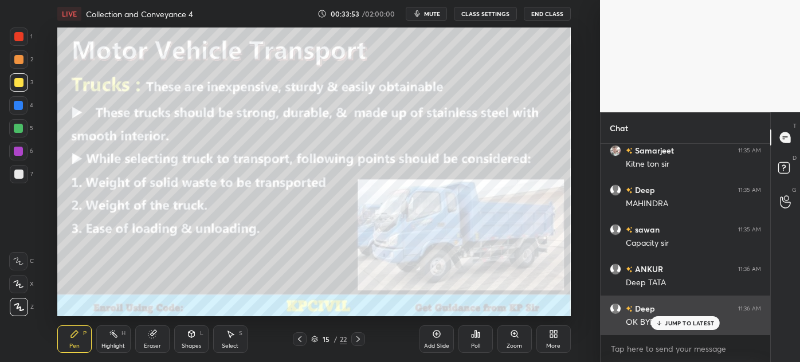
scroll to position [6723, 0]
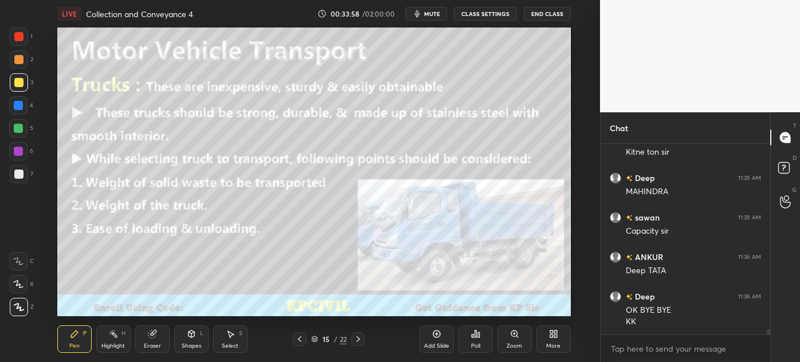
click at [356, 337] on icon at bounding box center [358, 339] width 9 height 9
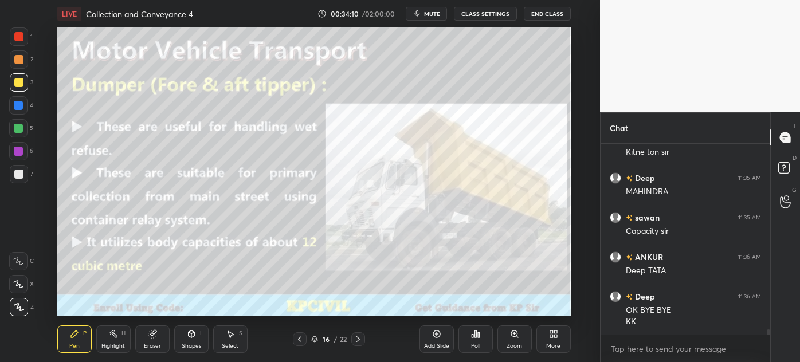
click at [17, 175] on div at bounding box center [18, 174] width 9 height 9
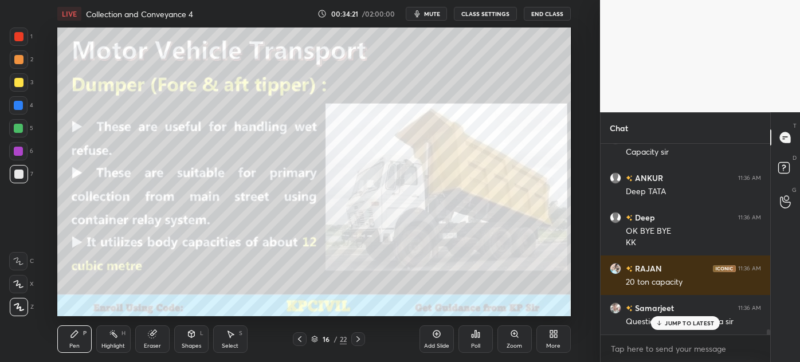
scroll to position [6852, 0]
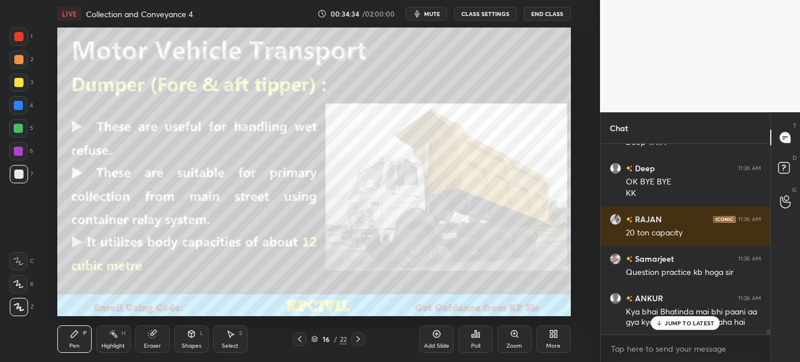
click at [17, 104] on div at bounding box center [18, 105] width 9 height 9
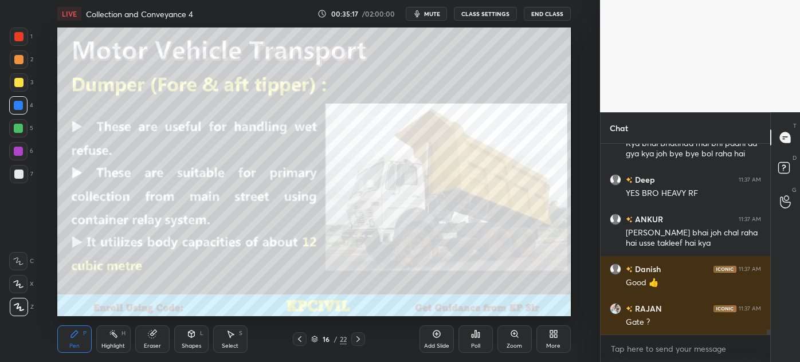
scroll to position [7081, 0]
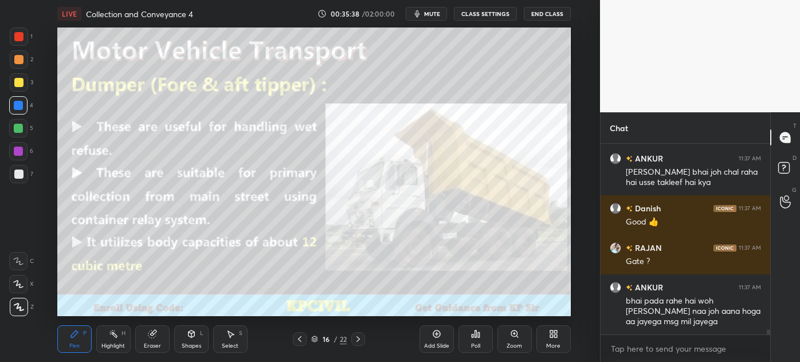
click at [301, 337] on icon at bounding box center [299, 339] width 9 height 9
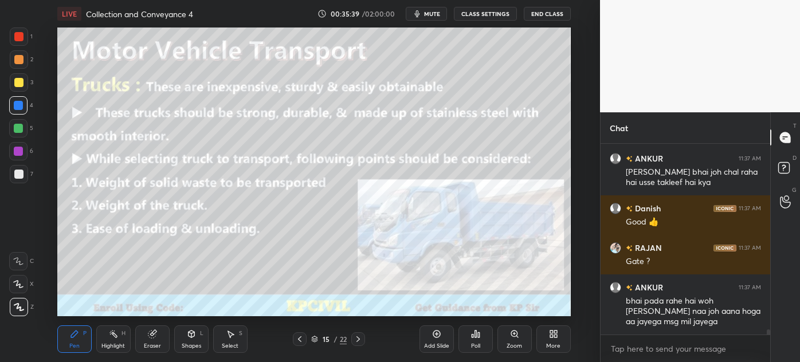
click at [304, 336] on div at bounding box center [300, 339] width 14 height 14
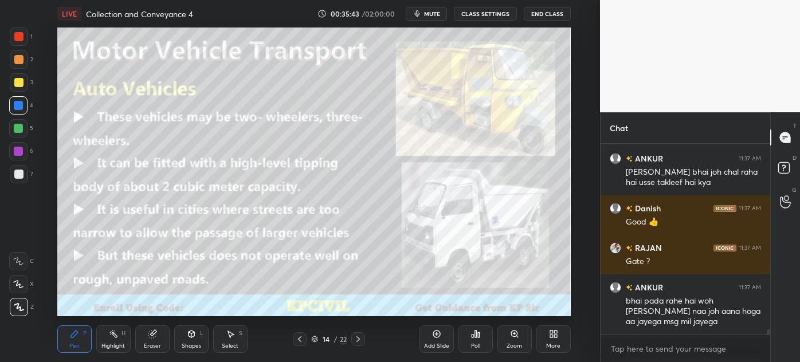
click at [359, 341] on icon at bounding box center [358, 339] width 9 height 9
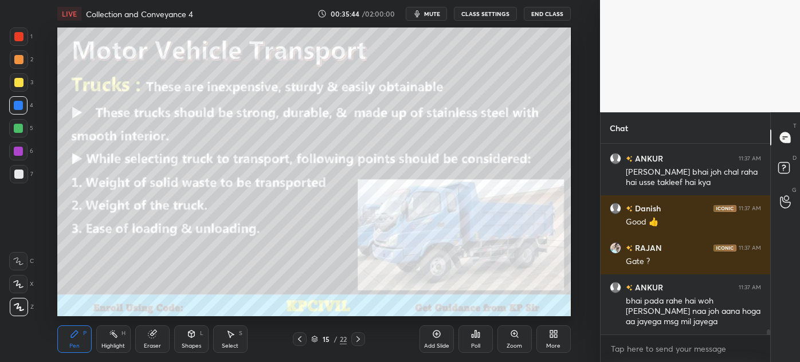
click at [358, 339] on icon at bounding box center [358, 339] width 9 height 9
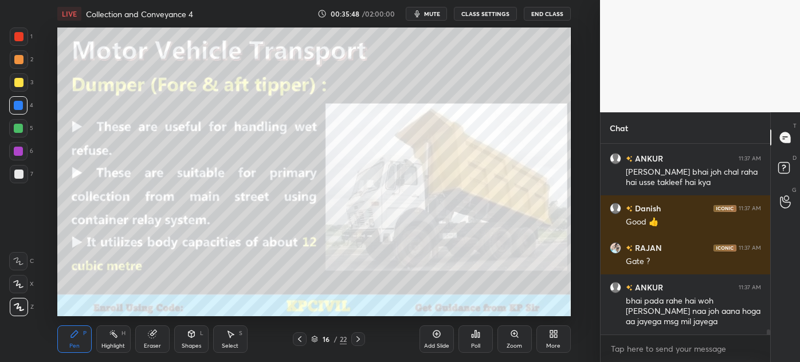
click at [300, 339] on icon at bounding box center [299, 339] width 9 height 9
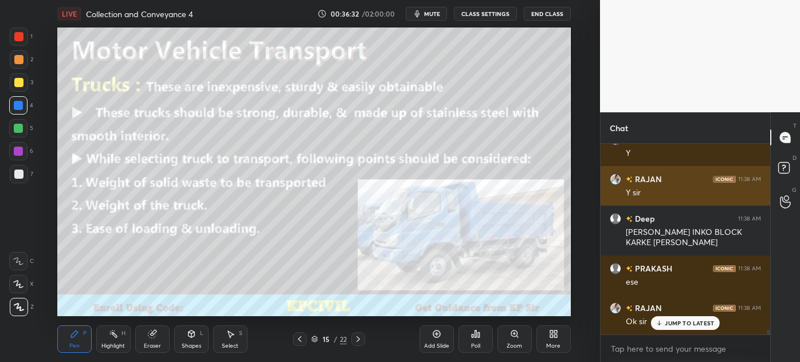
scroll to position [7378, 0]
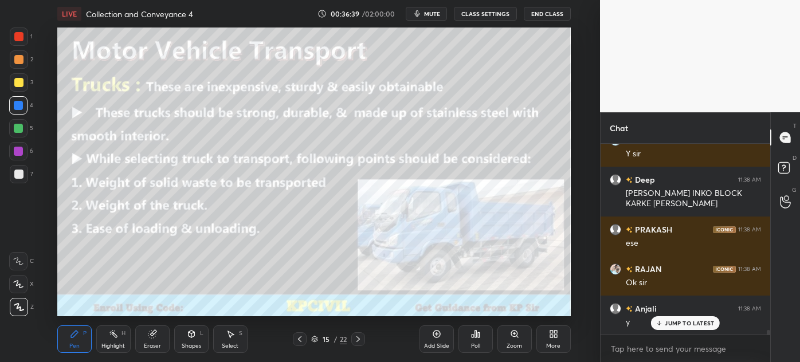
click at [356, 338] on icon at bounding box center [358, 339] width 9 height 9
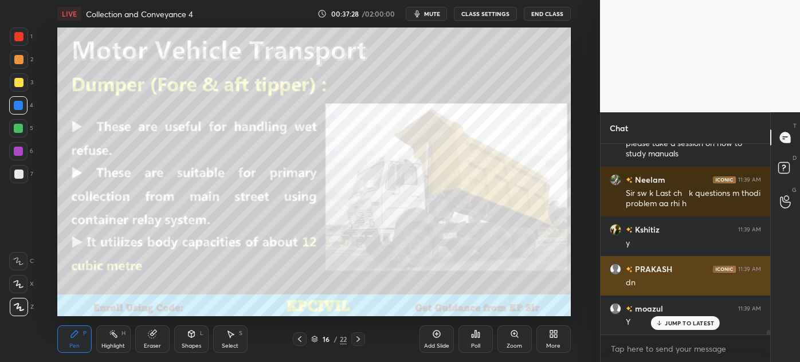
scroll to position [7715, 0]
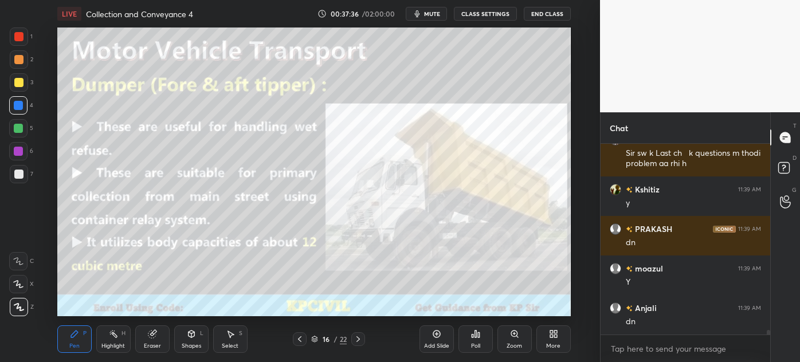
click at [363, 338] on div at bounding box center [358, 339] width 14 height 14
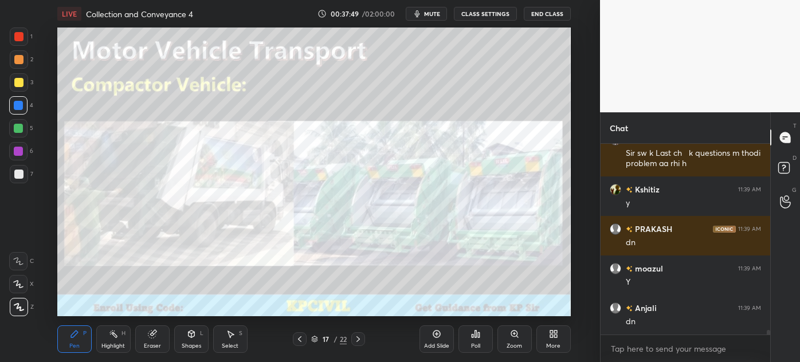
click at [298, 342] on icon at bounding box center [299, 339] width 9 height 9
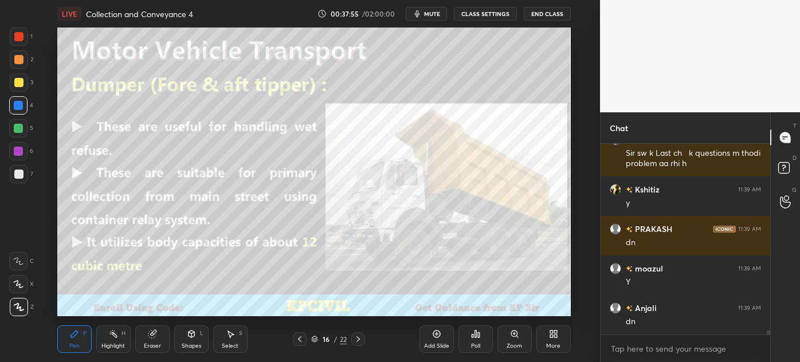
click at [358, 340] on icon at bounding box center [358, 339] width 9 height 9
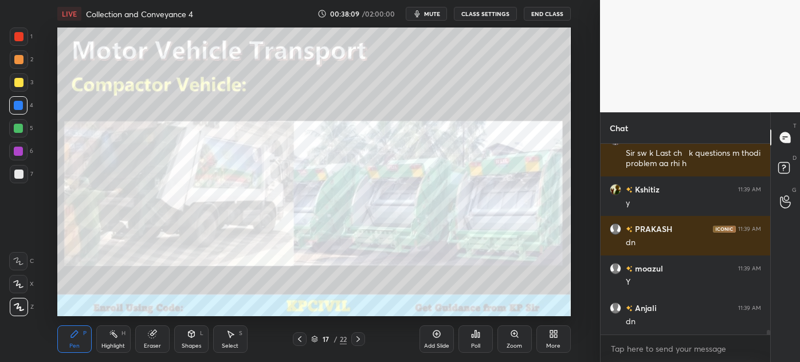
click at [511, 337] on icon at bounding box center [514, 333] width 9 height 9
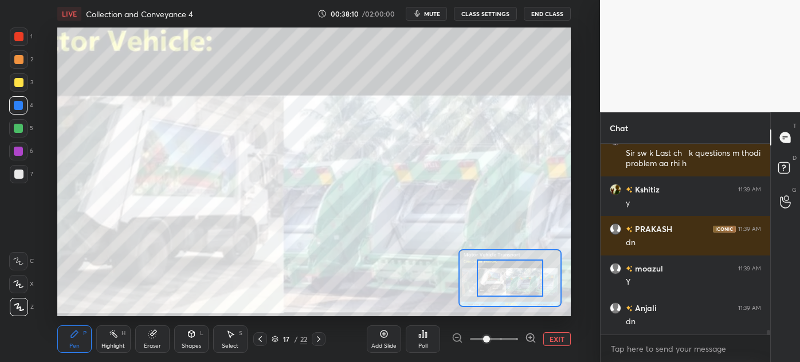
click at [511, 337] on span at bounding box center [494, 339] width 48 height 17
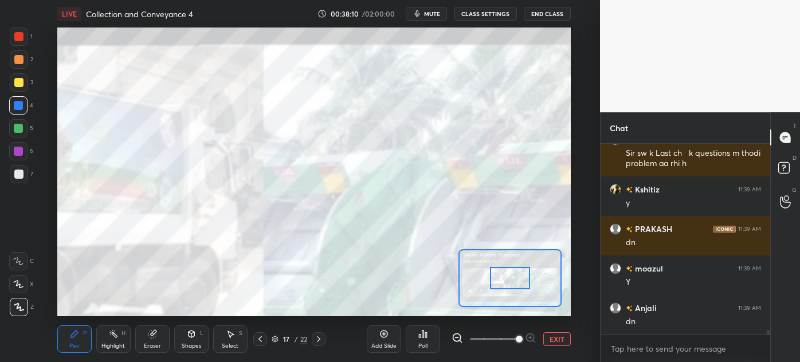
scroll to position [7755, 0]
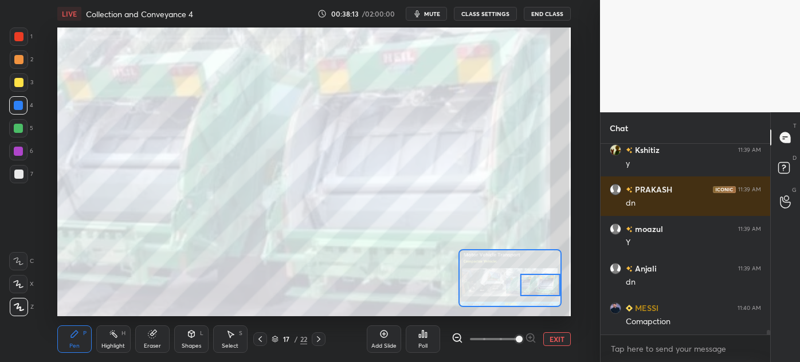
click at [105, 344] on div "Highlight" at bounding box center [112, 346] width 23 height 6
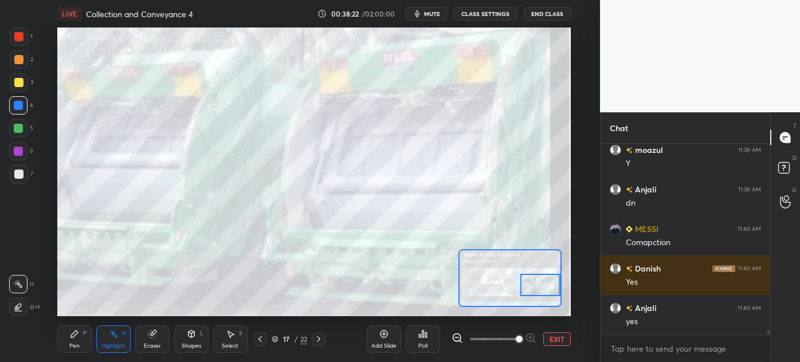
scroll to position [7873, 0]
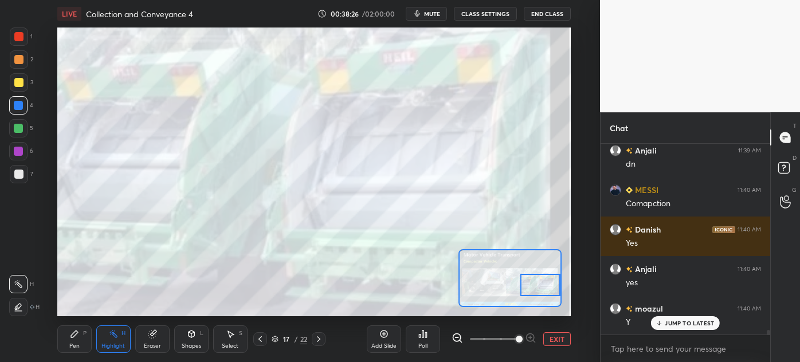
click at [256, 337] on icon at bounding box center [260, 339] width 9 height 9
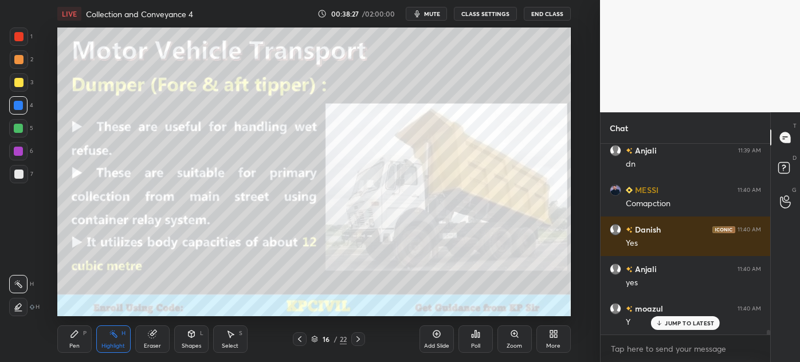
click at [360, 334] on div at bounding box center [358, 339] width 14 height 14
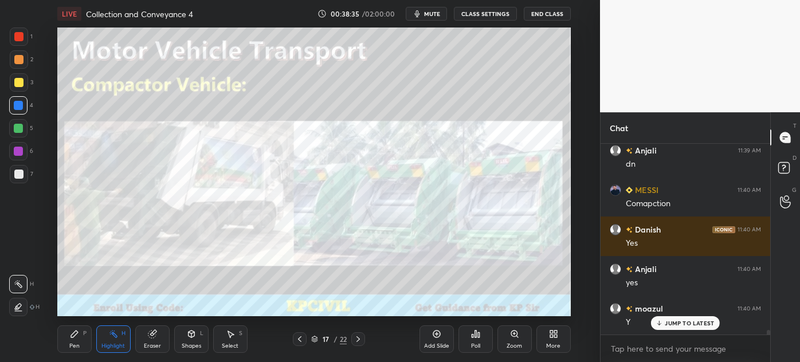
click at [355, 338] on icon at bounding box center [358, 339] width 9 height 9
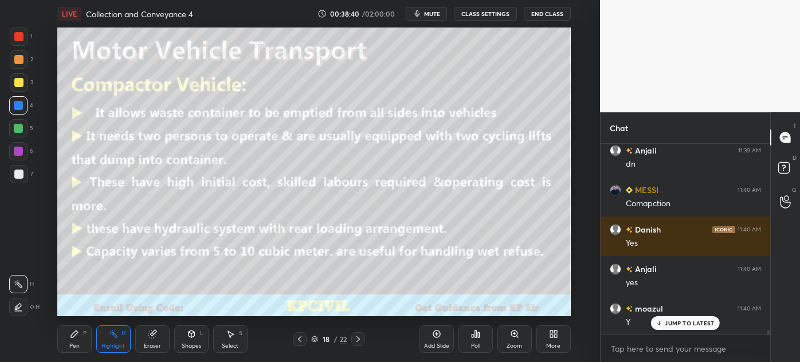
click at [17, 82] on div at bounding box center [18, 82] width 9 height 9
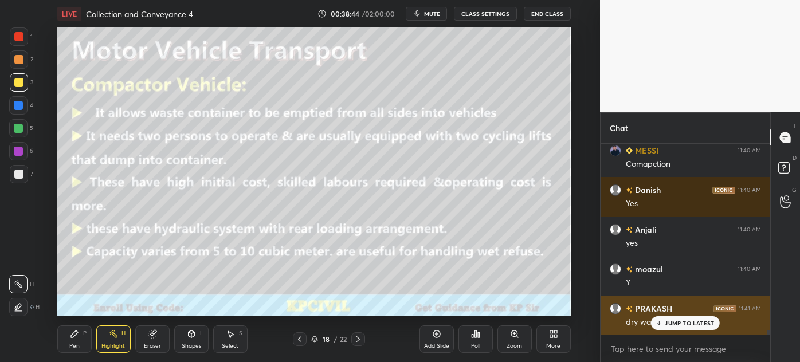
click at [668, 323] on p "JUMP TO LATEST" at bounding box center [689, 323] width 49 height 7
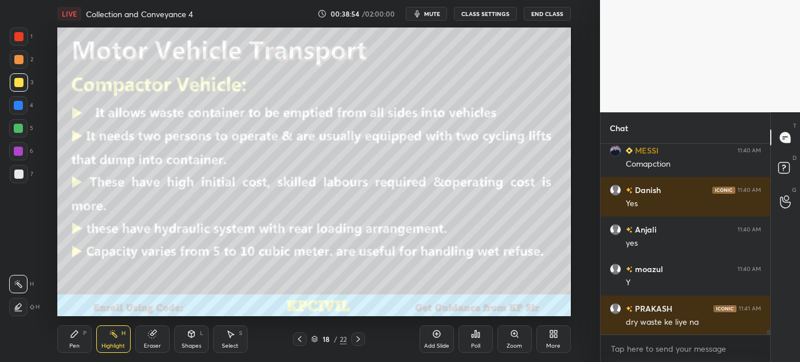
click at [67, 342] on div "Pen P" at bounding box center [74, 339] width 34 height 28
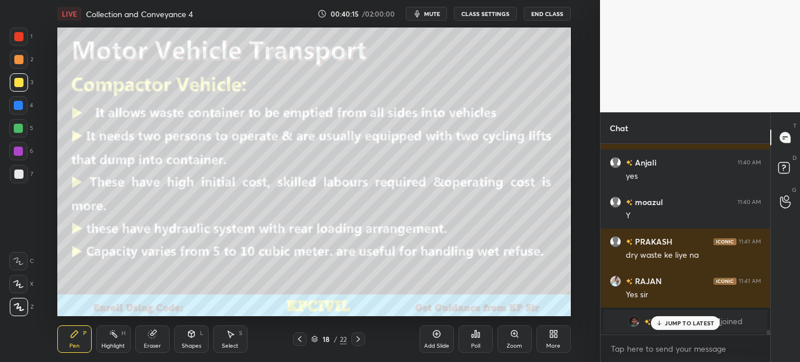
scroll to position [8019, 0]
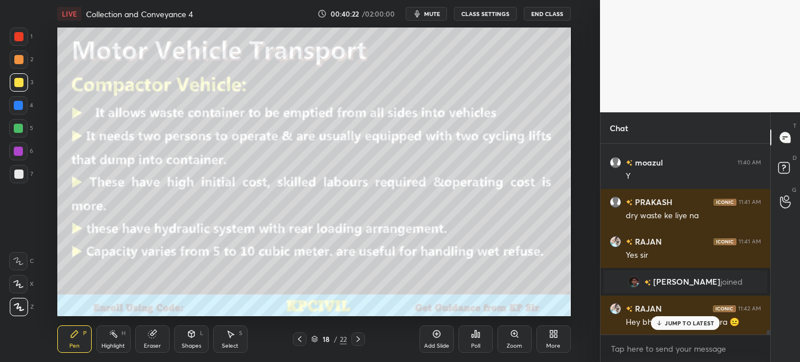
click at [689, 320] on p "JUMP TO LATEST" at bounding box center [689, 323] width 49 height 7
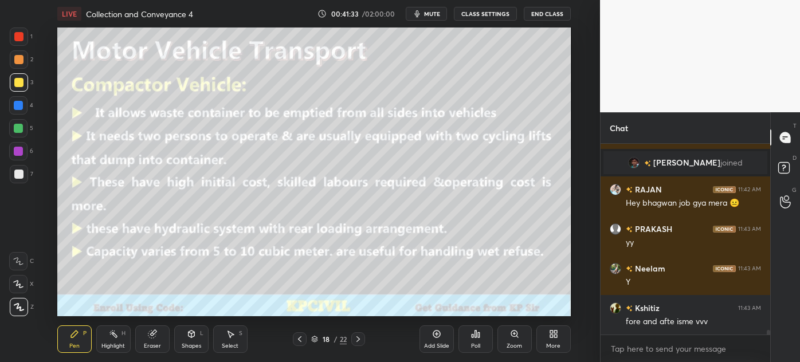
scroll to position [8149, 0]
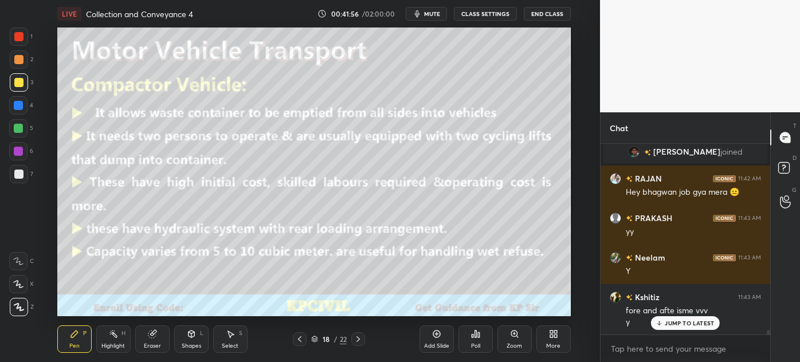
click at [229, 348] on div "Select" at bounding box center [230, 346] width 17 height 6
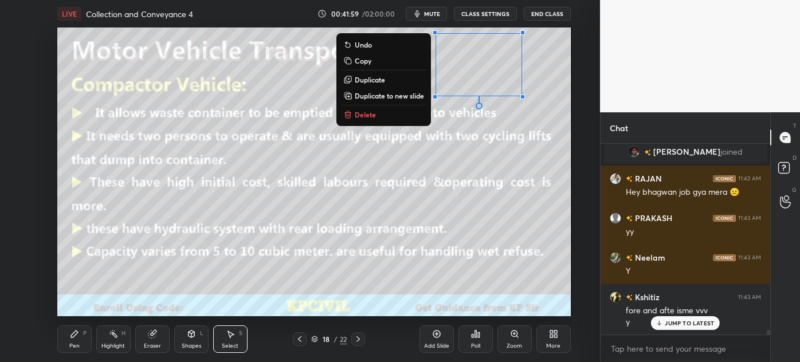
click at [367, 57] on p "Copy" at bounding box center [363, 60] width 17 height 9
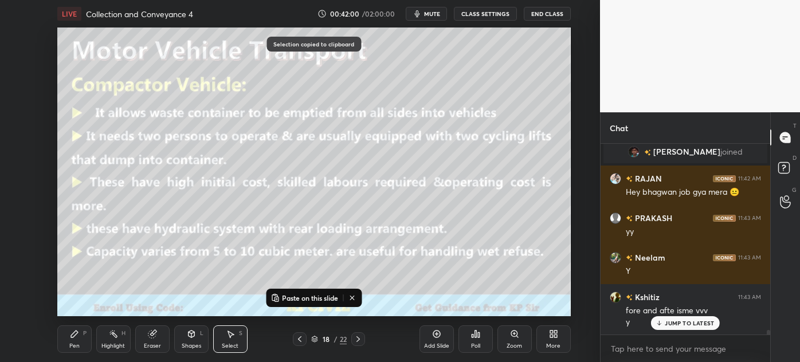
click at [299, 341] on icon at bounding box center [299, 339] width 3 height 6
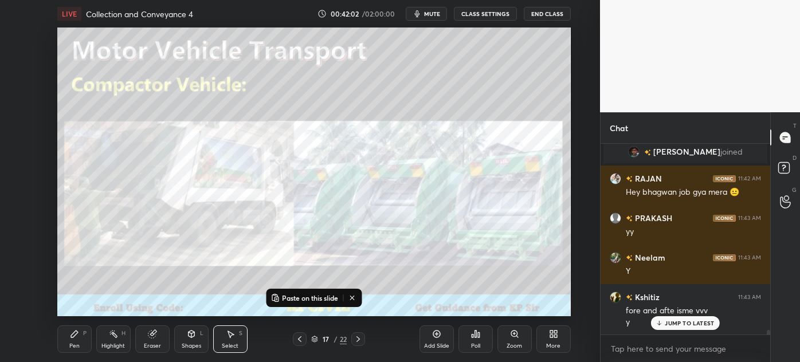
click at [299, 340] on icon at bounding box center [299, 339] width 9 height 9
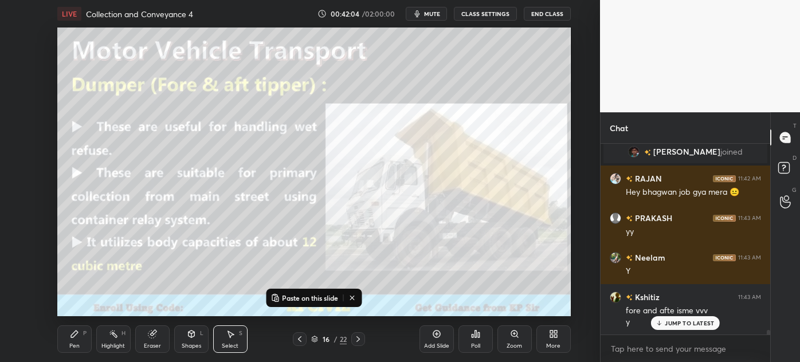
click at [308, 299] on p "Paste on this slide" at bounding box center [310, 297] width 56 height 9
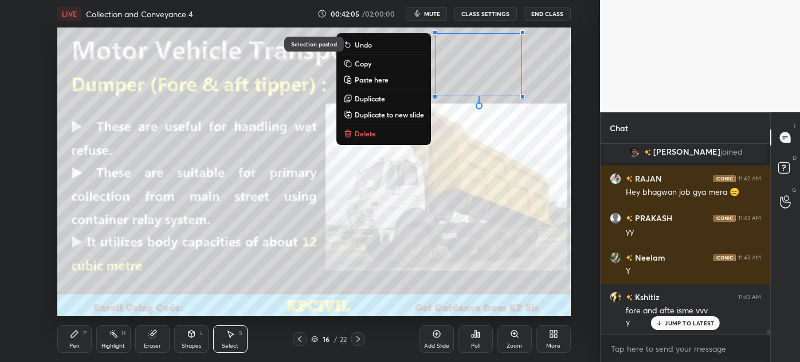
click at [146, 343] on div "Eraser" at bounding box center [152, 346] width 17 height 6
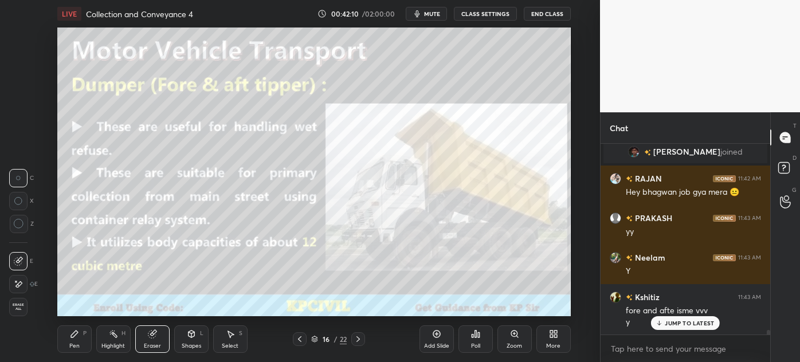
click at [229, 346] on div "Select" at bounding box center [230, 346] width 17 height 6
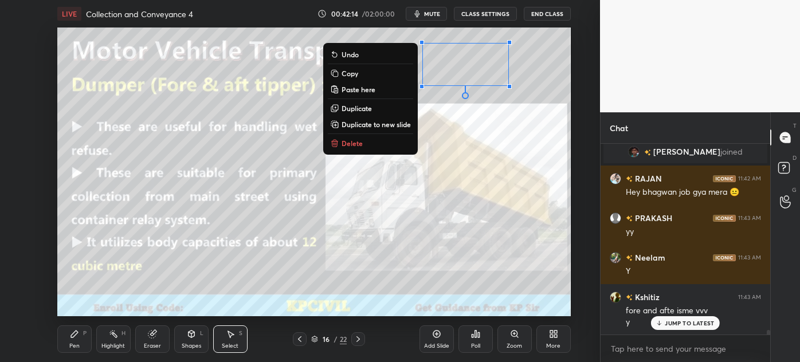
click at [379, 77] on button "Copy" at bounding box center [370, 73] width 85 height 14
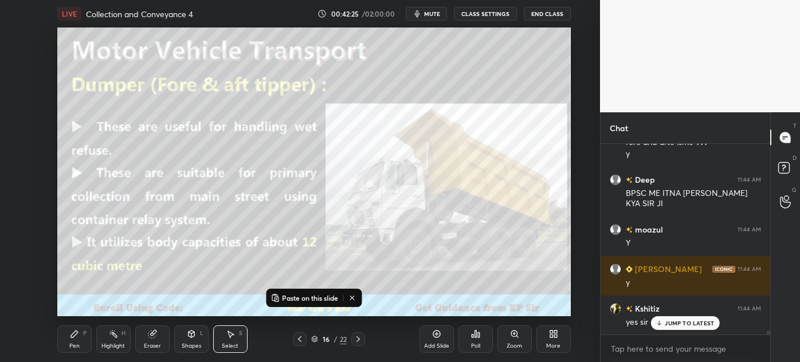
scroll to position [8357, 0]
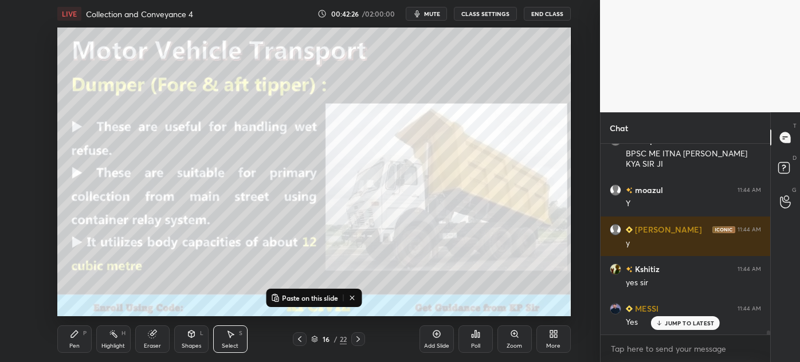
click at [357, 334] on div at bounding box center [358, 339] width 14 height 14
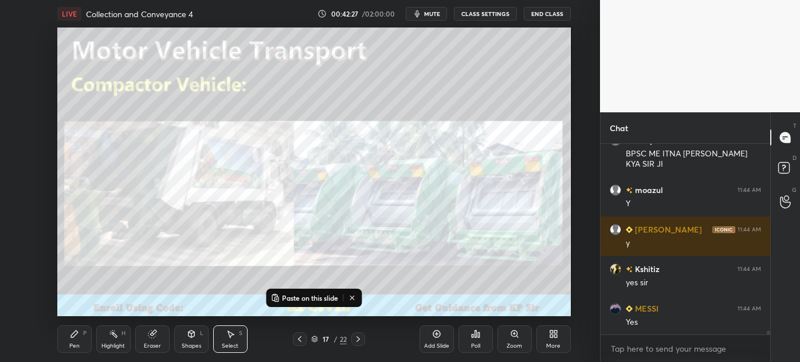
scroll to position [8397, 0]
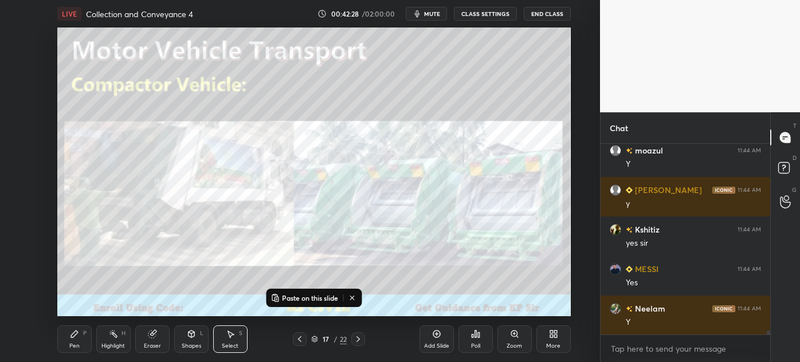
click at [357, 334] on div at bounding box center [358, 339] width 14 height 14
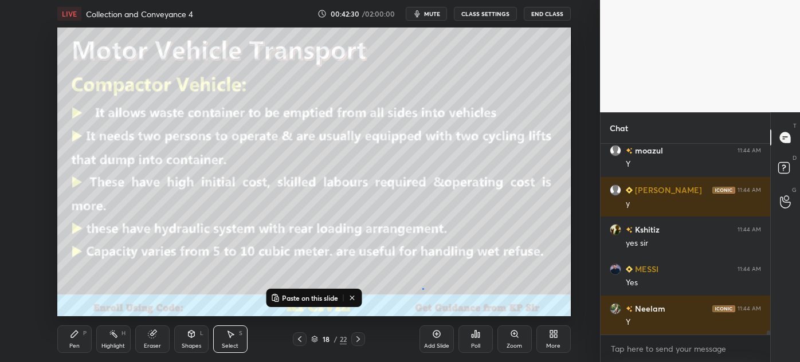
click at [422, 288] on div "0 ° Undo Copy Paste here Duplicate Duplicate to new slide Delete" at bounding box center [313, 172] width 513 height 289
click at [354, 296] on icon at bounding box center [351, 297] width 9 height 9
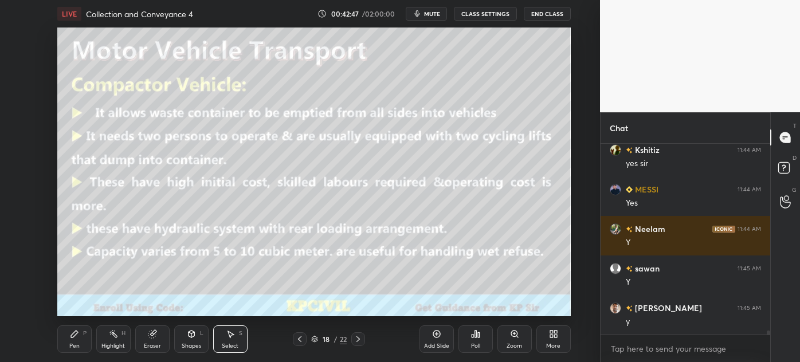
scroll to position [8516, 0]
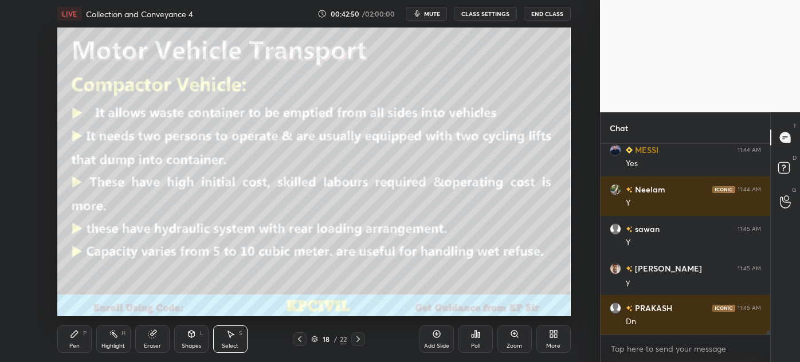
click at [357, 340] on icon at bounding box center [358, 339] width 9 height 9
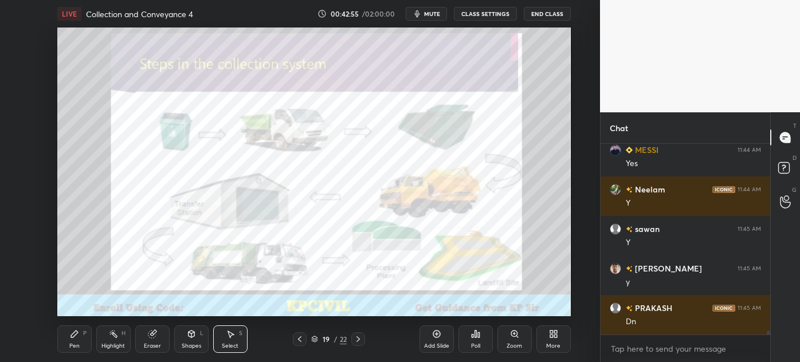
click at [357, 340] on icon at bounding box center [358, 339] width 9 height 9
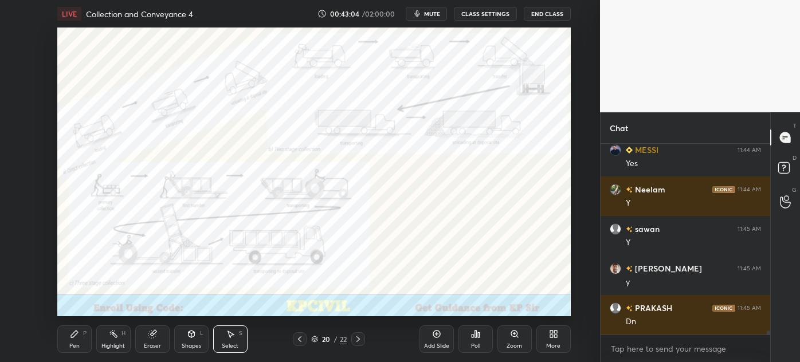
click at [523, 346] on div "Zoom" at bounding box center [514, 339] width 34 height 28
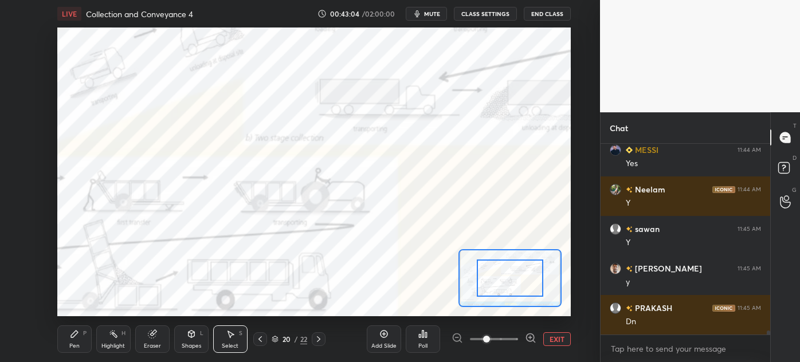
click at [523, 346] on div "Add Slide Poll EXIT" at bounding box center [469, 339] width 204 height 64
drag, startPoint x: 520, startPoint y: 279, endPoint x: 492, endPoint y: 274, distance: 28.5
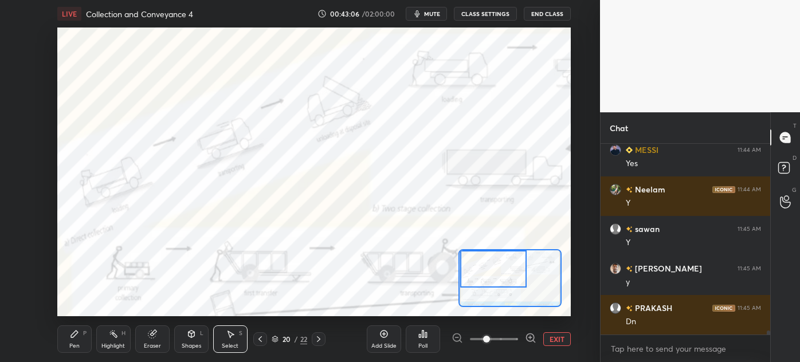
drag, startPoint x: 515, startPoint y: 289, endPoint x: 477, endPoint y: 250, distance: 54.3
click at [477, 250] on div at bounding box center [493, 268] width 67 height 37
click at [73, 341] on div "Pen P" at bounding box center [74, 339] width 34 height 28
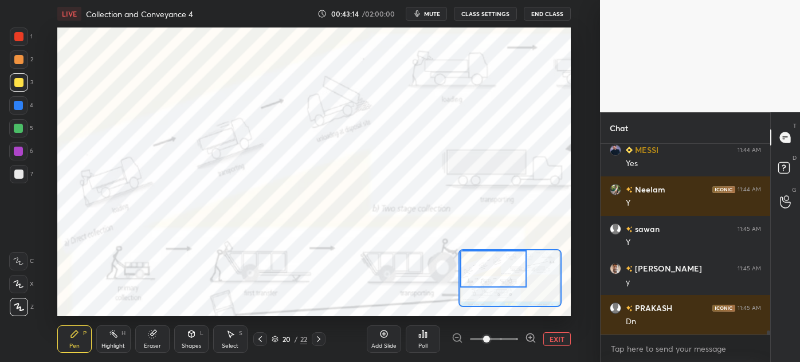
click at [12, 33] on div at bounding box center [19, 37] width 18 height 18
click at [378, 340] on div "Add Slide" at bounding box center [384, 339] width 34 height 28
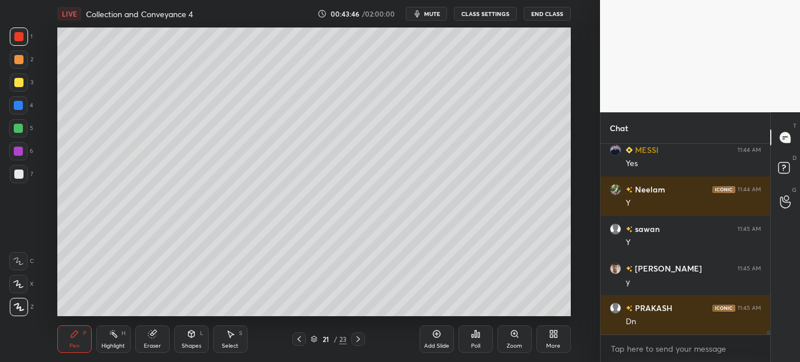
click at [16, 180] on div at bounding box center [19, 174] width 18 height 18
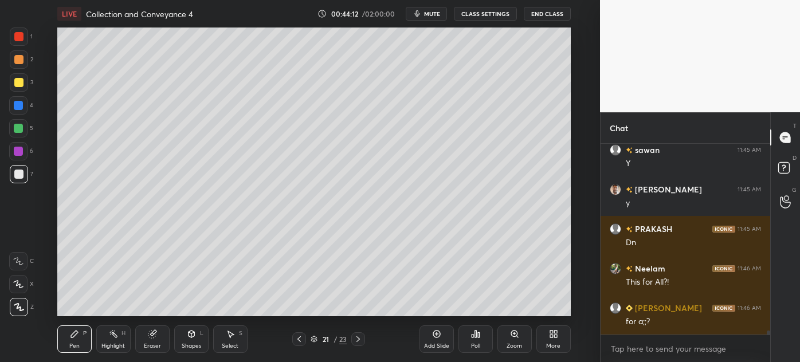
scroll to position [8606, 0]
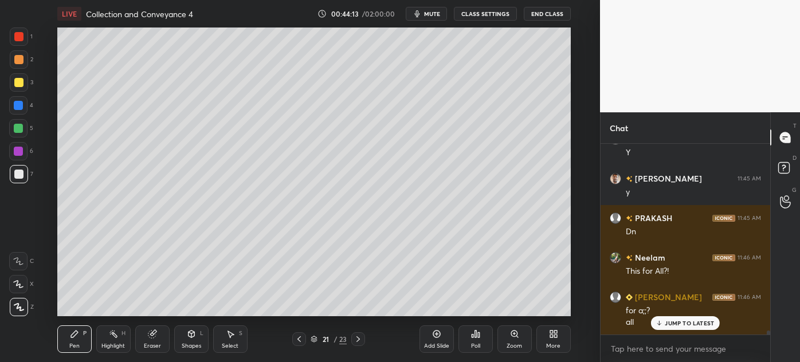
click at [15, 84] on div at bounding box center [18, 82] width 9 height 9
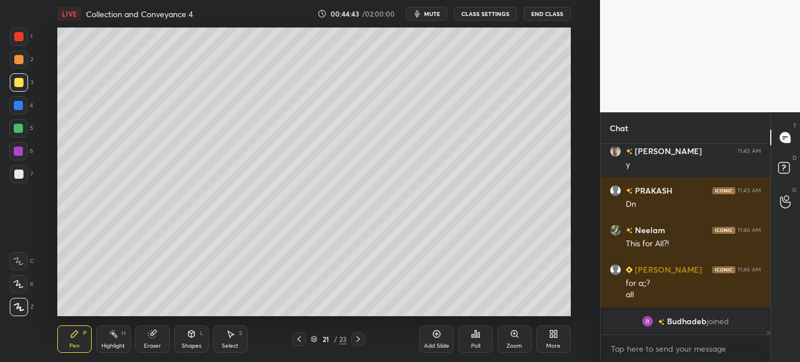
click at [149, 347] on div "Eraser" at bounding box center [152, 346] width 17 height 6
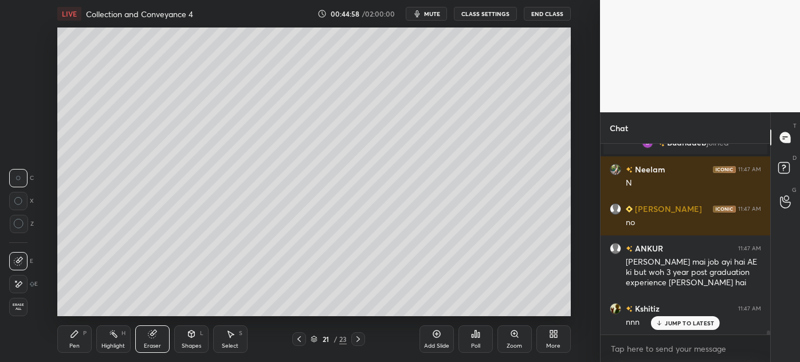
scroll to position [8852, 0]
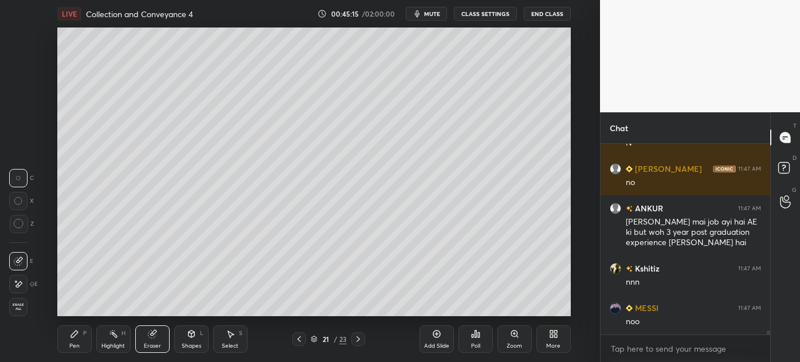
click at [299, 343] on icon at bounding box center [299, 339] width 9 height 9
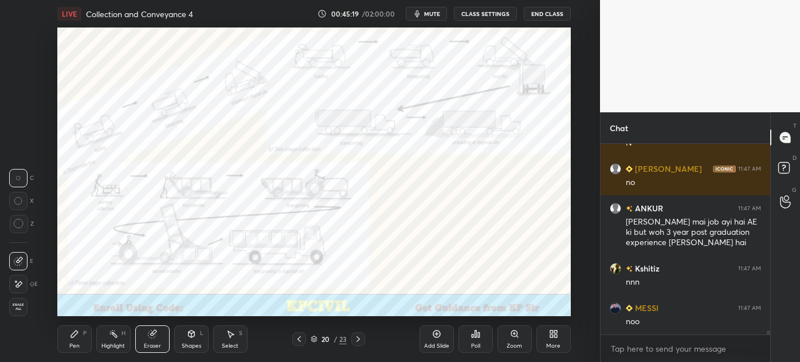
click at [513, 345] on div "Zoom" at bounding box center [514, 346] width 15 height 6
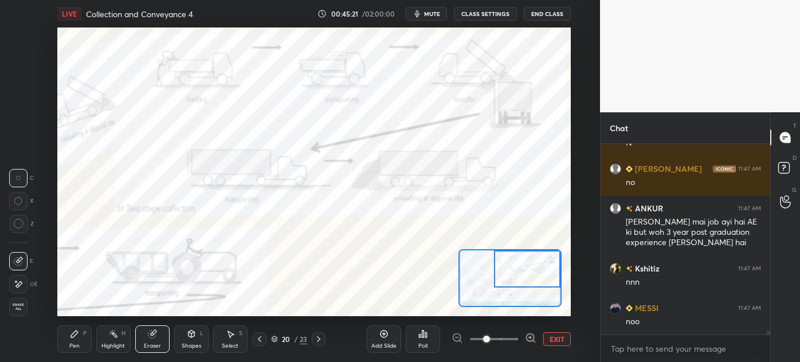
drag, startPoint x: 517, startPoint y: 277, endPoint x: 556, endPoint y: 261, distance: 42.9
click at [556, 261] on div at bounding box center [527, 268] width 67 height 37
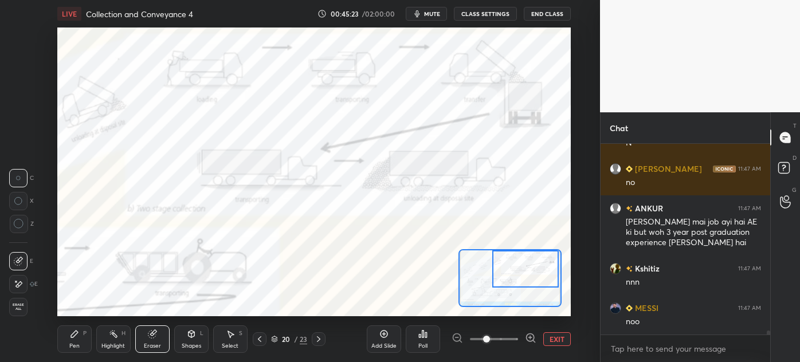
drag, startPoint x: 533, startPoint y: 280, endPoint x: 536, endPoint y: 272, distance: 8.3
click at [536, 272] on div at bounding box center [525, 268] width 67 height 37
click at [73, 330] on icon at bounding box center [74, 333] width 9 height 9
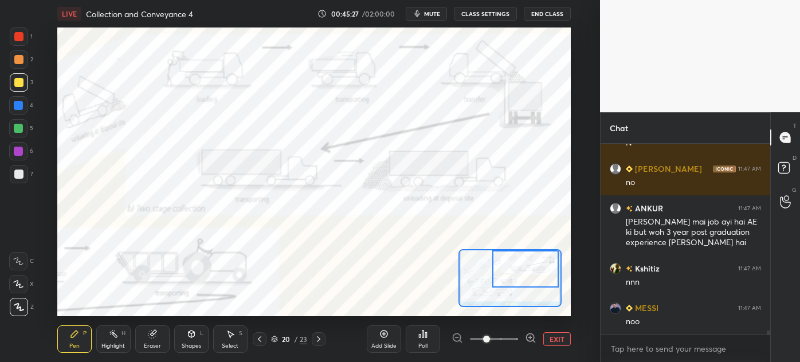
click at [15, 37] on div at bounding box center [18, 36] width 9 height 9
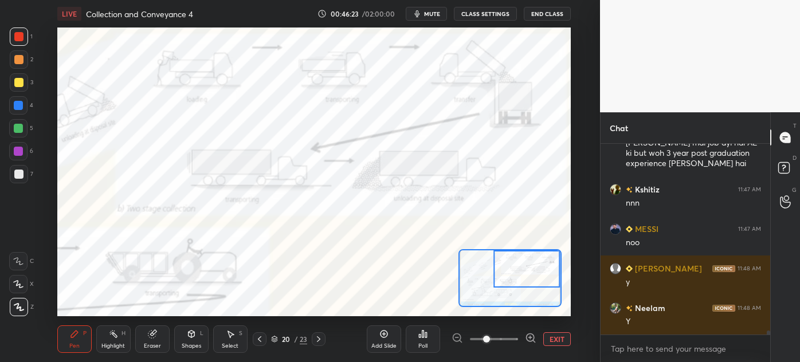
scroll to position [8971, 0]
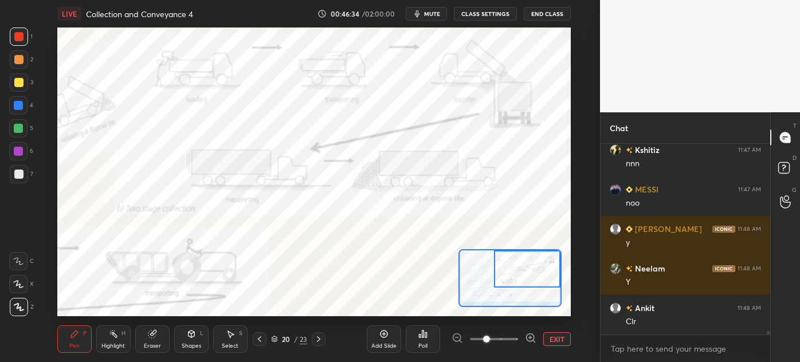
click at [518, 268] on div at bounding box center [527, 268] width 67 height 37
click at [321, 340] on icon at bounding box center [318, 339] width 9 height 9
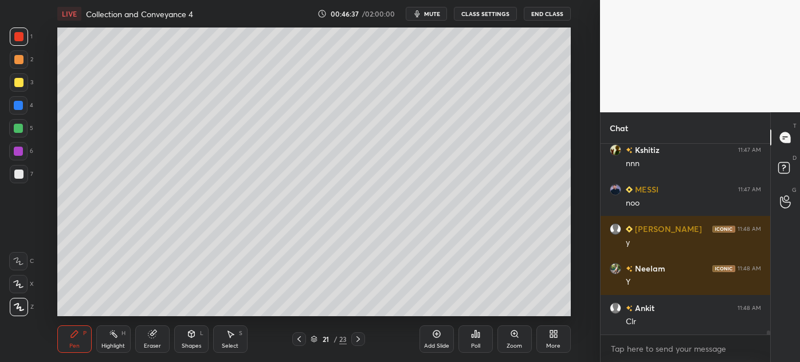
click at [14, 178] on div at bounding box center [18, 174] width 9 height 9
click at [18, 84] on div at bounding box center [18, 82] width 9 height 9
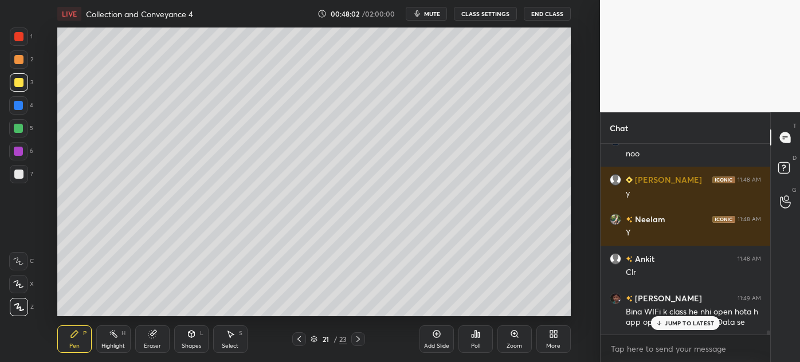
click at [430, 308] on div "Add Slide Poll Zoom More" at bounding box center [494, 339] width 151 height 64
click at [444, 308] on div "Add Slide Poll Zoom More" at bounding box center [494, 339] width 151 height 64
click at [18, 100] on div at bounding box center [18, 105] width 18 height 18
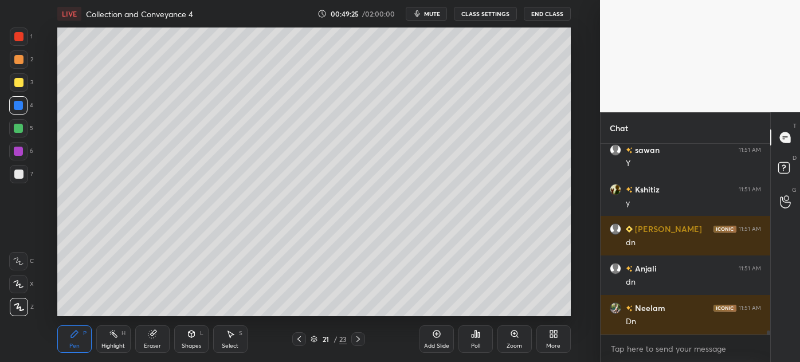
scroll to position [9495, 0]
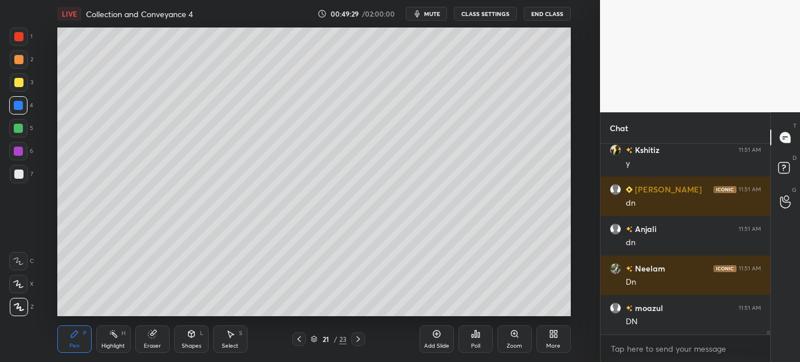
click at [299, 338] on icon at bounding box center [298, 339] width 3 height 6
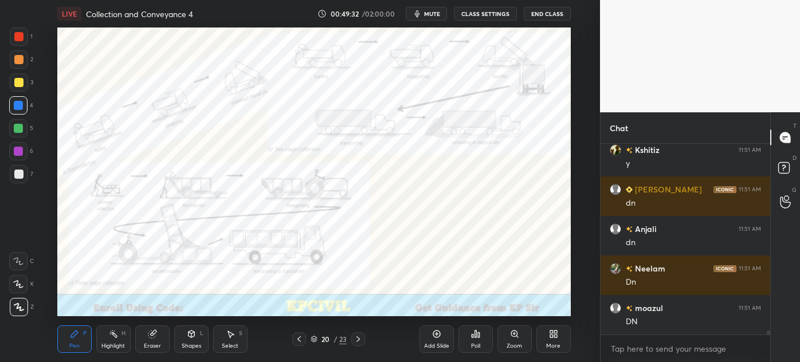
click at [521, 347] on div "Zoom" at bounding box center [514, 346] width 15 height 6
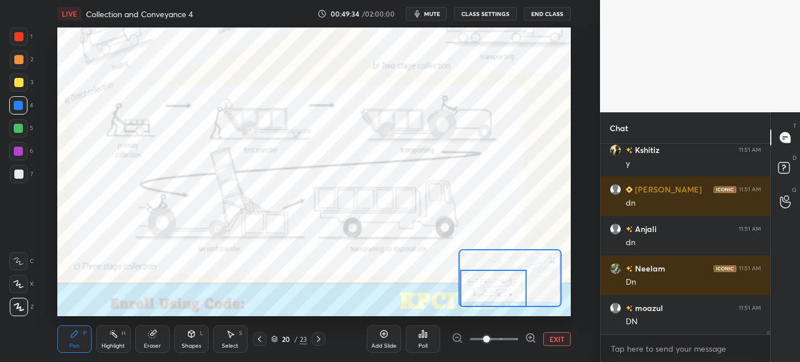
drag, startPoint x: 512, startPoint y: 271, endPoint x: 484, endPoint y: 282, distance: 30.7
click at [484, 282] on div at bounding box center [493, 288] width 67 height 37
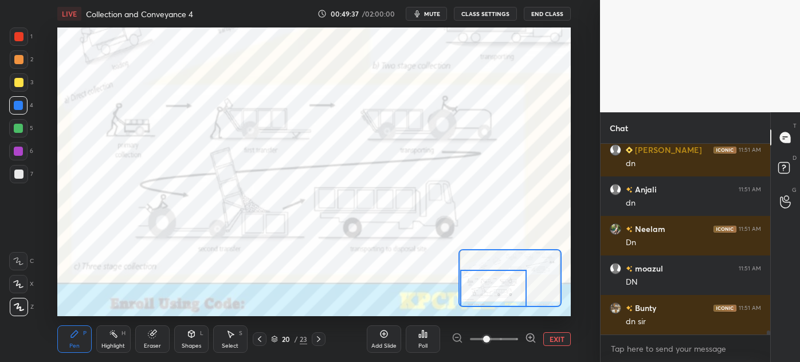
scroll to position [9574, 0]
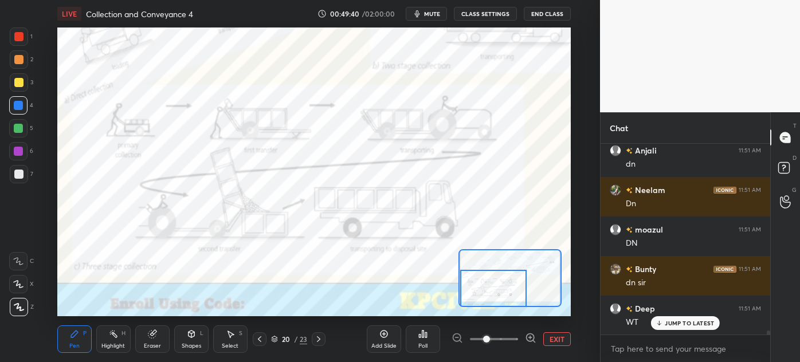
click at [319, 335] on icon at bounding box center [318, 339] width 9 height 9
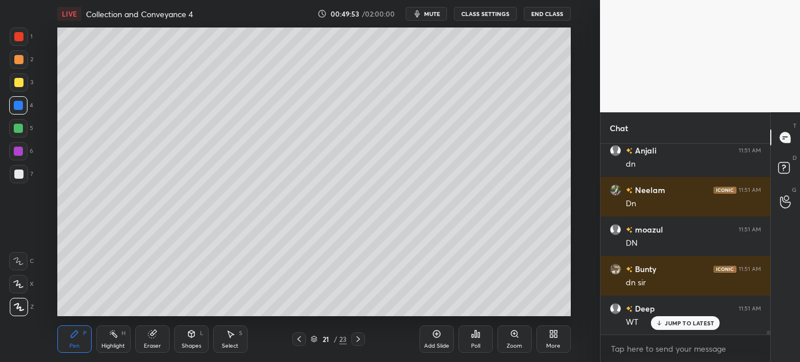
scroll to position [9613, 0]
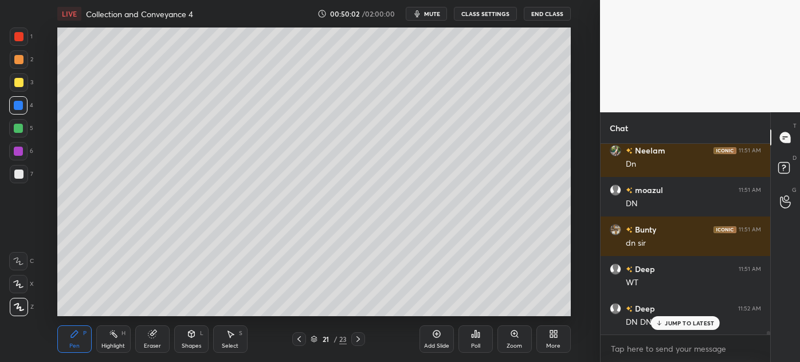
click at [296, 339] on icon at bounding box center [299, 339] width 9 height 9
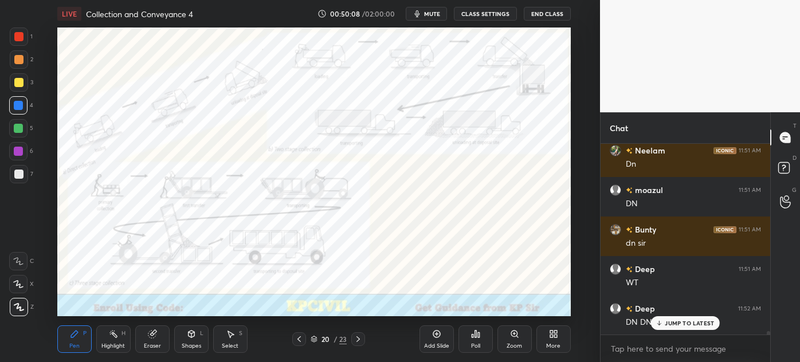
click at [515, 332] on icon at bounding box center [514, 334] width 6 height 6
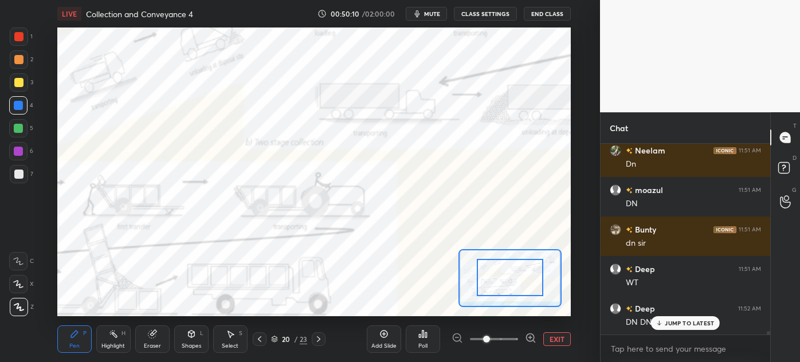
drag, startPoint x: 515, startPoint y: 287, endPoint x: 484, endPoint y: 314, distance: 40.6
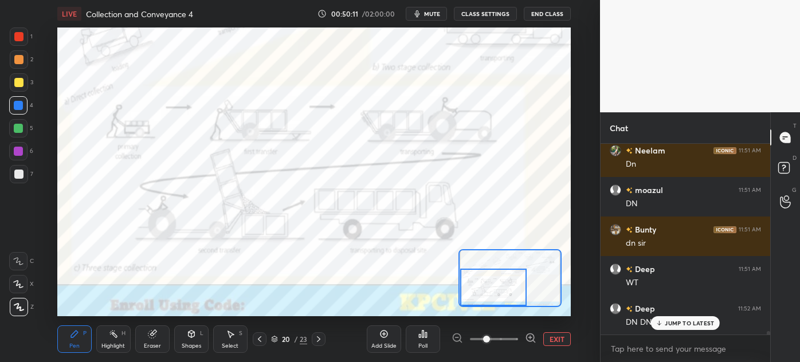
drag, startPoint x: 496, startPoint y: 281, endPoint x: 472, endPoint y: 291, distance: 26.0
click at [472, 291] on div at bounding box center [493, 287] width 67 height 37
click at [15, 38] on div at bounding box center [18, 36] width 9 height 9
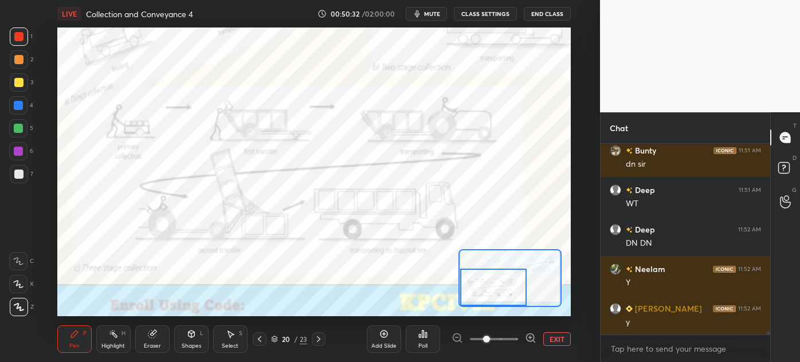
scroll to position [9732, 0]
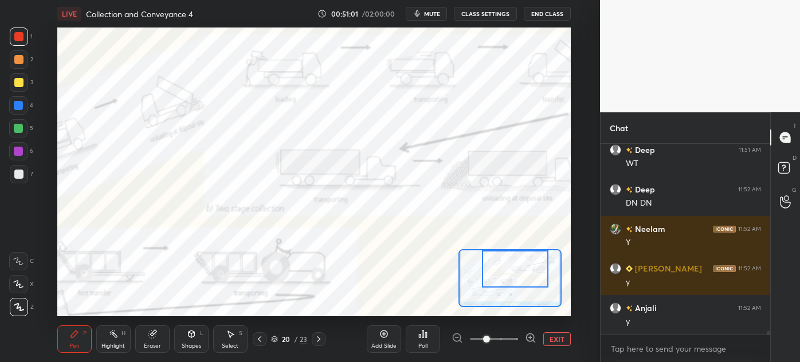
drag, startPoint x: 484, startPoint y: 277, endPoint x: 505, endPoint y: 249, distance: 36.0
click at [505, 249] on div at bounding box center [509, 278] width 103 height 58
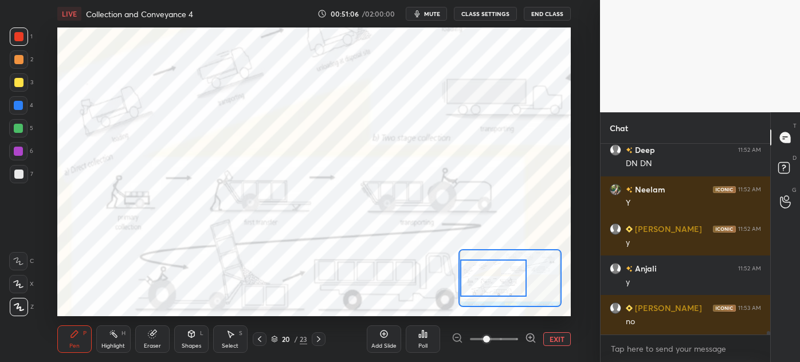
scroll to position [9811, 0]
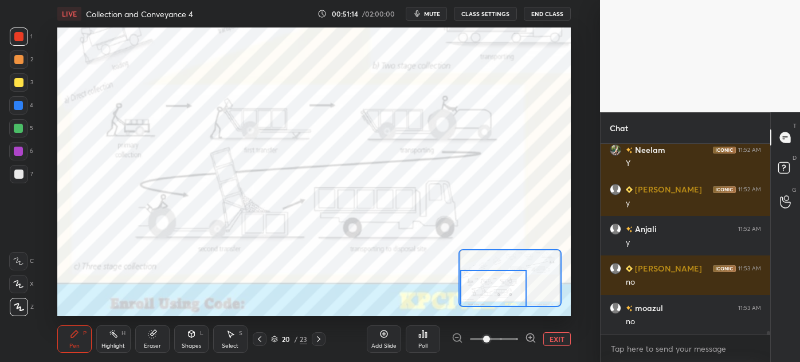
drag, startPoint x: 487, startPoint y: 288, endPoint x: 481, endPoint y: 303, distance: 16.7
click at [481, 303] on div at bounding box center [493, 288] width 67 height 37
click at [111, 343] on div "Highlight" at bounding box center [112, 346] width 23 height 6
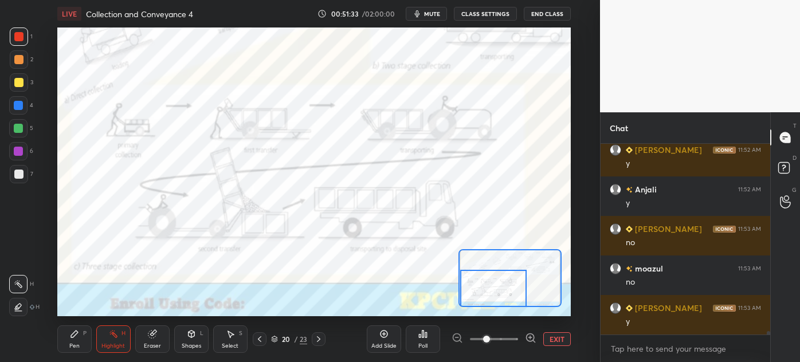
click at [316, 334] on div at bounding box center [319, 339] width 14 height 14
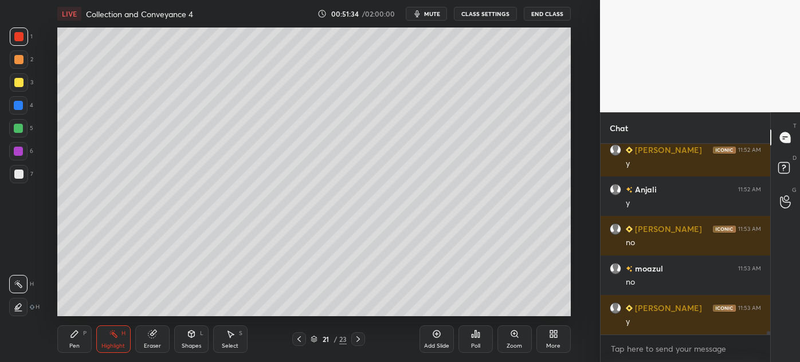
drag, startPoint x: 440, startPoint y: 340, endPoint x: 448, endPoint y: 340, distance: 7.4
click at [444, 339] on div "Add Slide" at bounding box center [436, 339] width 34 height 28
click at [70, 342] on div "Pen P" at bounding box center [74, 339] width 34 height 28
click at [13, 178] on div at bounding box center [19, 174] width 18 height 18
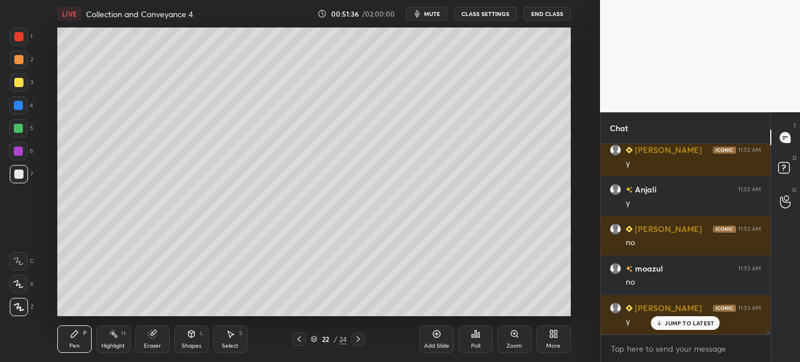
scroll to position [9900, 0]
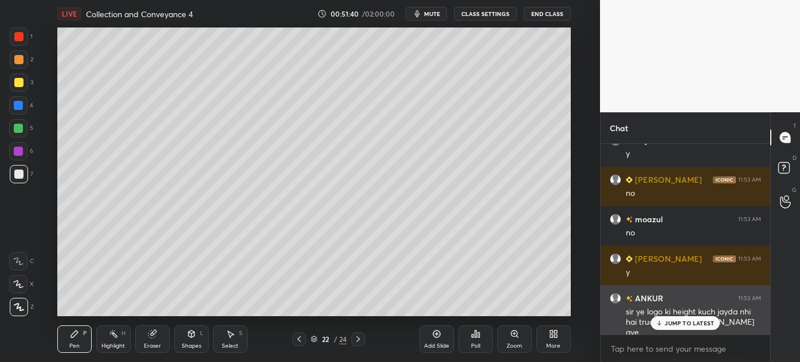
click at [651, 321] on div "JUMP TO LATEST" at bounding box center [685, 323] width 69 height 14
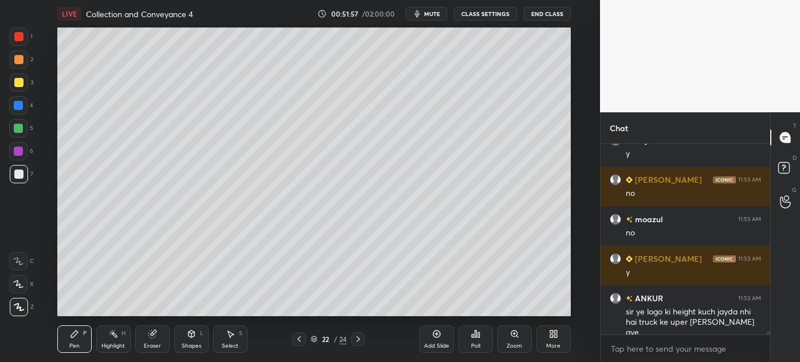
scroll to position [9940, 0]
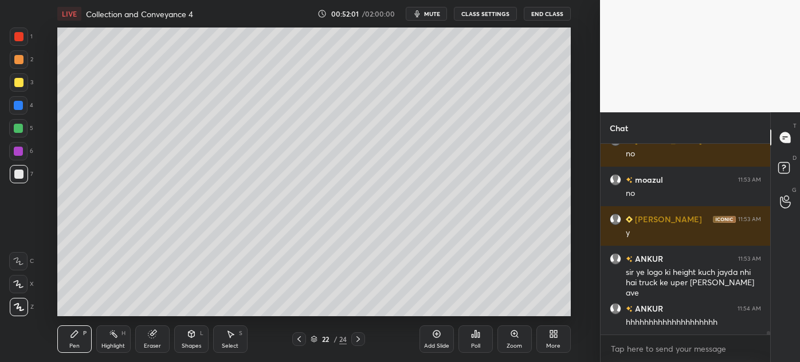
click at [17, 84] on div at bounding box center [18, 82] width 9 height 9
click at [21, 176] on div at bounding box center [18, 174] width 9 height 9
click at [152, 342] on div "Eraser" at bounding box center [152, 339] width 34 height 28
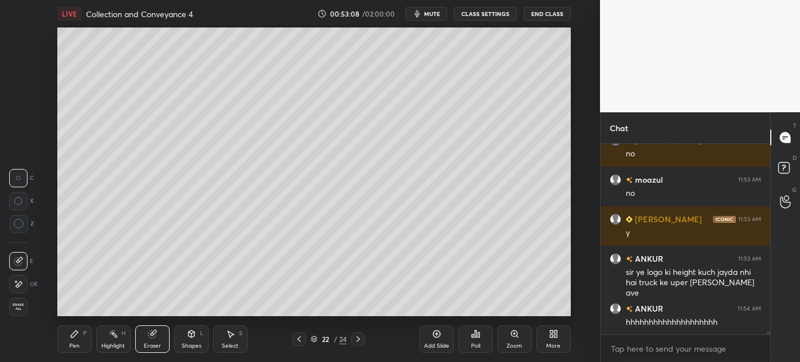
click at [72, 346] on div "Pen" at bounding box center [74, 346] width 10 height 6
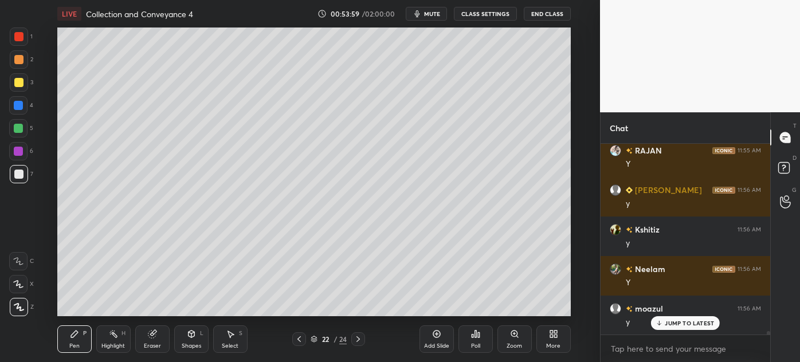
scroll to position [10216, 0]
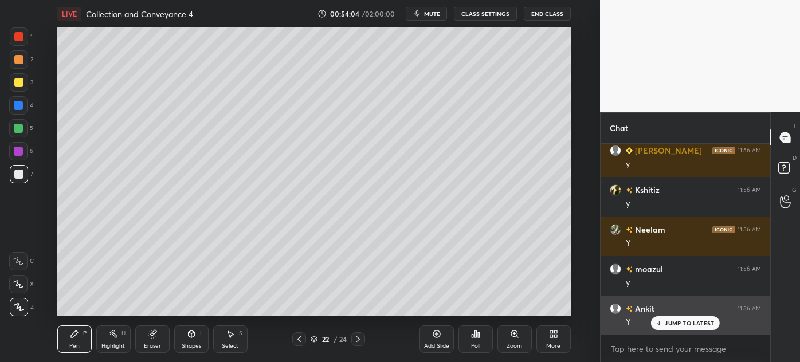
click at [678, 320] on p "JUMP TO LATEST" at bounding box center [689, 323] width 49 height 7
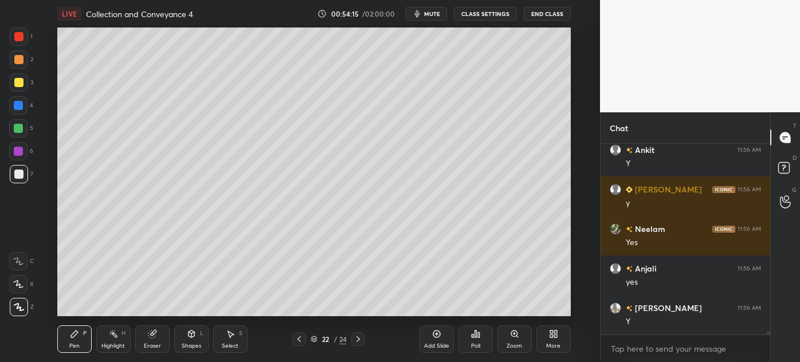
scroll to position [10415, 0]
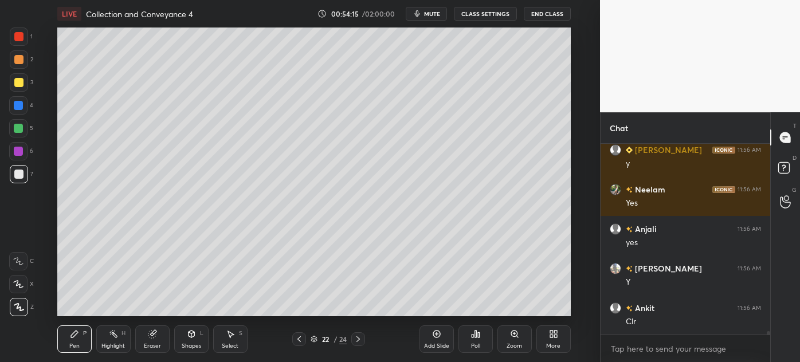
click at [354, 339] on icon at bounding box center [358, 339] width 9 height 9
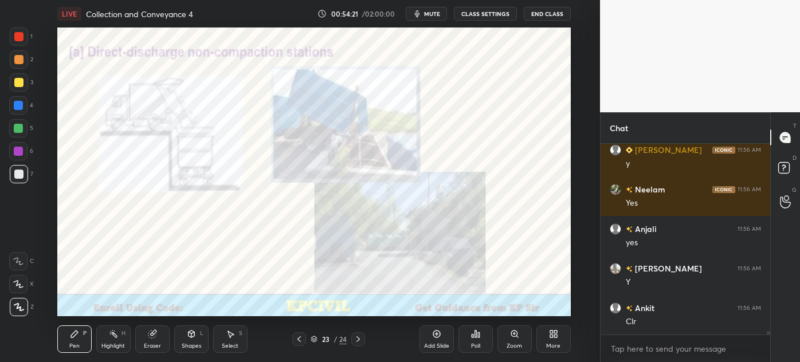
click at [354, 337] on icon at bounding box center [358, 339] width 9 height 9
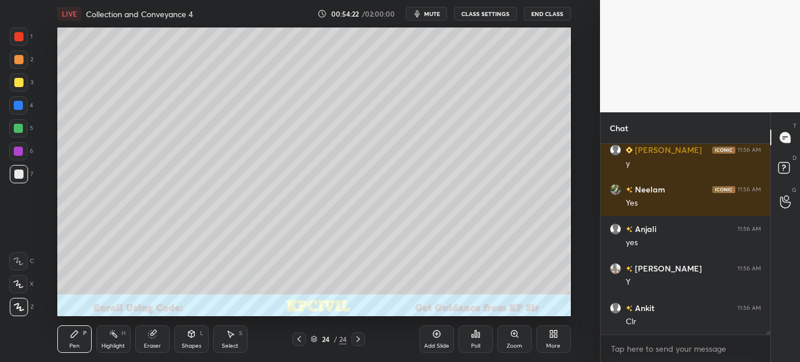
click at [354, 337] on icon at bounding box center [358, 339] width 9 height 9
click at [303, 341] on icon at bounding box center [299, 339] width 9 height 9
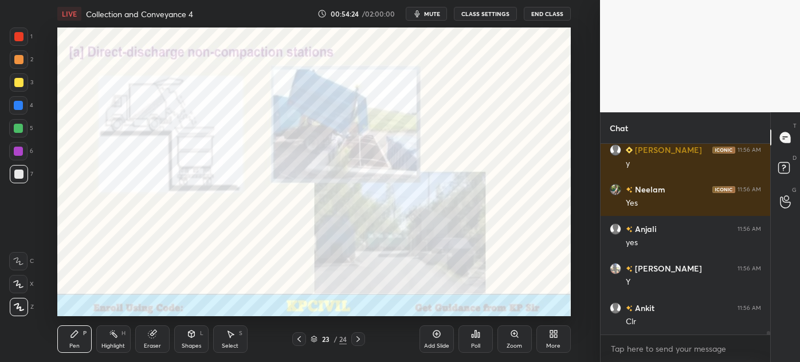
click at [303, 341] on icon at bounding box center [299, 339] width 9 height 9
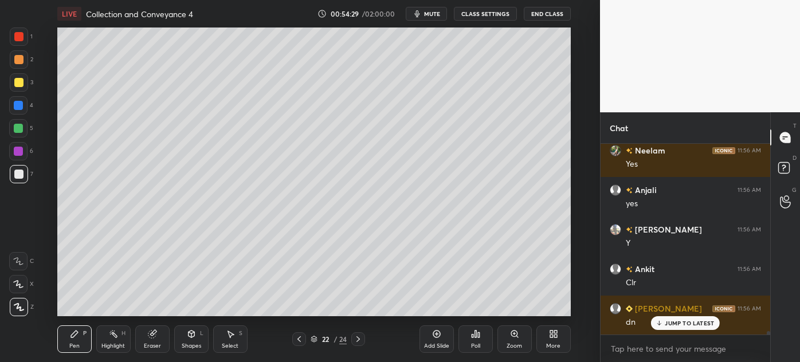
scroll to position [10493, 0]
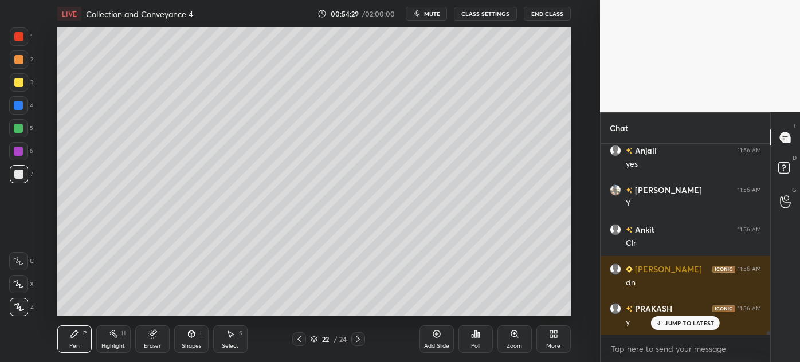
click at [364, 346] on div at bounding box center [358, 339] width 14 height 14
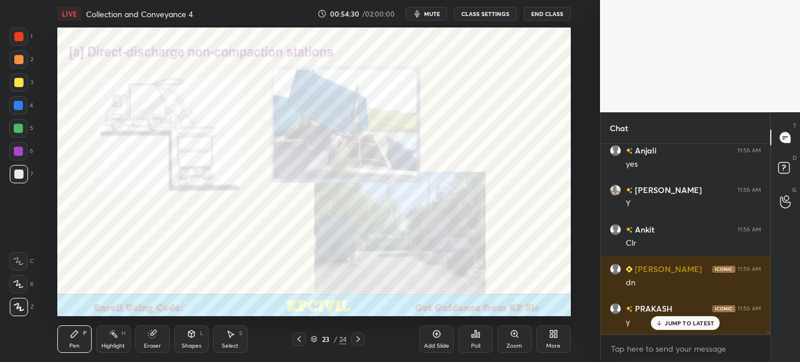
click at [364, 346] on div at bounding box center [358, 339] width 14 height 14
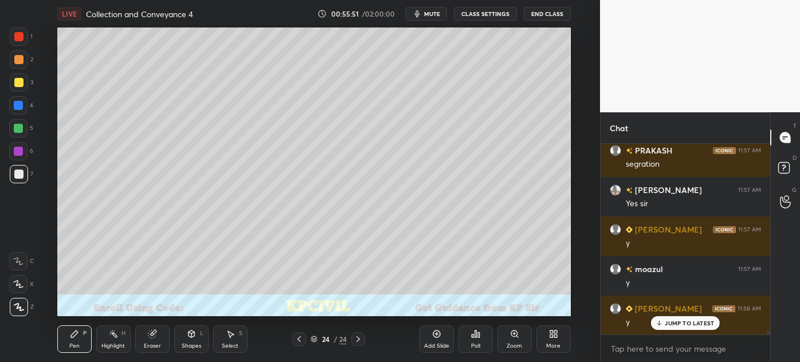
scroll to position [10849, 0]
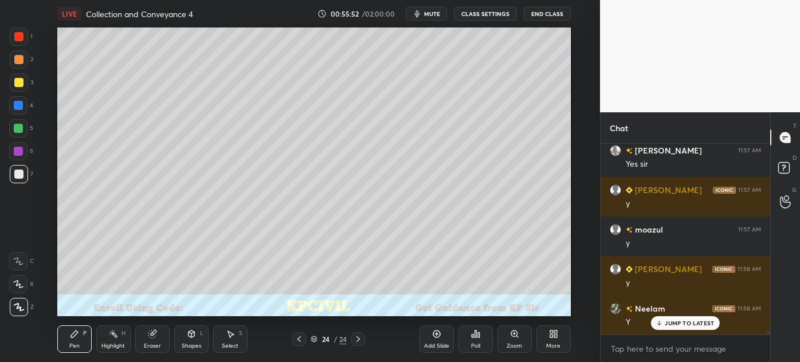
click at [15, 87] on div at bounding box center [18, 82] width 9 height 9
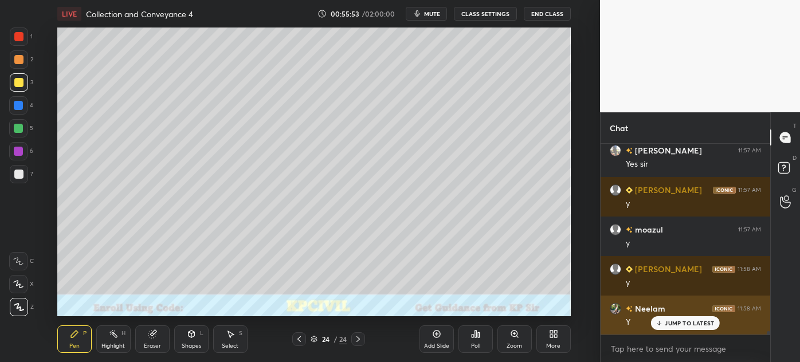
click at [666, 328] on div "JUMP TO LATEST" at bounding box center [685, 323] width 69 height 14
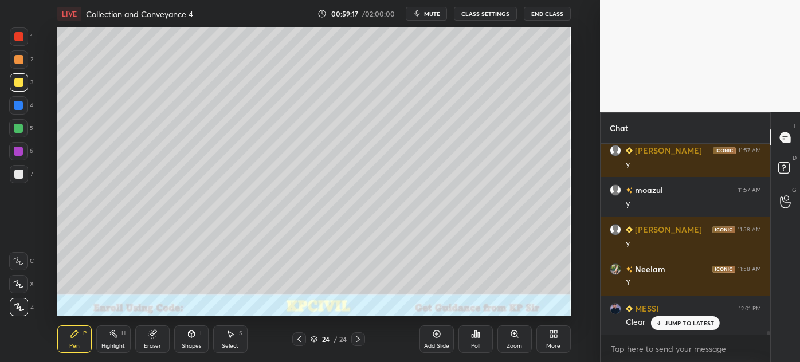
click at [663, 322] on icon at bounding box center [659, 323] width 7 height 7
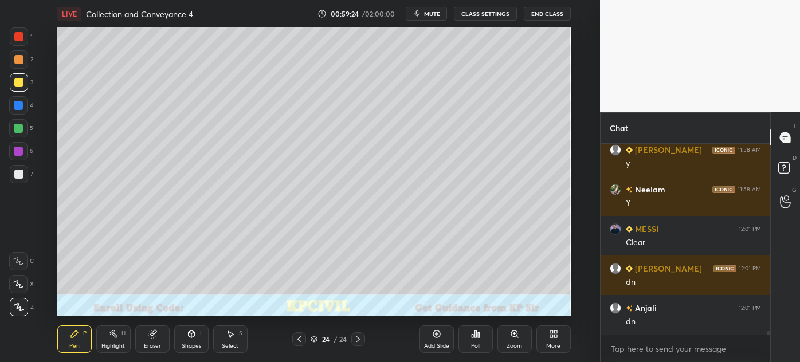
scroll to position [11008, 0]
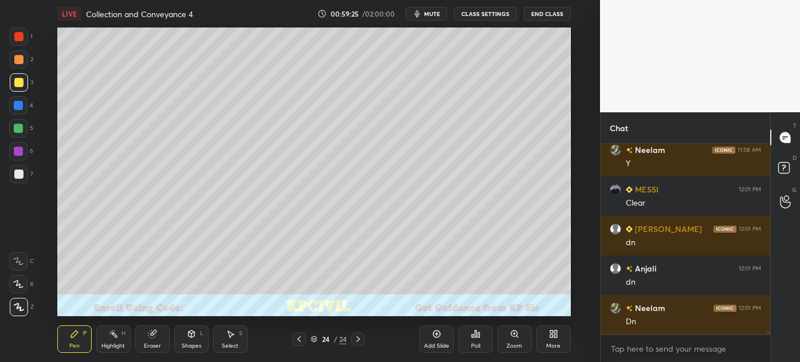
click at [430, 340] on div "Add Slide" at bounding box center [436, 339] width 34 height 28
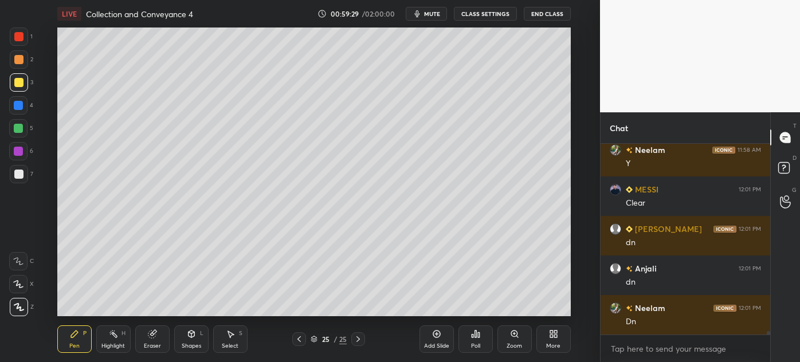
scroll to position [11035, 0]
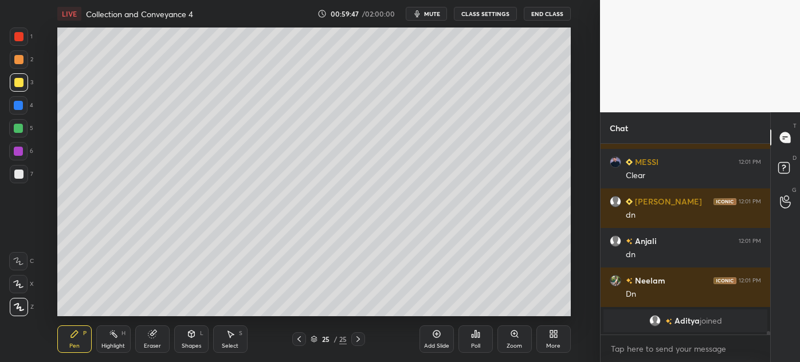
click at [17, 176] on div at bounding box center [18, 174] width 9 height 9
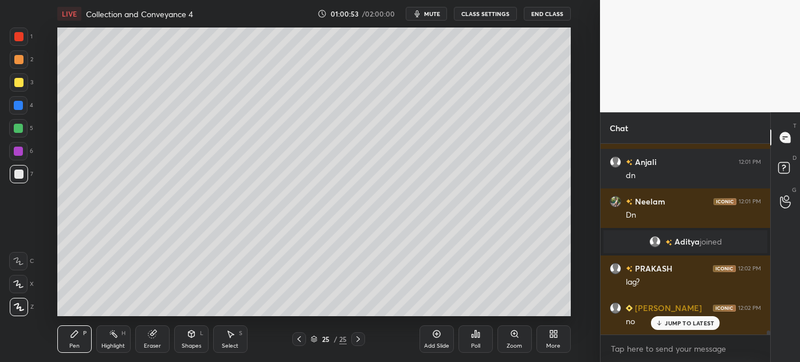
scroll to position [9326, 0]
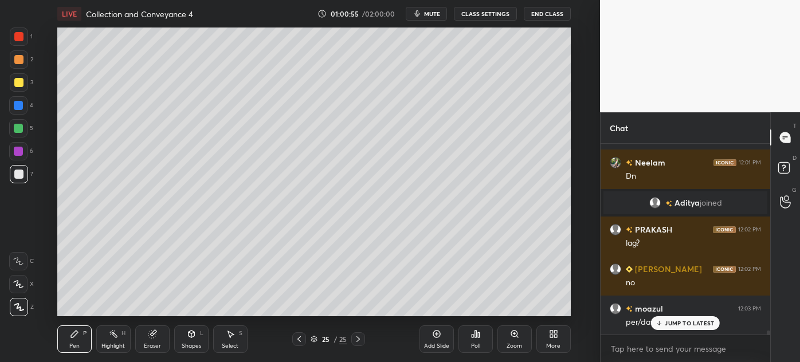
click at [663, 320] on icon at bounding box center [659, 323] width 7 height 7
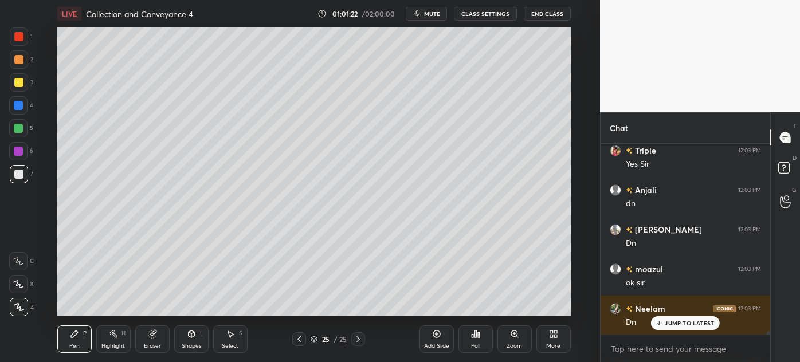
scroll to position [9721, 0]
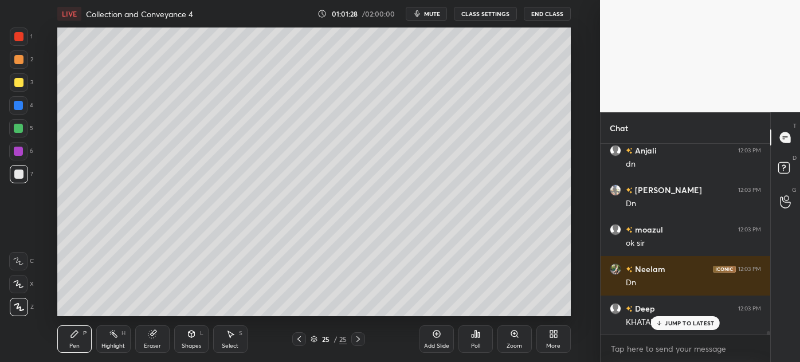
click at [673, 322] on p "JUMP TO LATEST" at bounding box center [689, 323] width 49 height 7
click at [442, 338] on div "Add Slide" at bounding box center [436, 339] width 34 height 28
click at [14, 88] on div at bounding box center [19, 82] width 18 height 18
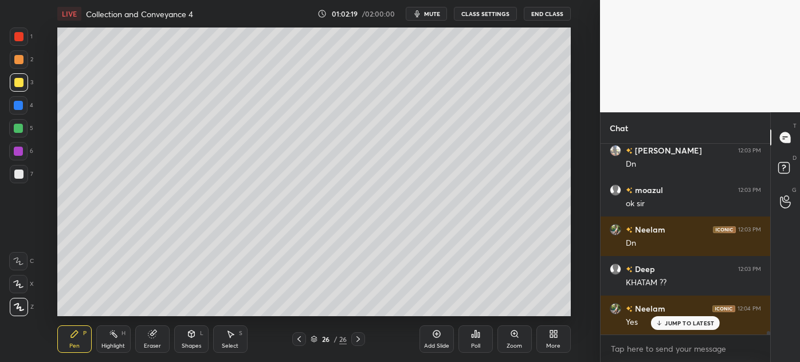
scroll to position [9801, 0]
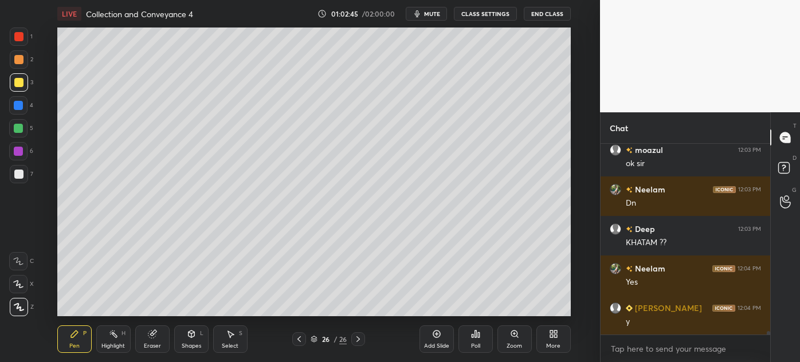
click at [12, 115] on div "4" at bounding box center [21, 107] width 24 height 23
click at [14, 172] on div at bounding box center [18, 174] width 9 height 9
click at [14, 84] on div at bounding box center [18, 82] width 9 height 9
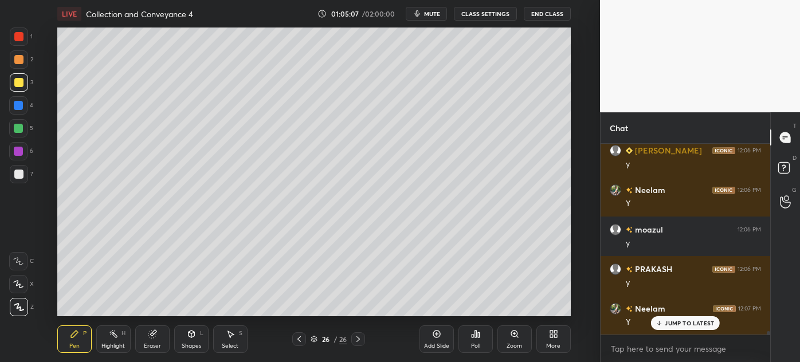
scroll to position [10038, 0]
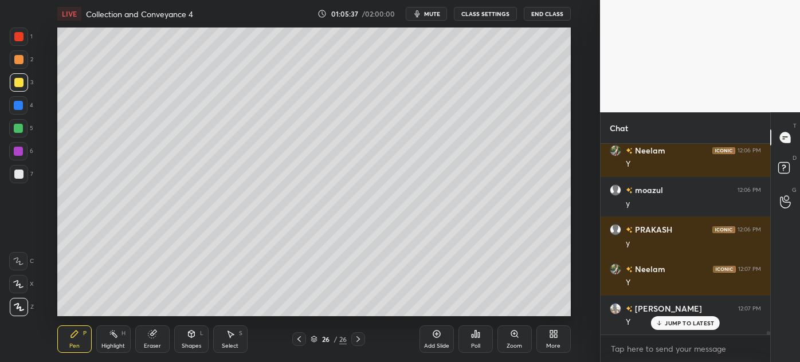
click at [14, 108] on div at bounding box center [18, 105] width 9 height 9
click at [17, 179] on div at bounding box center [19, 174] width 18 height 18
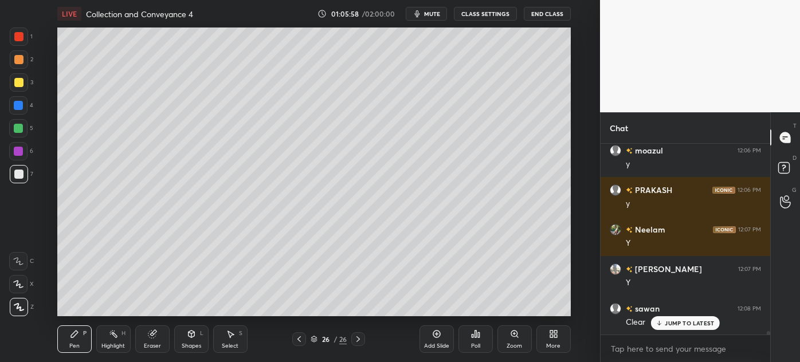
click at [17, 108] on div at bounding box center [18, 105] width 9 height 9
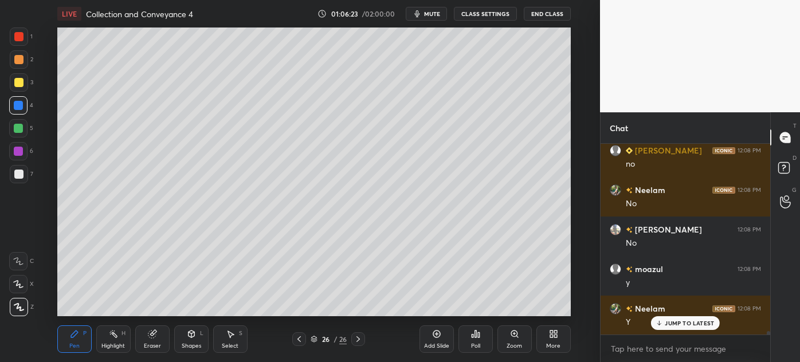
scroll to position [10394, 0]
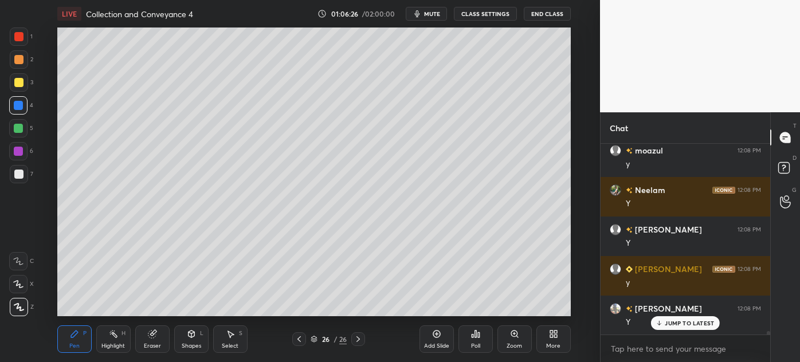
click at [15, 174] on div at bounding box center [18, 174] width 9 height 9
click at [15, 80] on div at bounding box center [18, 82] width 9 height 9
click at [154, 343] on div "Eraser" at bounding box center [152, 346] width 17 height 6
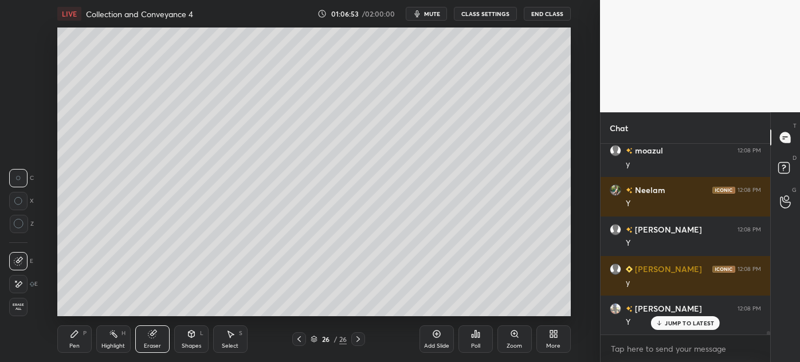
click at [68, 344] on div "Pen P" at bounding box center [74, 339] width 34 height 28
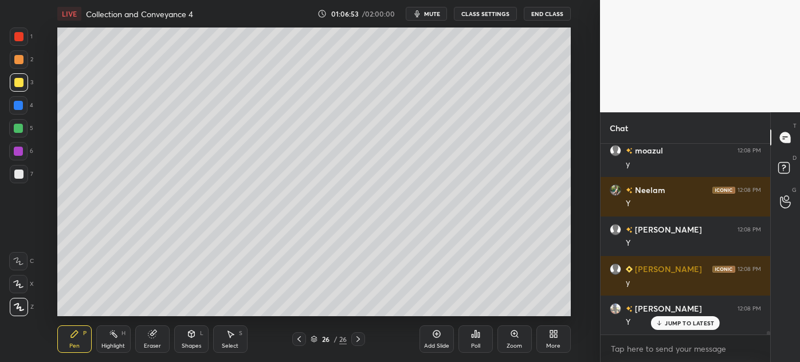
click at [69, 340] on div "Pen P" at bounding box center [74, 339] width 34 height 28
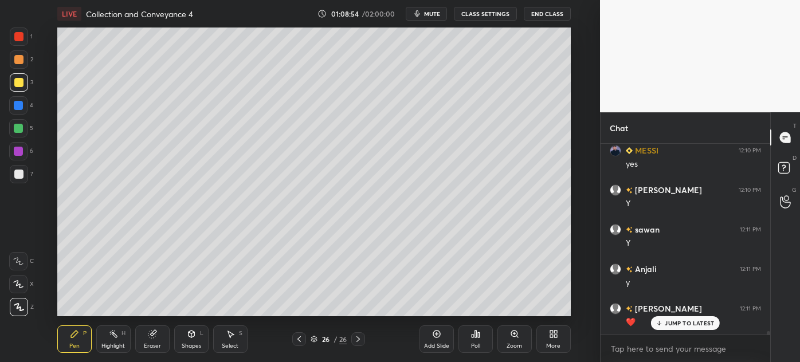
scroll to position [11054, 0]
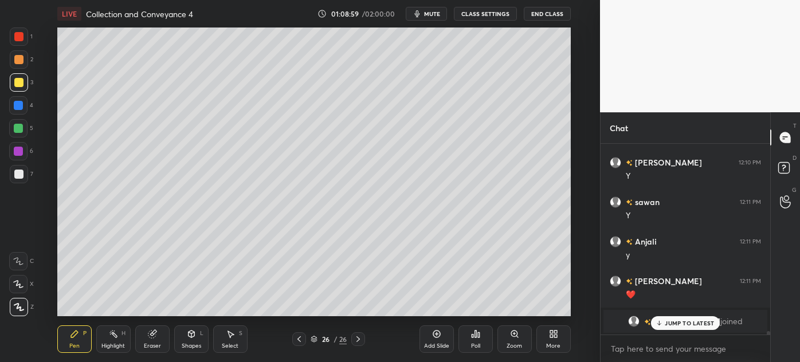
click at [675, 325] on p "JUMP TO LATEST" at bounding box center [689, 323] width 49 height 7
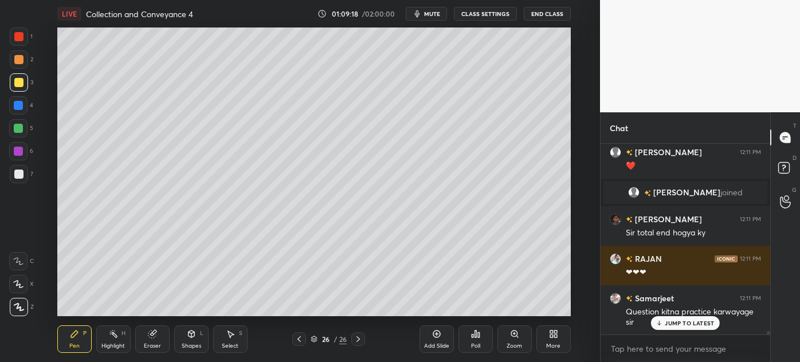
scroll to position [11222, 0]
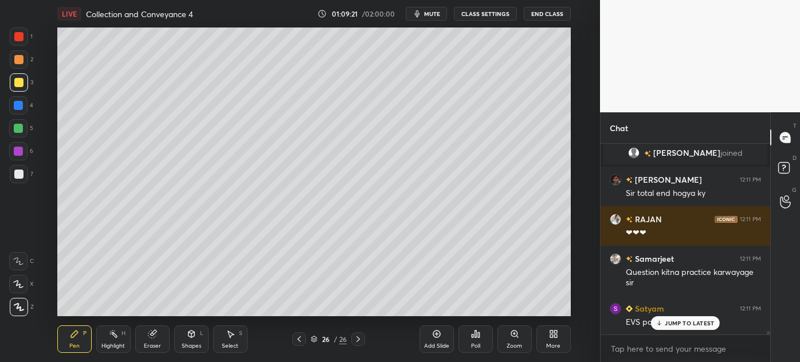
click at [673, 325] on p "JUMP TO LATEST" at bounding box center [689, 323] width 49 height 7
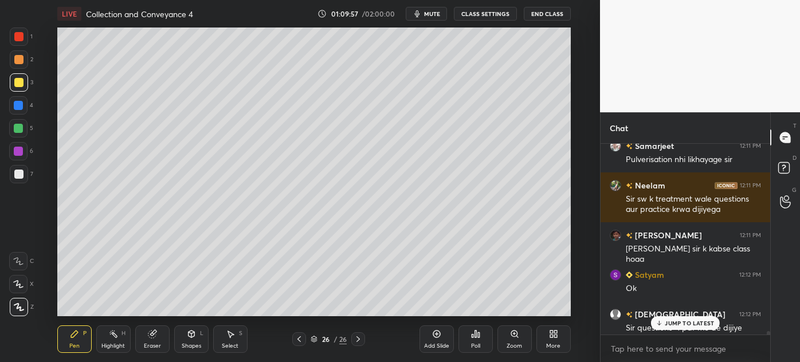
scroll to position [11440, 0]
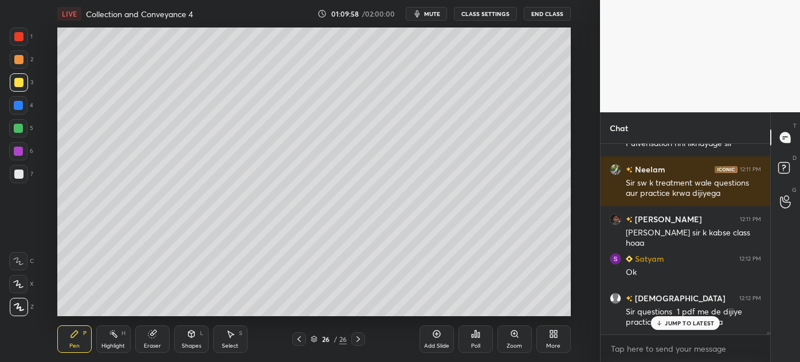
click at [678, 328] on div "JUMP TO LATEST" at bounding box center [685, 323] width 69 height 14
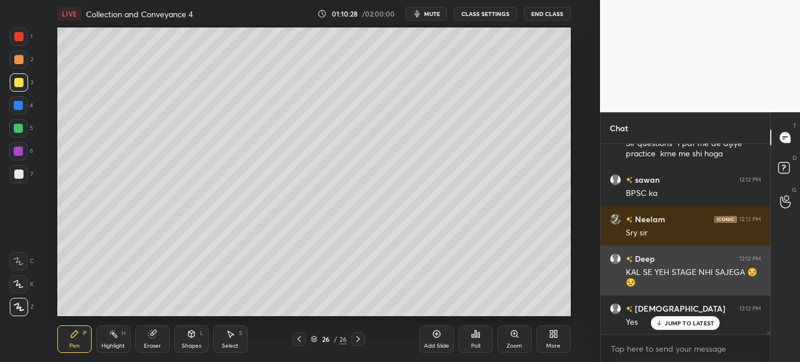
scroll to position [3, 3]
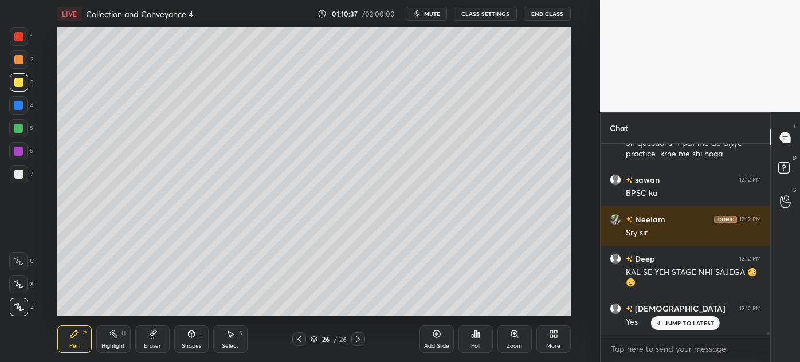
click at [670, 317] on div "JUMP TO LATEST" at bounding box center [685, 323] width 69 height 14
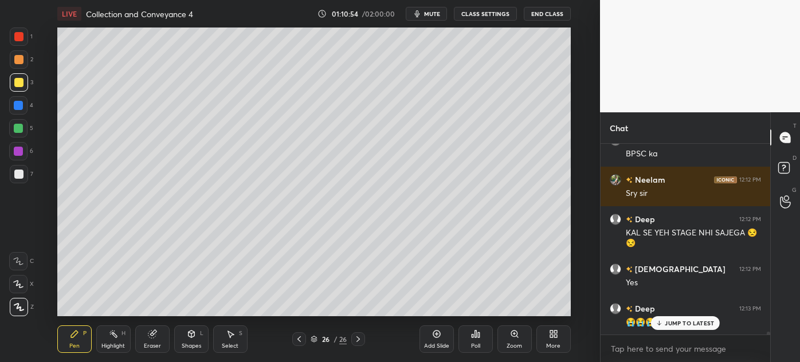
scroll to position [11688, 0]
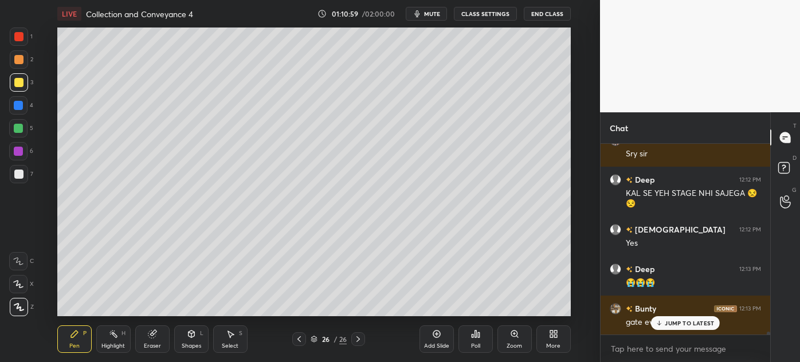
click at [674, 317] on div "JUMP TO LATEST" at bounding box center [685, 323] width 69 height 14
click at [359, 339] on icon at bounding box center [357, 339] width 3 height 6
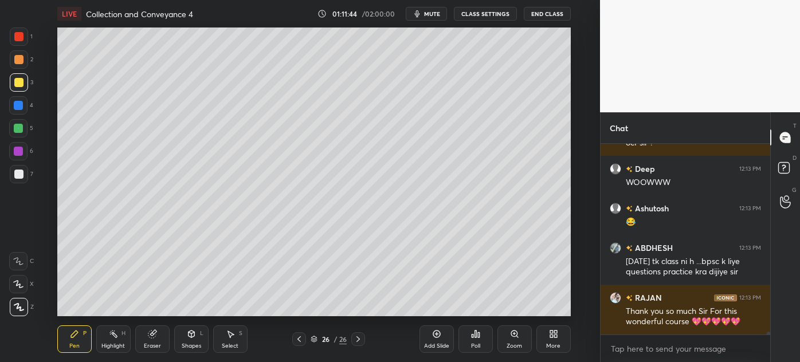
scroll to position [12046, 0]
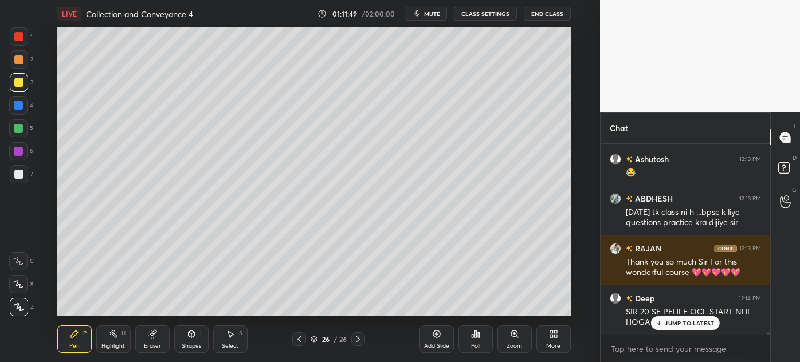
click at [681, 323] on p "JUMP TO LATEST" at bounding box center [689, 323] width 49 height 7
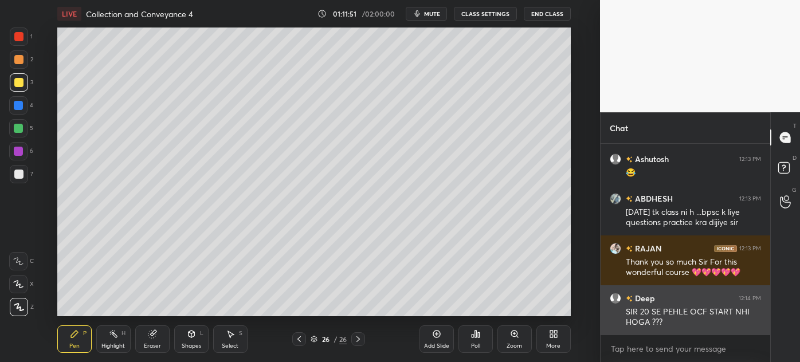
scroll to position [12085, 0]
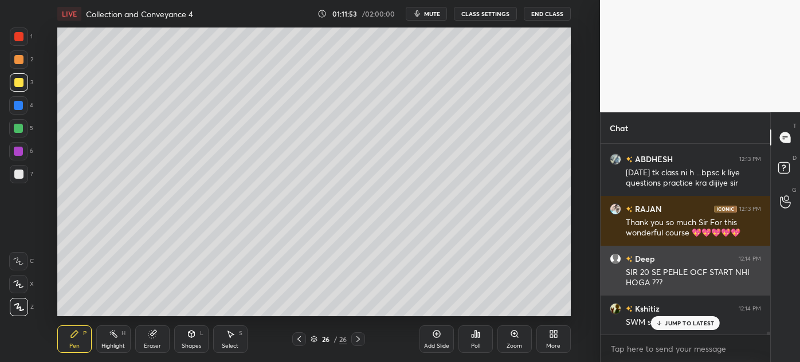
click at [681, 323] on p "JUMP TO LATEST" at bounding box center [689, 323] width 49 height 7
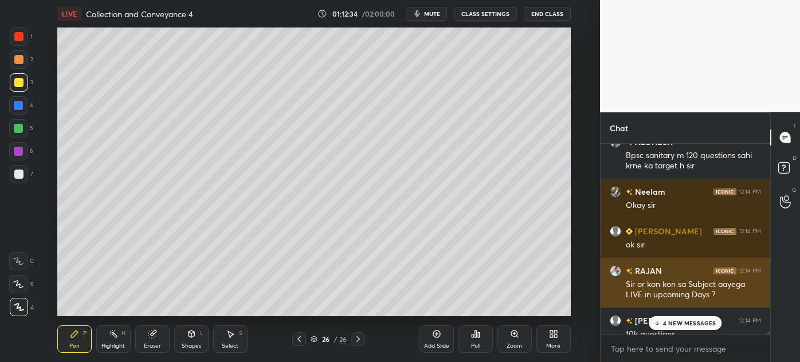
scroll to position [12573, 0]
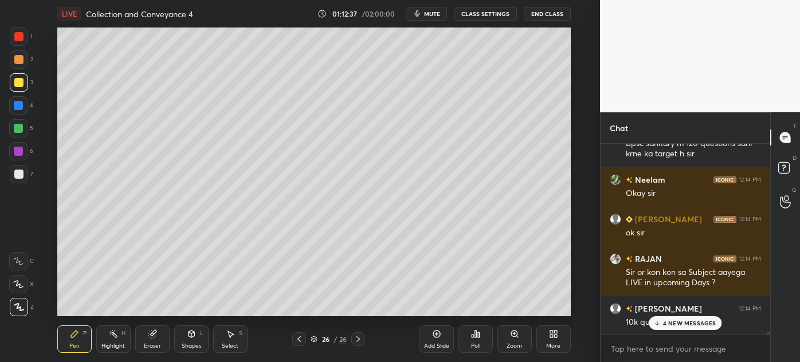
click at [688, 322] on p "4 NEW MESSAGES" at bounding box center [689, 323] width 53 height 7
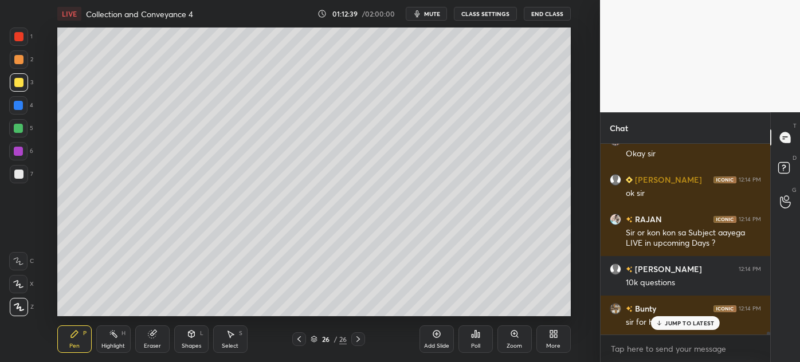
click at [688, 320] on p "JUMP TO LATEST" at bounding box center [689, 323] width 49 height 7
click at [356, 341] on icon at bounding box center [358, 339] width 9 height 9
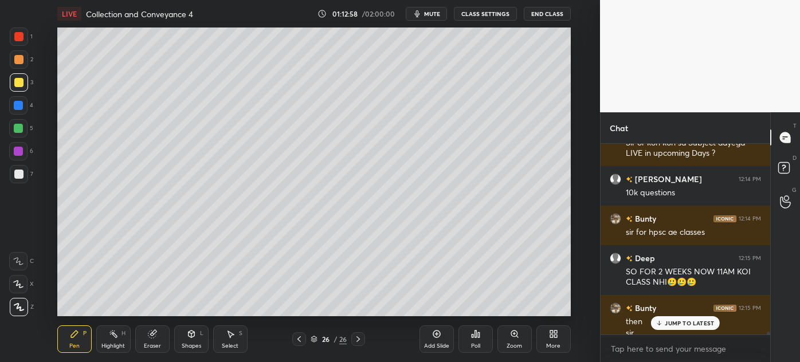
scroll to position [12713, 0]
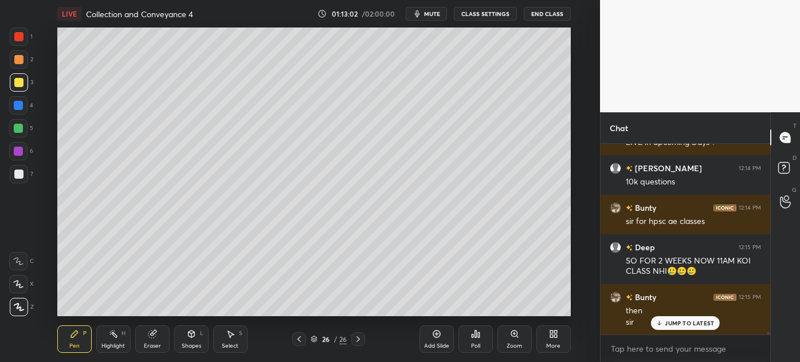
click at [436, 338] on icon at bounding box center [436, 333] width 9 height 9
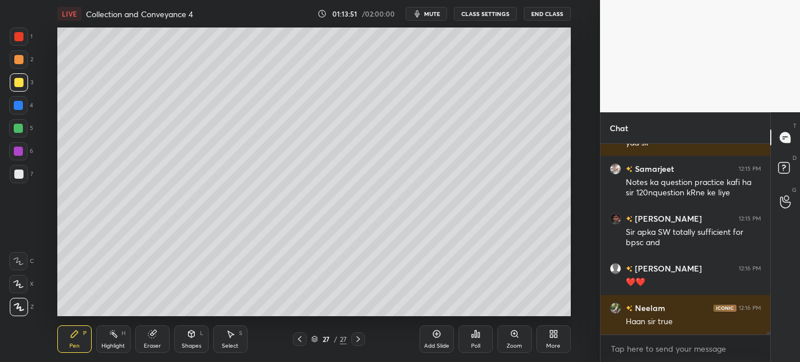
scroll to position [12943, 0]
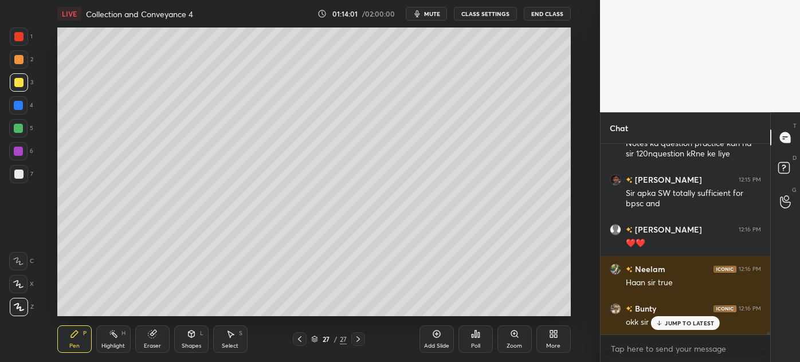
click at [151, 342] on div "Eraser" at bounding box center [152, 339] width 34 height 28
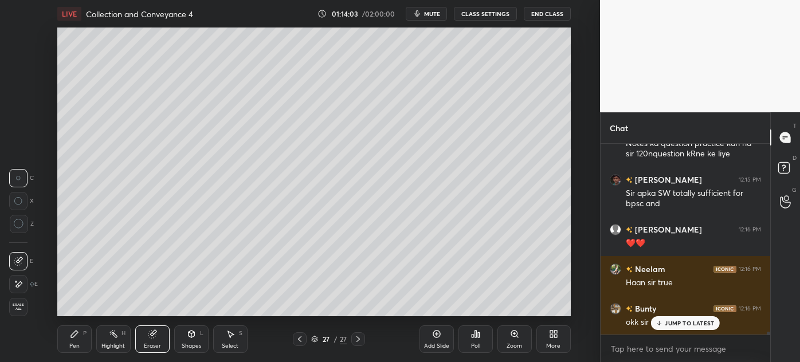
click at [70, 334] on icon at bounding box center [74, 333] width 9 height 9
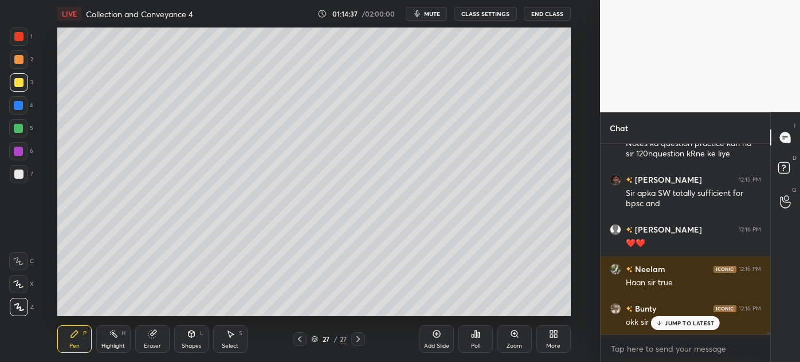
click at [14, 178] on div at bounding box center [19, 174] width 18 height 18
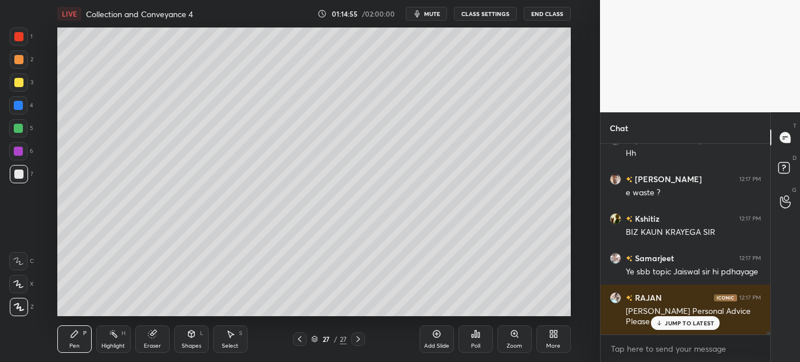
scroll to position [13190, 0]
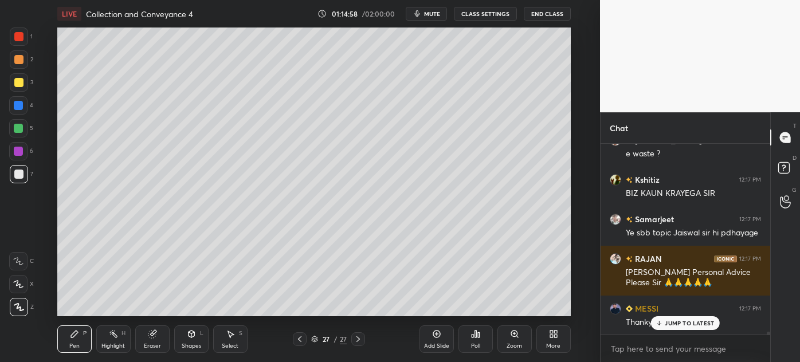
click at [674, 323] on p "JUMP TO LATEST" at bounding box center [689, 323] width 49 height 7
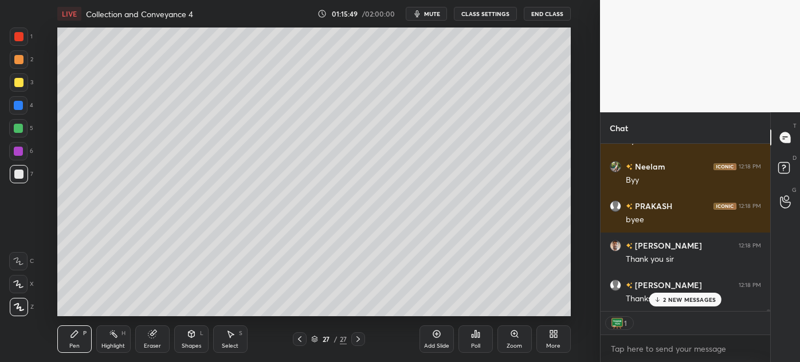
scroll to position [14589, 0]
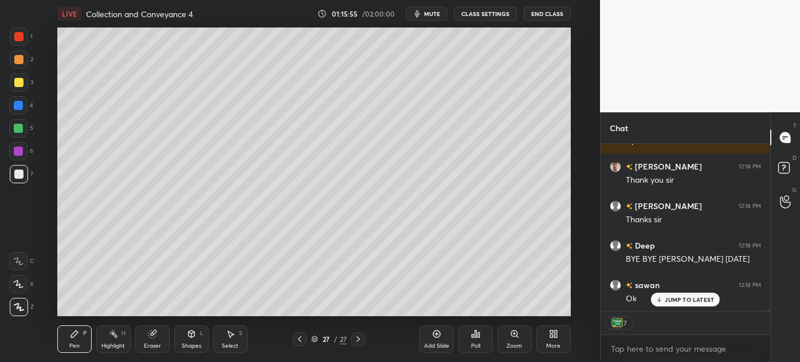
click at [554, 335] on icon at bounding box center [555, 336] width 3 height 3
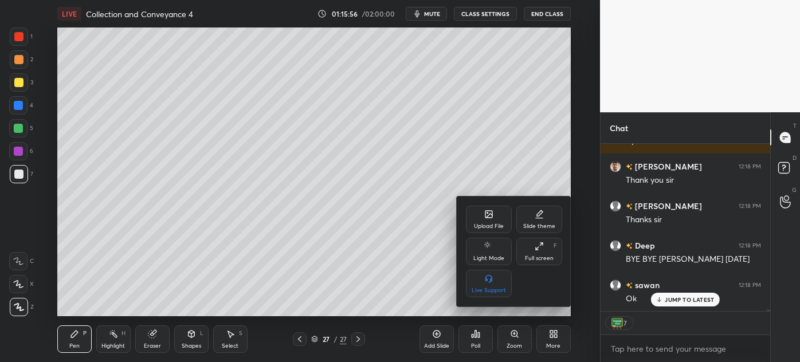
click at [485, 221] on div "Upload File" at bounding box center [489, 220] width 46 height 28
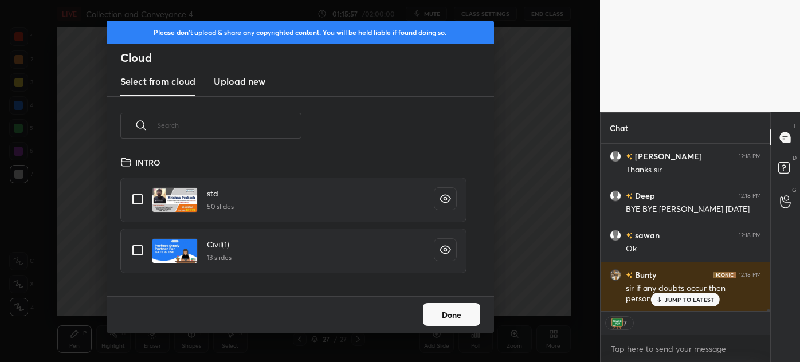
scroll to position [14679, 0]
click at [232, 84] on h3 "Upload new" at bounding box center [240, 81] width 52 height 14
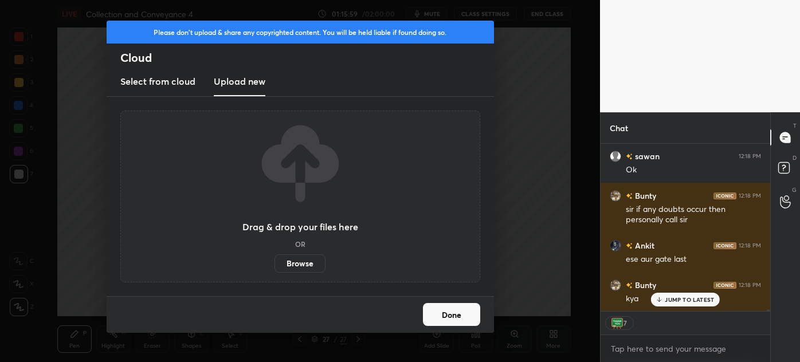
click at [308, 264] on label "Browse" at bounding box center [299, 263] width 51 height 18
click at [274, 264] on input "Browse" at bounding box center [274, 263] width 0 height 18
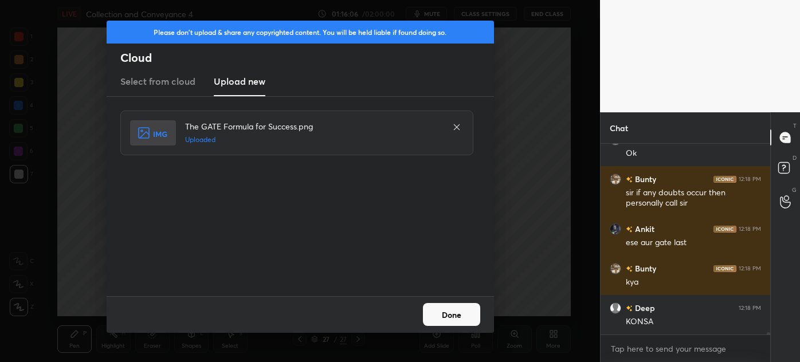
click at [452, 321] on button "Done" at bounding box center [451, 314] width 57 height 23
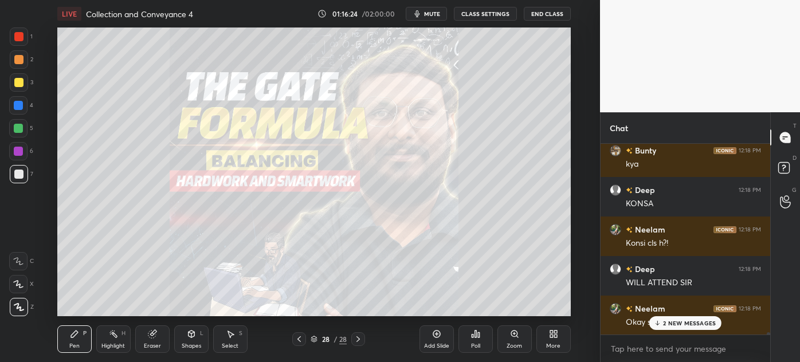
click at [668, 317] on div "2 NEW MESSAGES" at bounding box center [685, 323] width 72 height 14
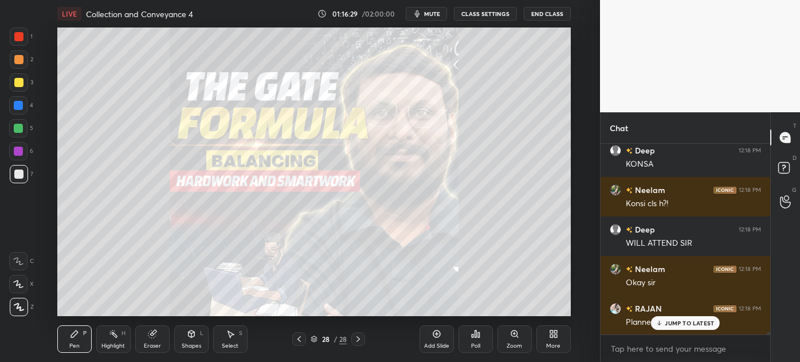
click at [708, 322] on p "JUMP TO LATEST" at bounding box center [689, 323] width 49 height 7
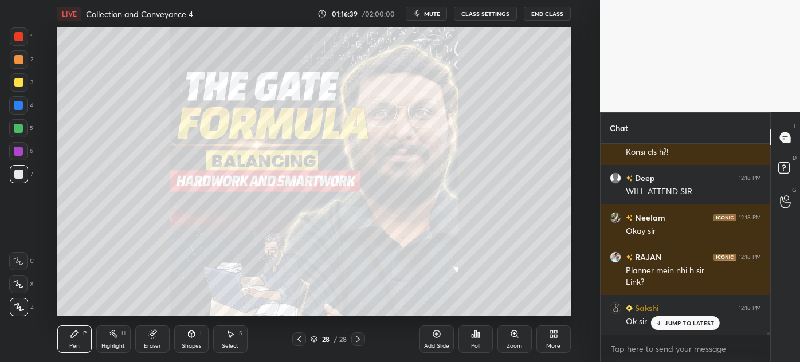
scroll to position [14983, 0]
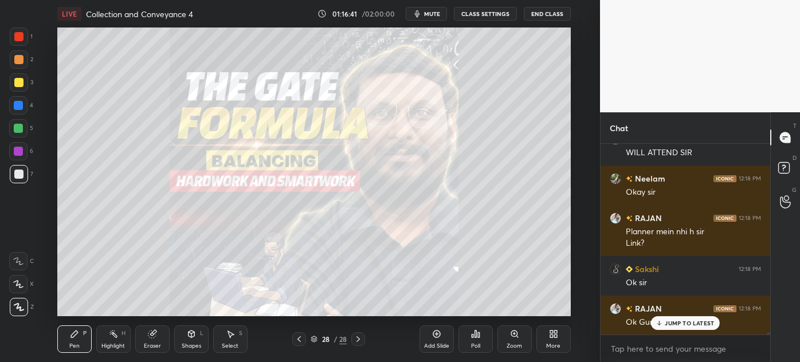
click at [671, 327] on div "JUMP TO LATEST" at bounding box center [685, 323] width 69 height 14
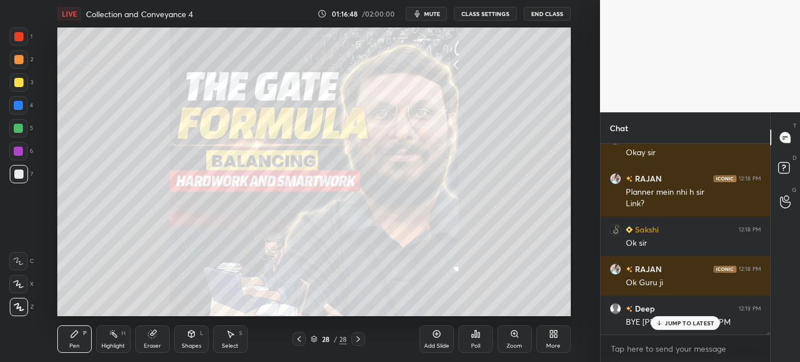
click at [556, 16] on button "End Class" at bounding box center [547, 14] width 47 height 14
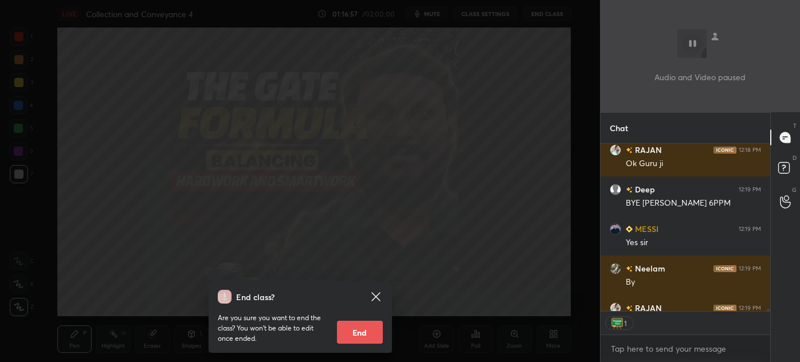
scroll to position [4, 3]
click at [380, 342] on button "End" at bounding box center [360, 332] width 46 height 23
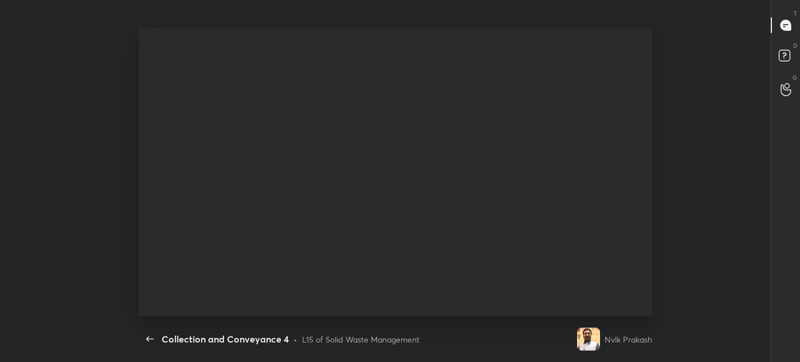
type textarea "x"
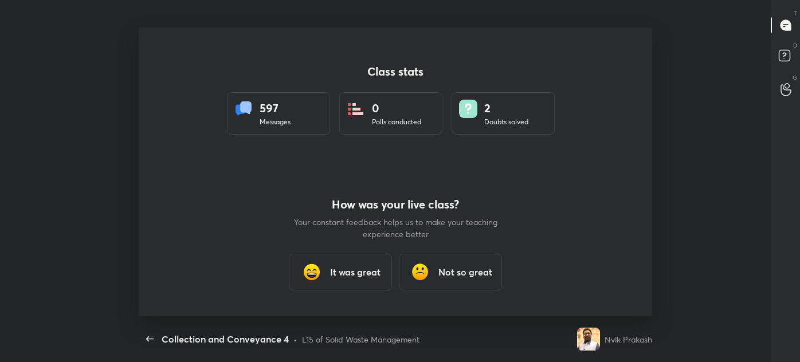
scroll to position [0, 0]
